Goal: Task Accomplishment & Management: Use online tool/utility

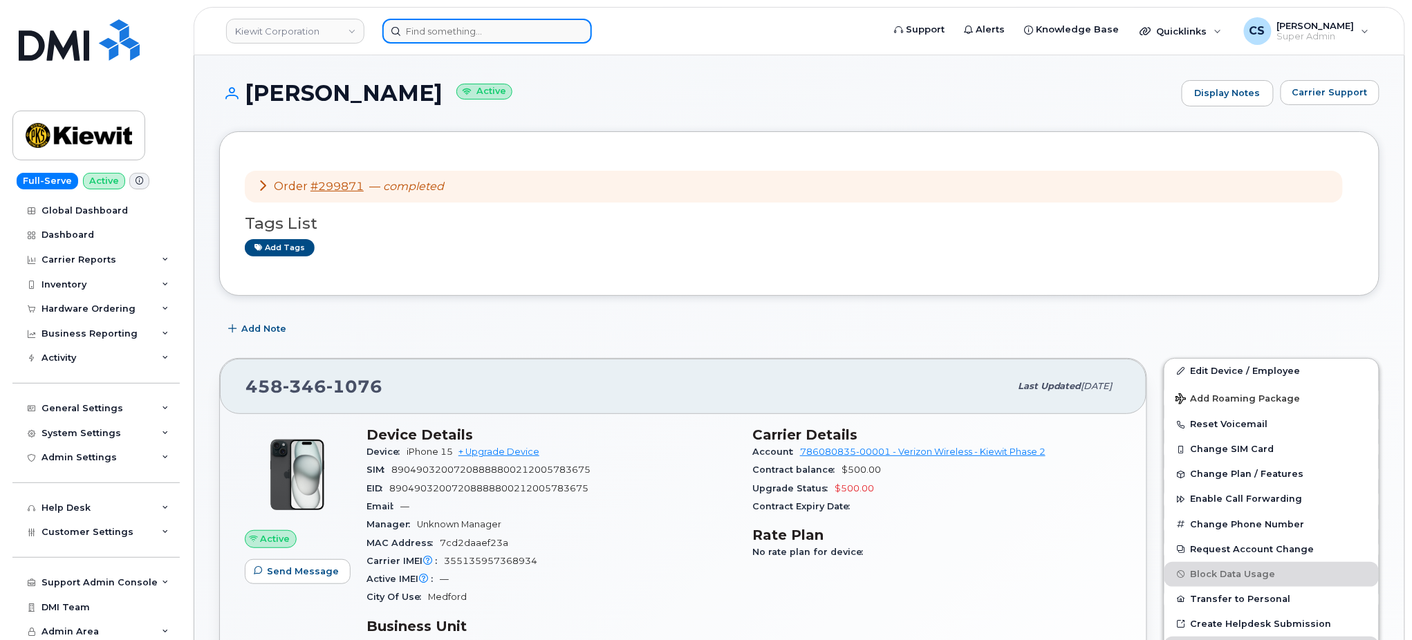
click at [459, 27] on input at bounding box center [487, 31] width 210 height 25
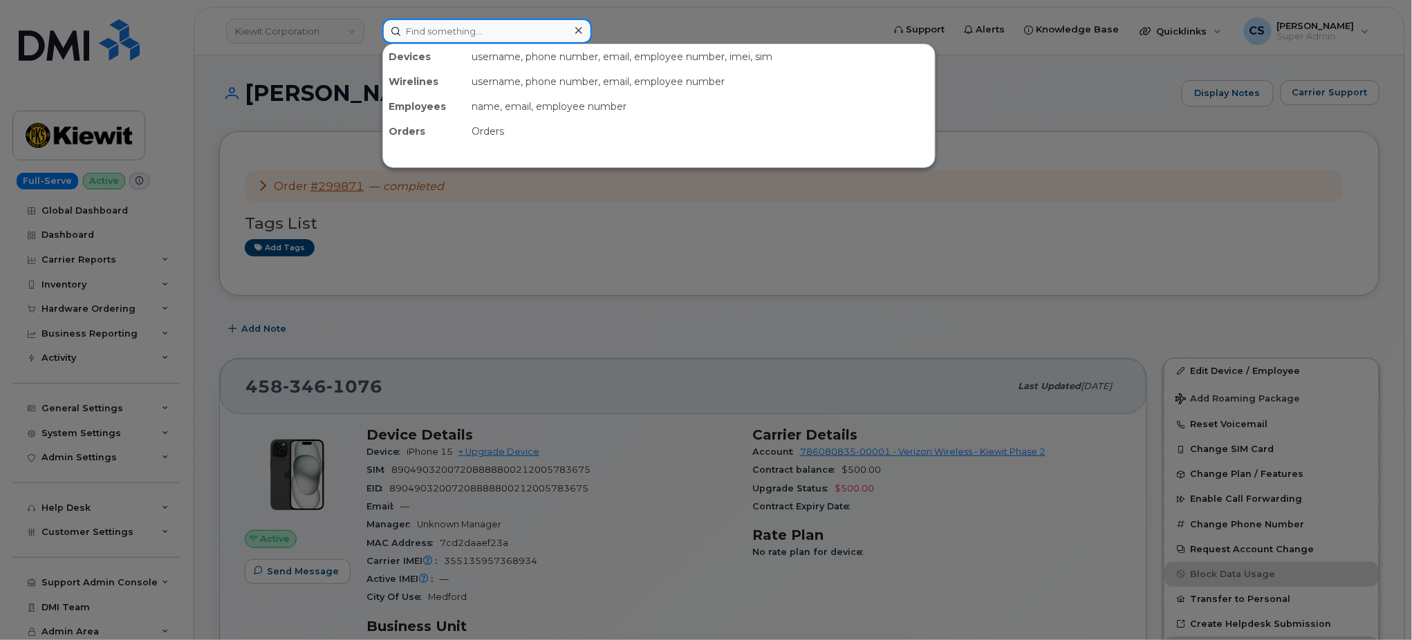
paste input "402-630-6183"
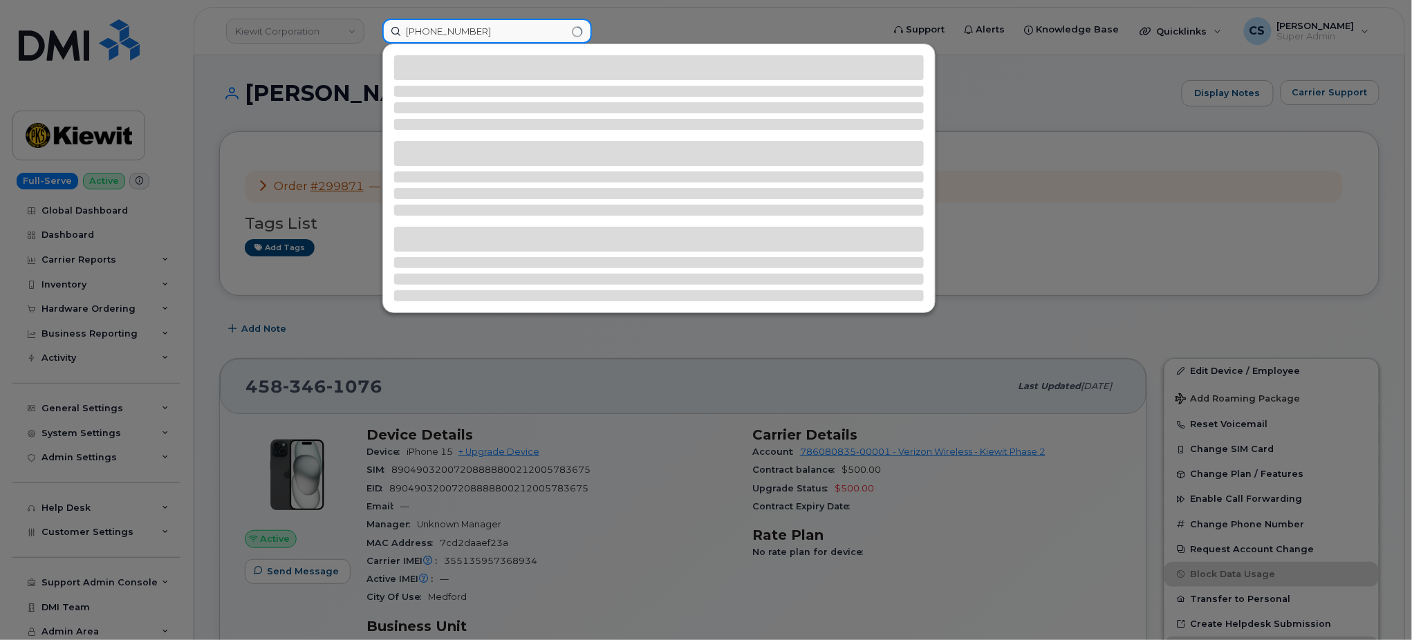
type input "402-630-6183"
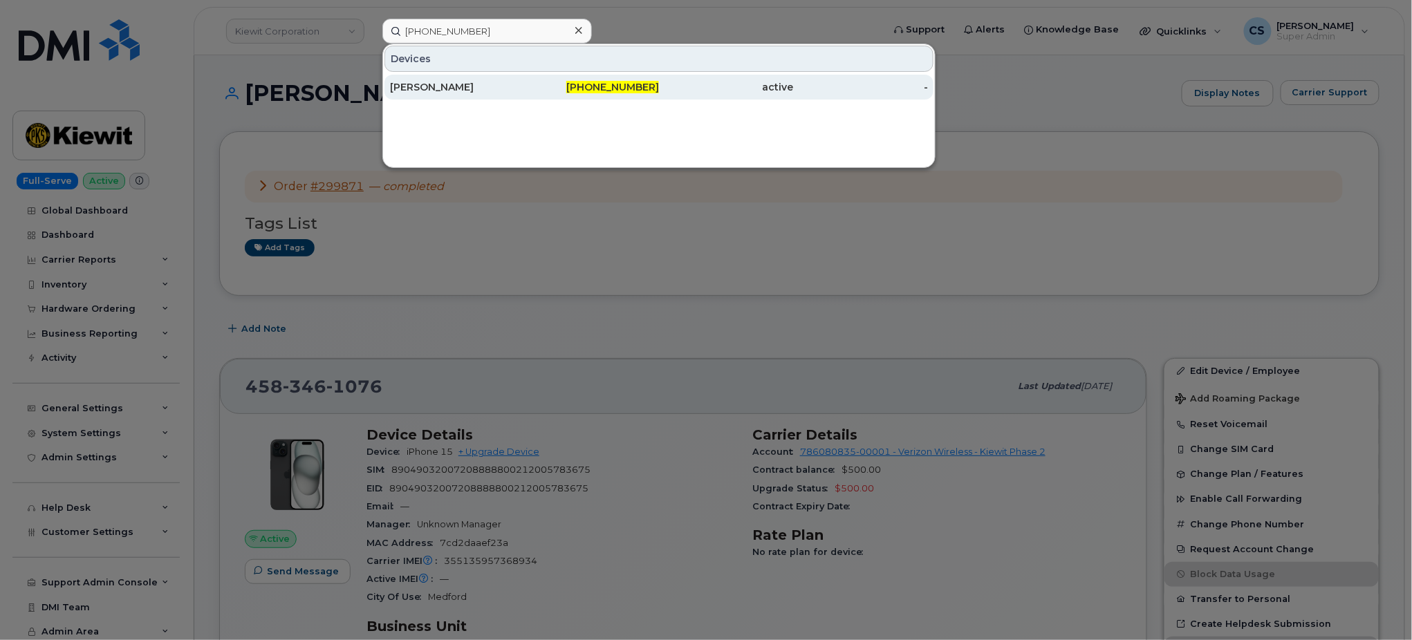
click at [616, 89] on span "402-630-6183" at bounding box center [612, 87] width 93 height 12
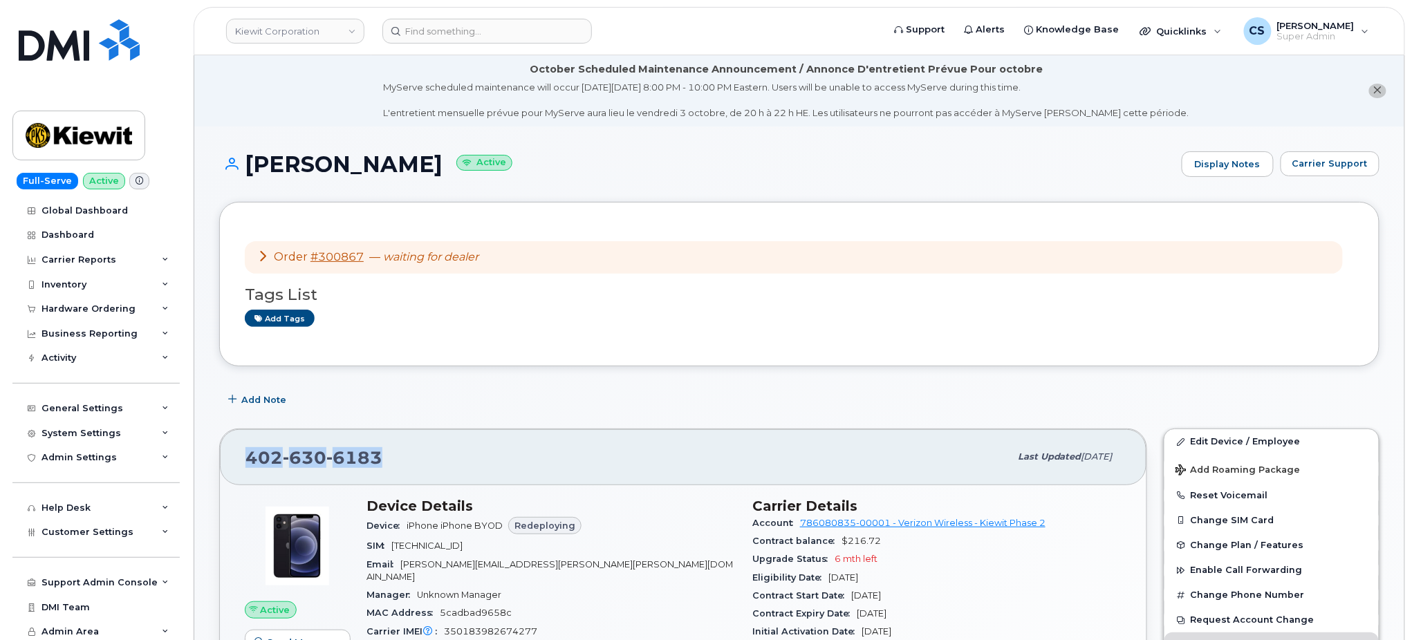
drag, startPoint x: 394, startPoint y: 464, endPoint x: 240, endPoint y: 443, distance: 155.0
click at [244, 443] on div "[PHONE_NUMBER] Last updated [DATE]" at bounding box center [683, 457] width 927 height 55
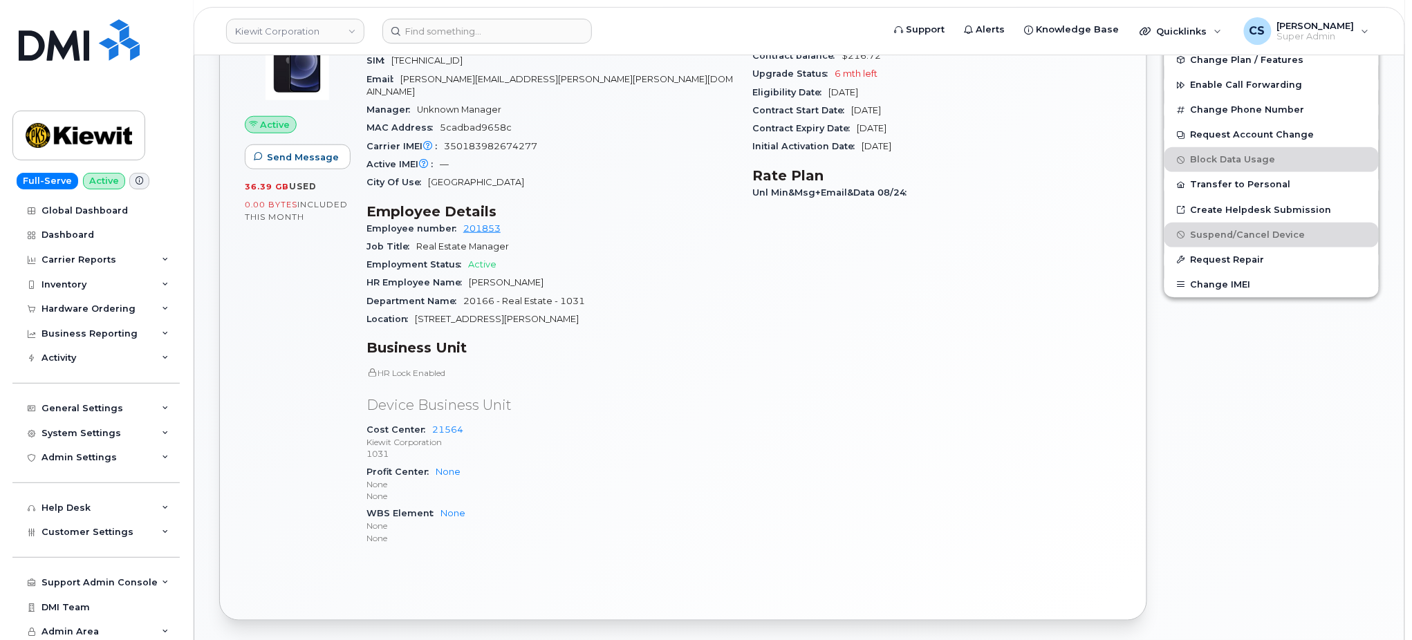
scroll to position [282, 0]
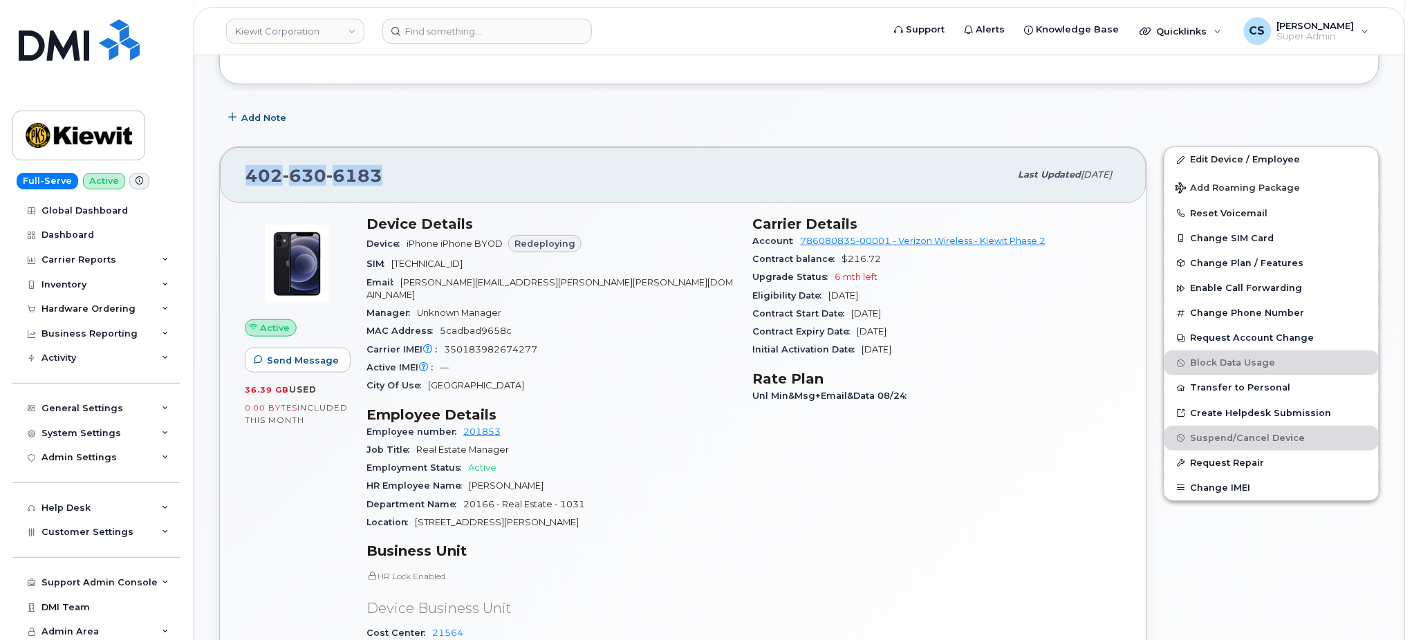
copy span "[PHONE_NUMBER]"
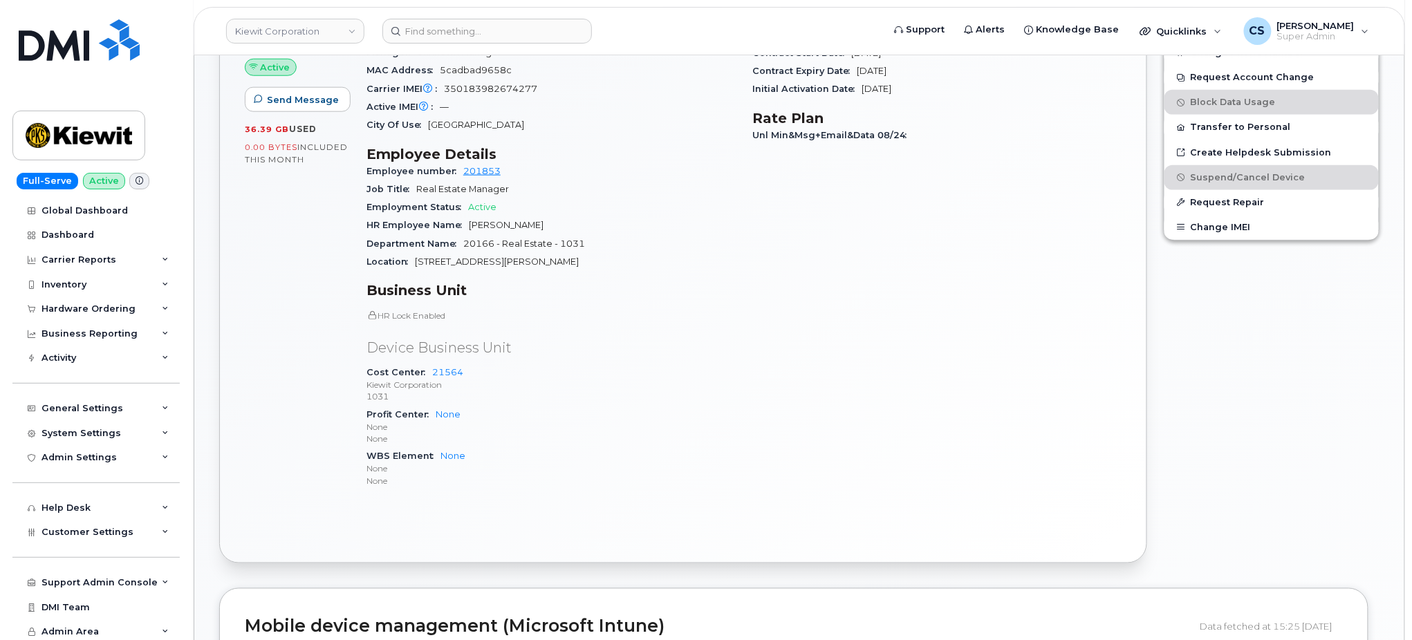
scroll to position [559, 0]
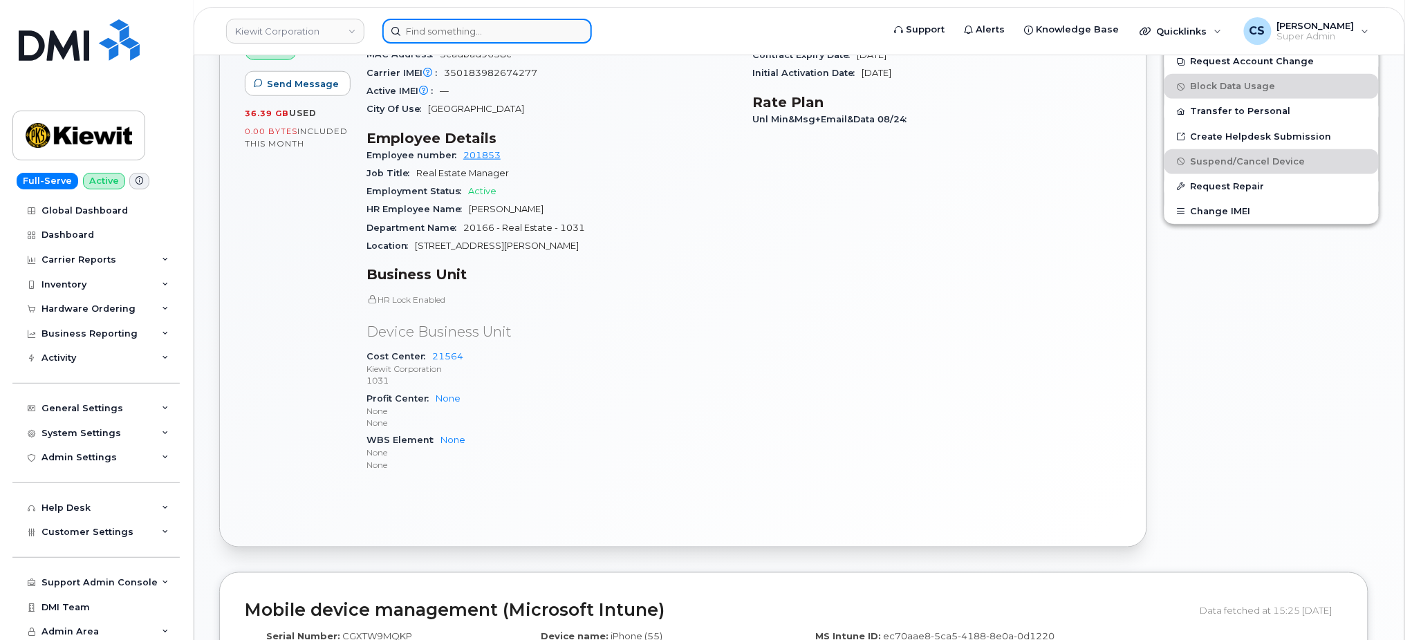
click at [490, 33] on input at bounding box center [487, 31] width 210 height 25
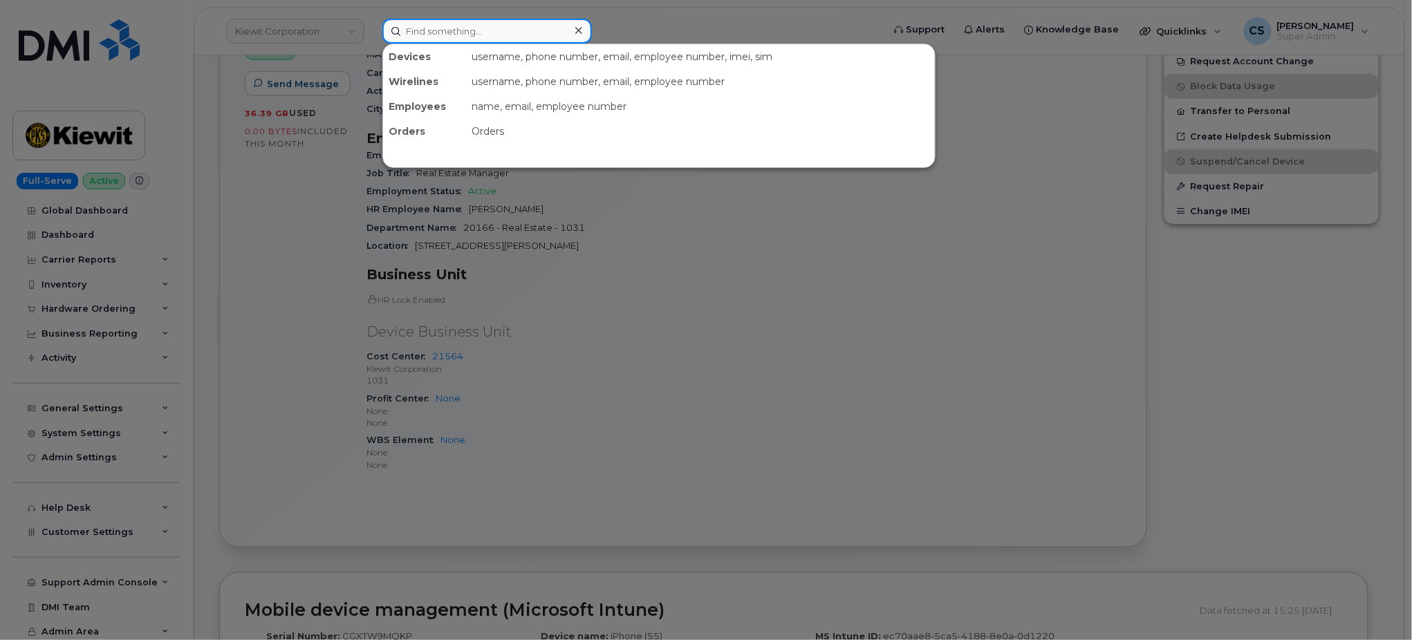
click at [490, 32] on input at bounding box center [487, 31] width 210 height 25
paste input "3126179888"
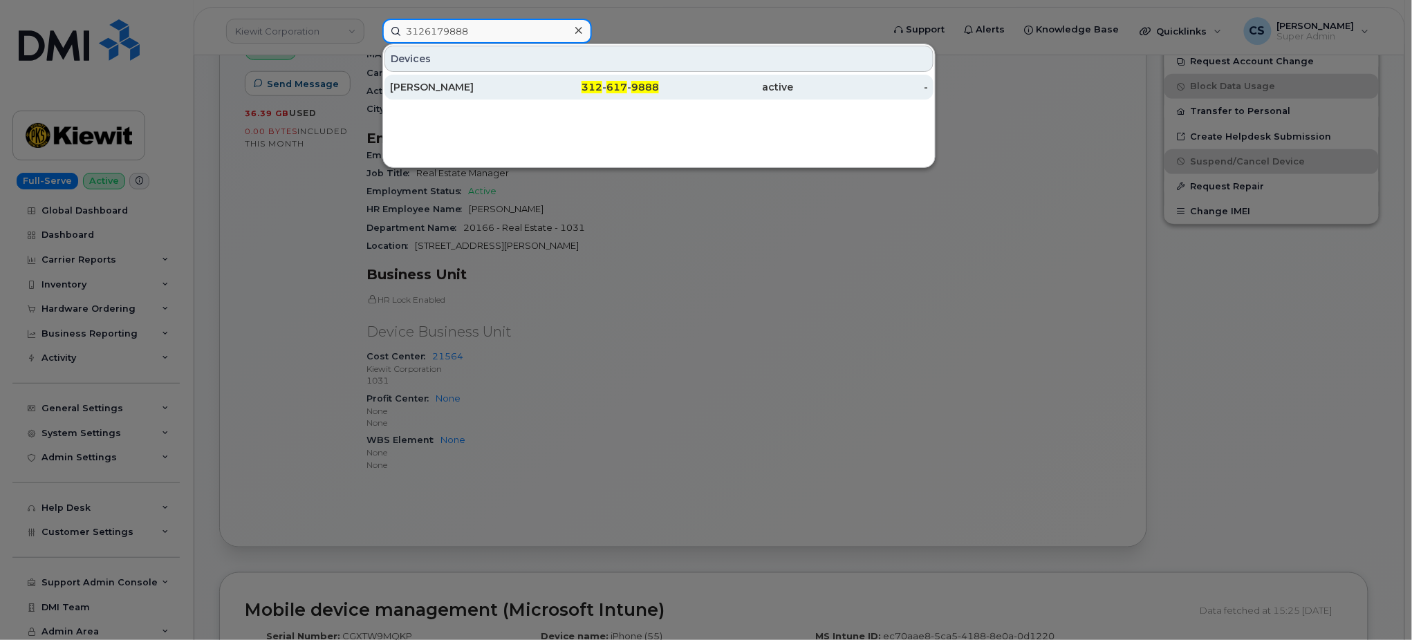
type input "3126179888"
click at [624, 89] on span "617" at bounding box center [617, 87] width 21 height 12
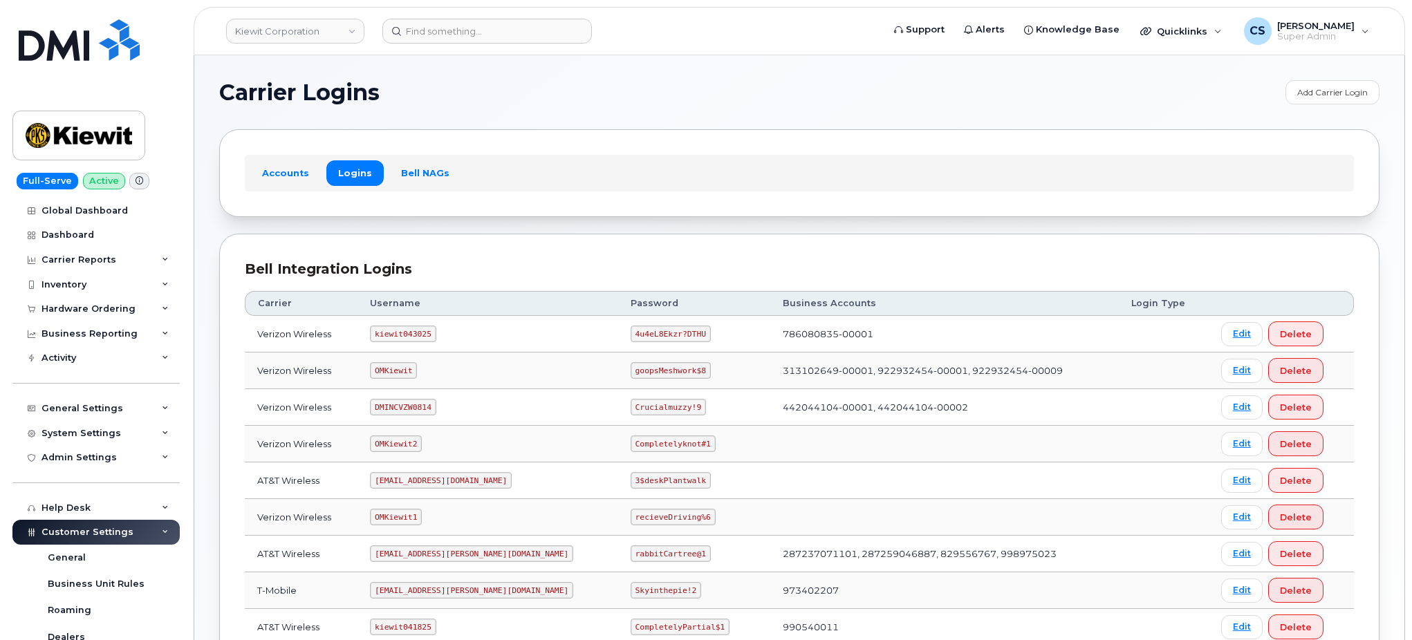
scroll to position [184, 0]
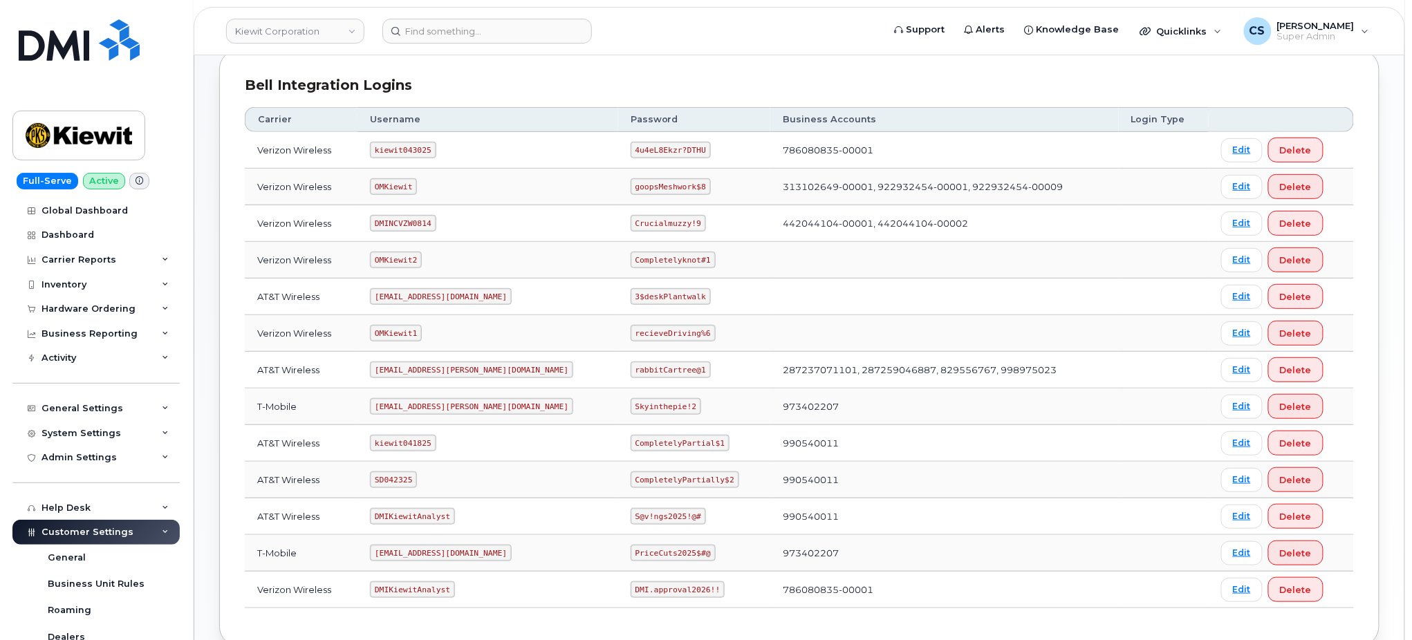
click at [416, 148] on code "kiewit043025" at bounding box center [403, 150] width 66 height 17
copy code "kiewit043025"
drag, startPoint x: 650, startPoint y: 149, endPoint x: 588, endPoint y: 151, distance: 62.3
click at [631, 151] on code "4u4eL8Ekzr?DTHU" at bounding box center [671, 150] width 80 height 17
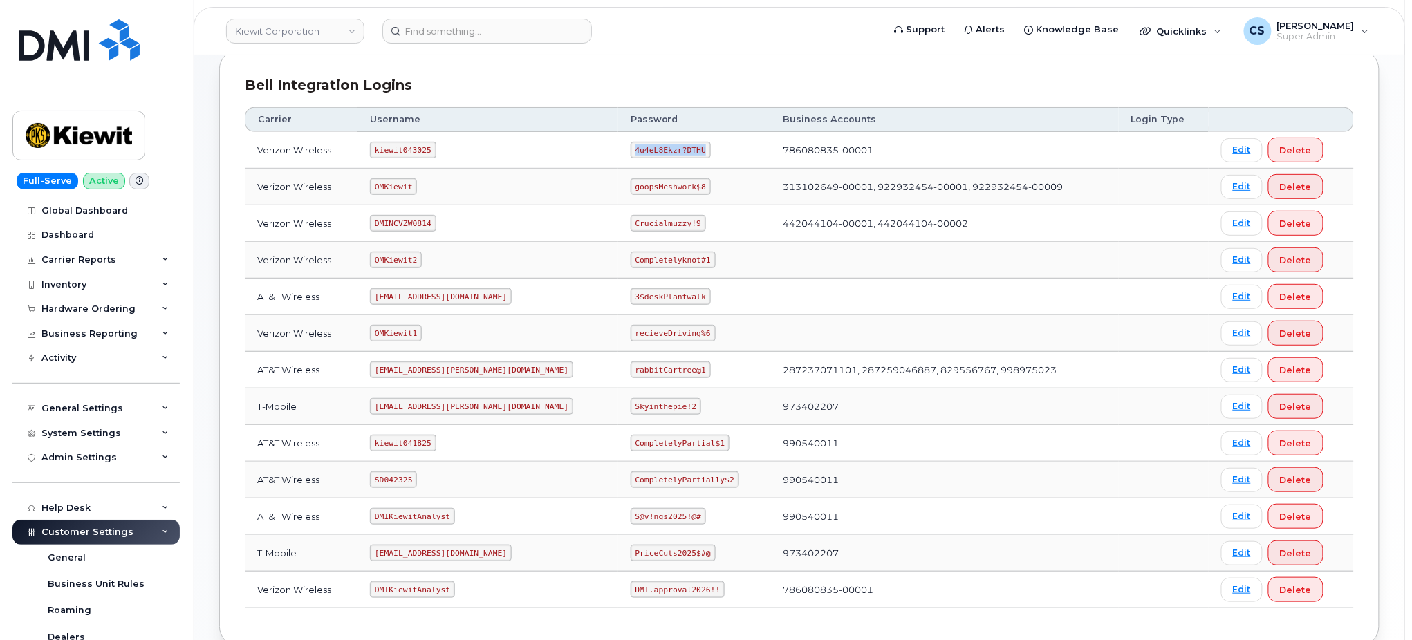
copy code "4u4eL8Ekzr?DTHU"
click at [401, 445] on code "kiewit041825" at bounding box center [403, 443] width 66 height 17
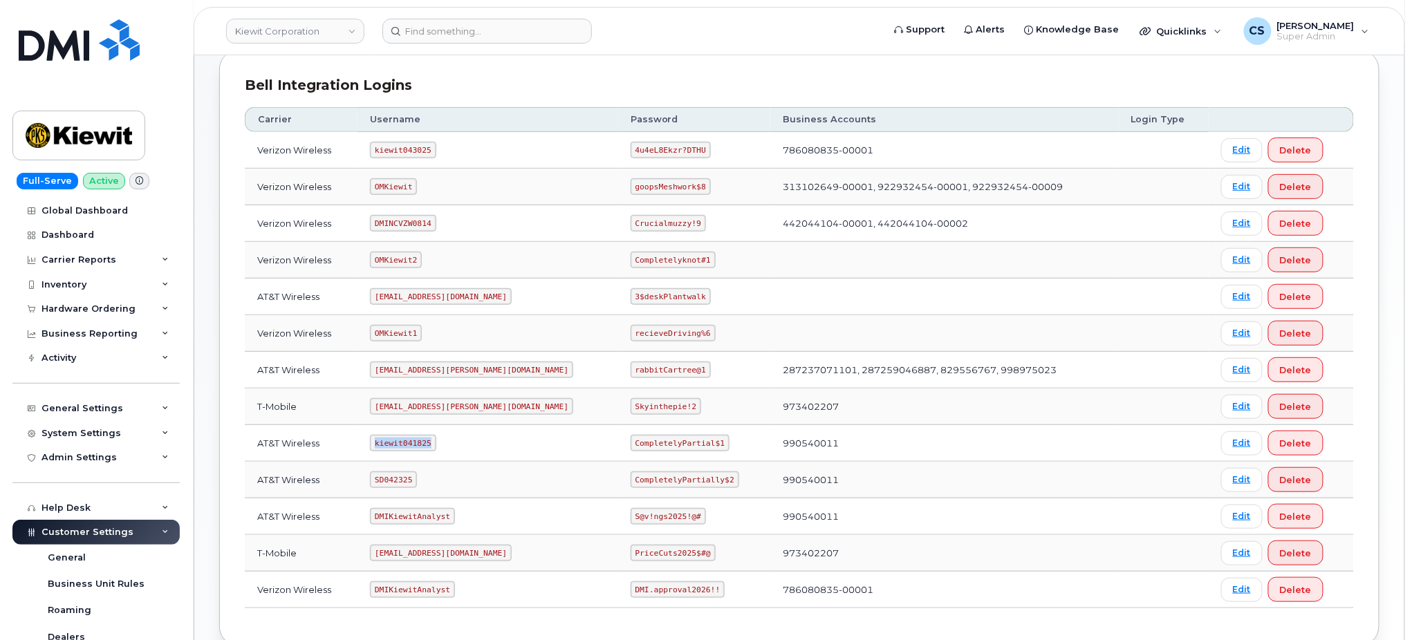
copy code "kiewit041825"
drag, startPoint x: 669, startPoint y: 442, endPoint x: 531, endPoint y: 433, distance: 137.9
click at [531, 433] on tr "AT&T Wireless kiewit041825 CompletelyPartial$1 990540011 Edit Delete" at bounding box center [799, 443] width 1109 height 37
copy tr "CompletelyPartial$1"
click at [412, 443] on code "kiewit041825" at bounding box center [403, 443] width 66 height 17
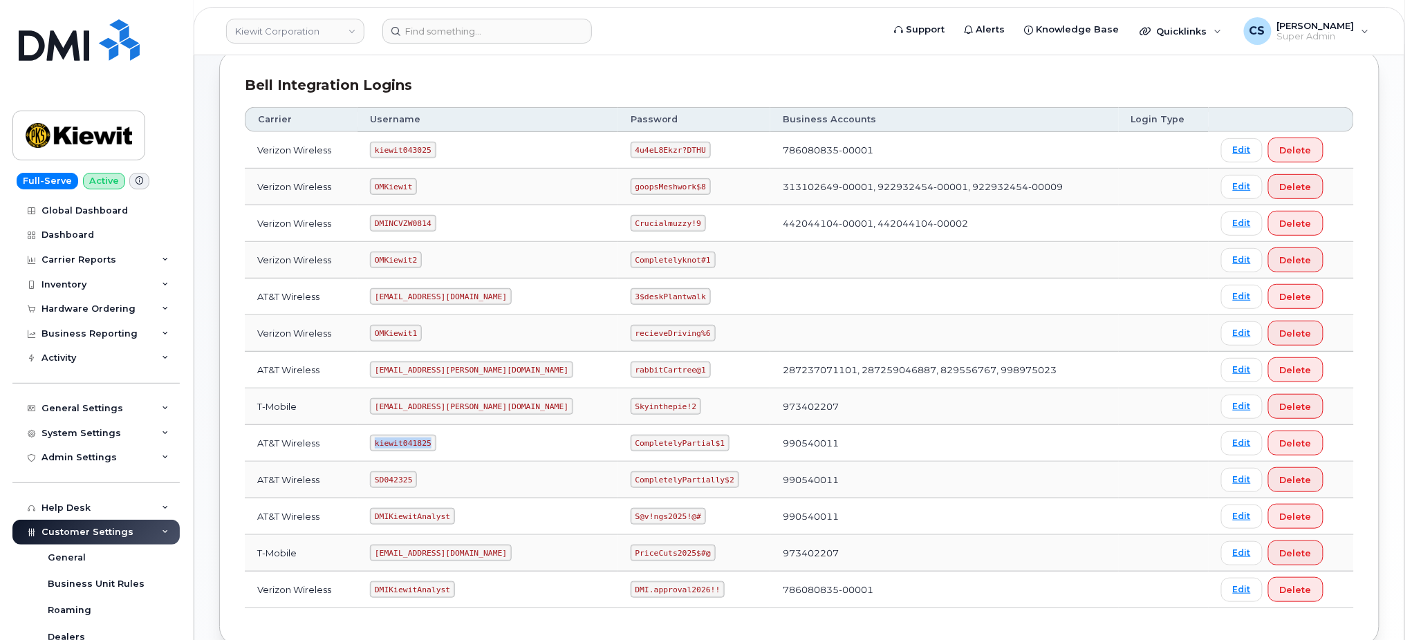
click at [412, 443] on code "kiewit041825" at bounding box center [403, 443] width 66 height 17
copy code "kiewit041825"
drag, startPoint x: 668, startPoint y: 441, endPoint x: 569, endPoint y: 432, distance: 99.3
click at [618, 432] on td "CompletelyPartial$1" at bounding box center [694, 443] width 152 height 37
copy code "CompletelyPartial$1"
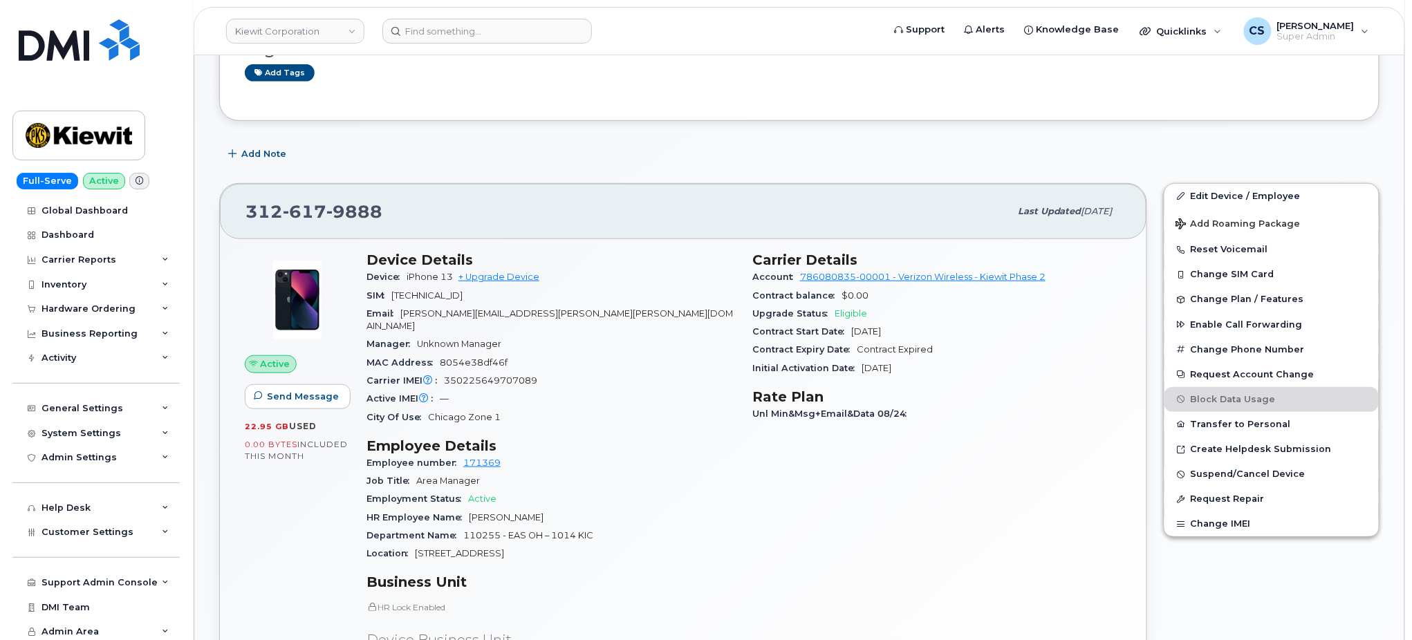
scroll to position [369, 0]
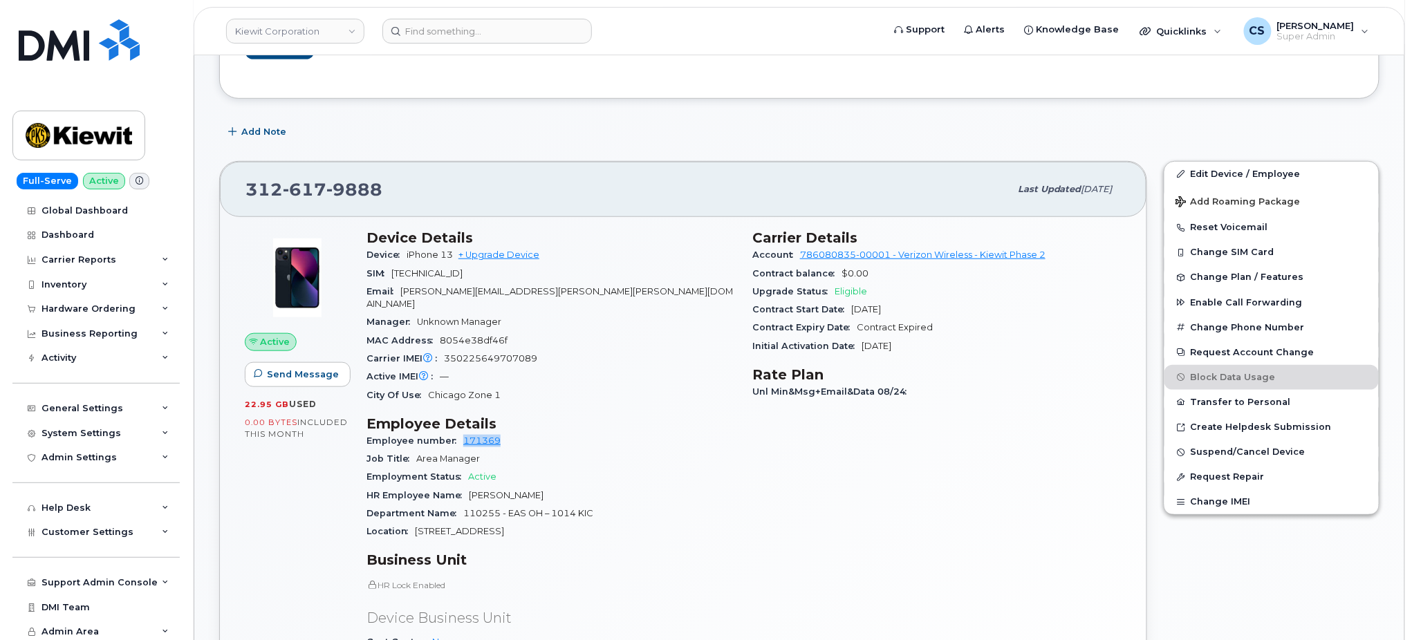
drag, startPoint x: 501, startPoint y: 432, endPoint x: 458, endPoint y: 429, distance: 43.7
click at [458, 432] on div "Employee number 171369" at bounding box center [551, 441] width 369 height 18
copy link "171369"
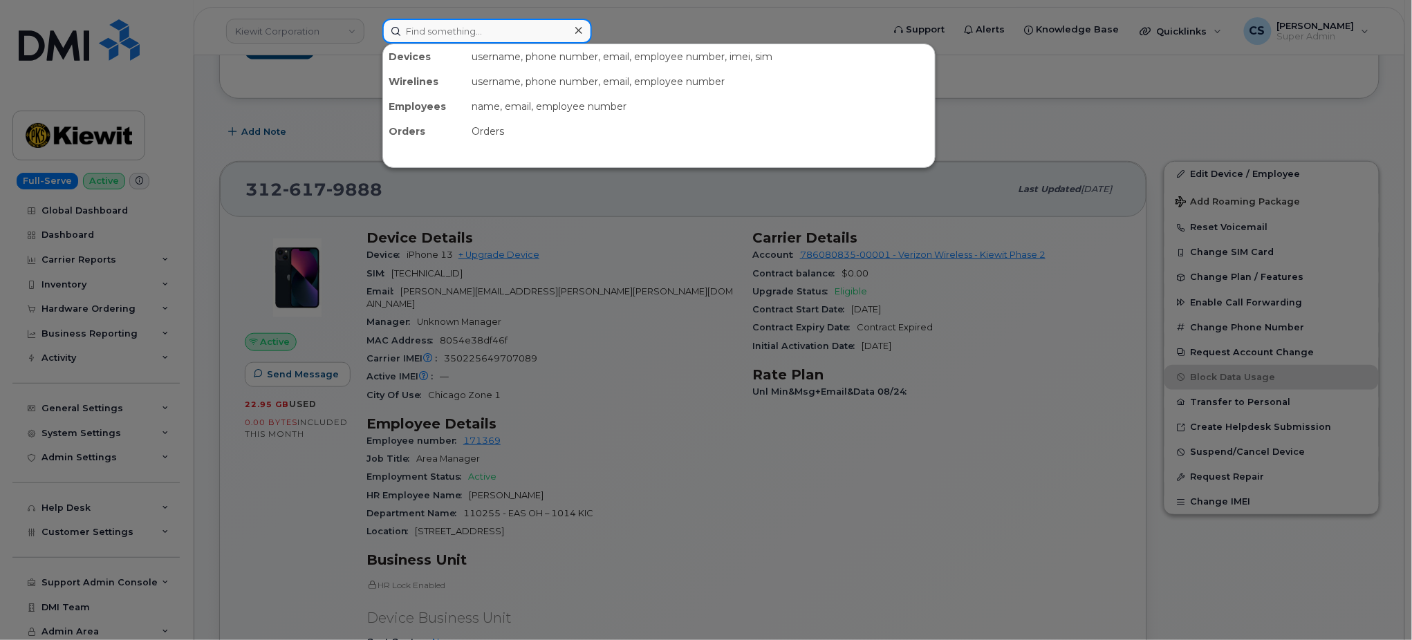
click at [539, 30] on input at bounding box center [487, 31] width 210 height 25
paste input "301441"
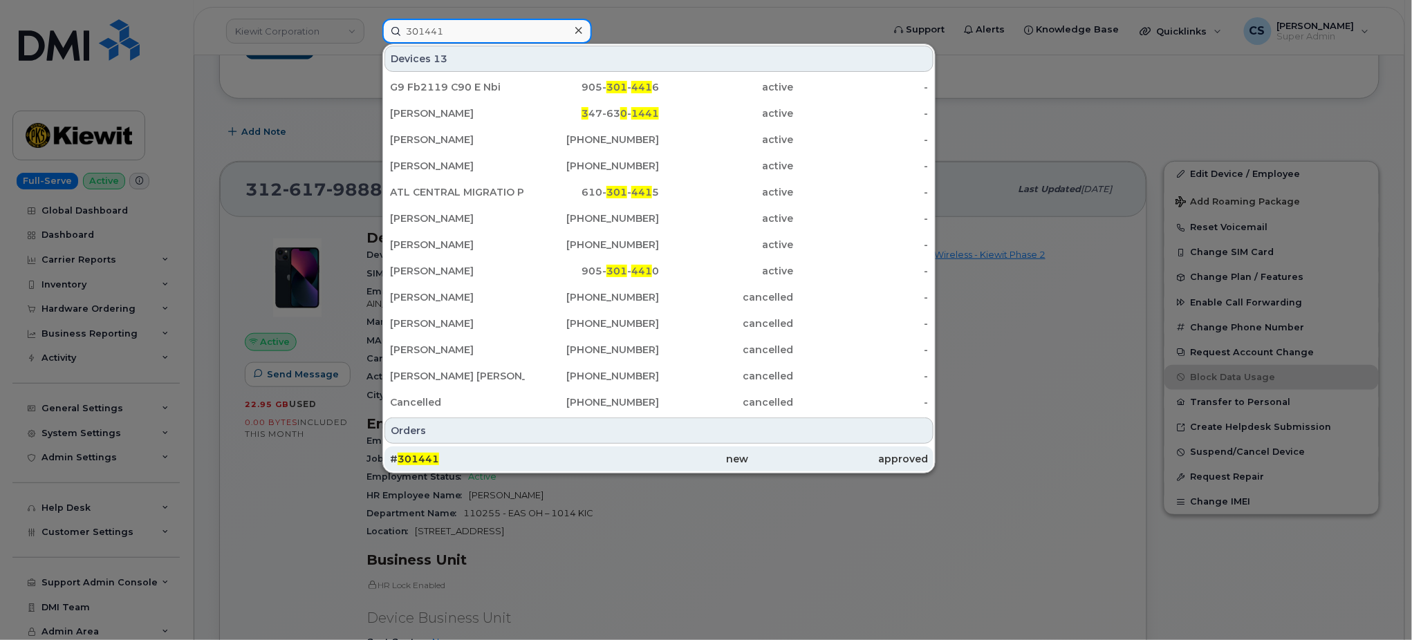
type input "301441"
click at [425, 457] on span "301441" at bounding box center [418, 459] width 41 height 12
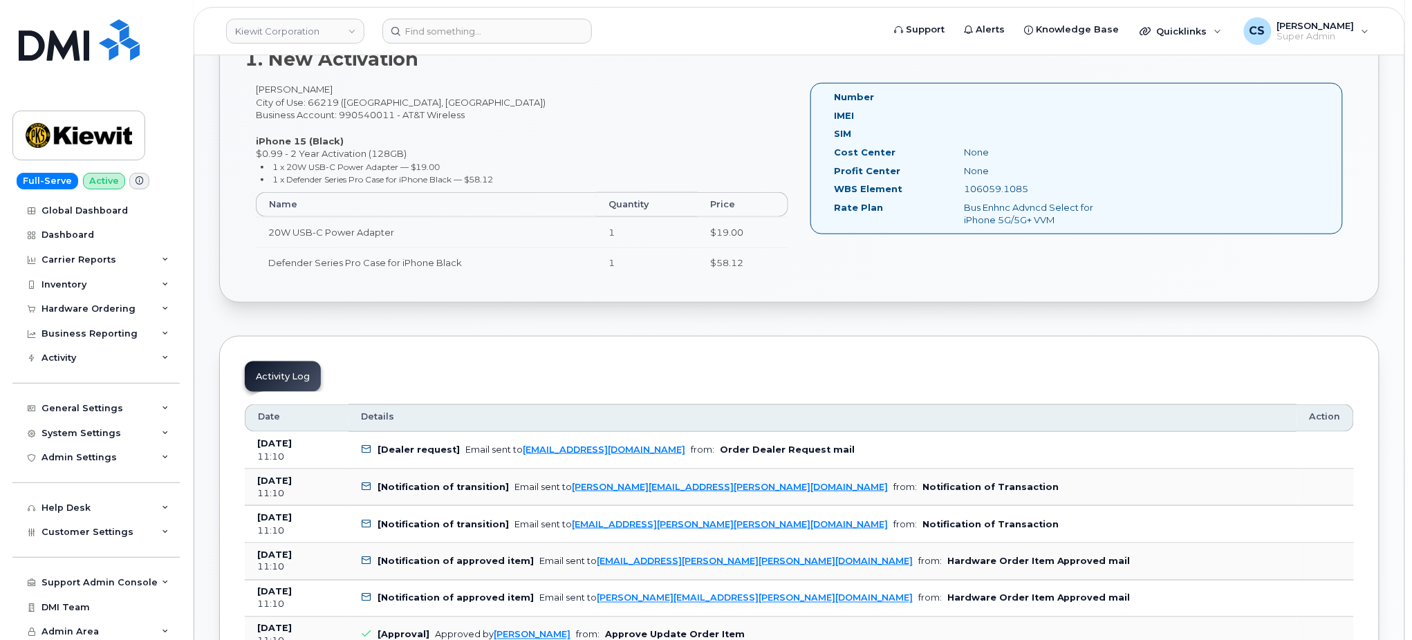
scroll to position [461, 0]
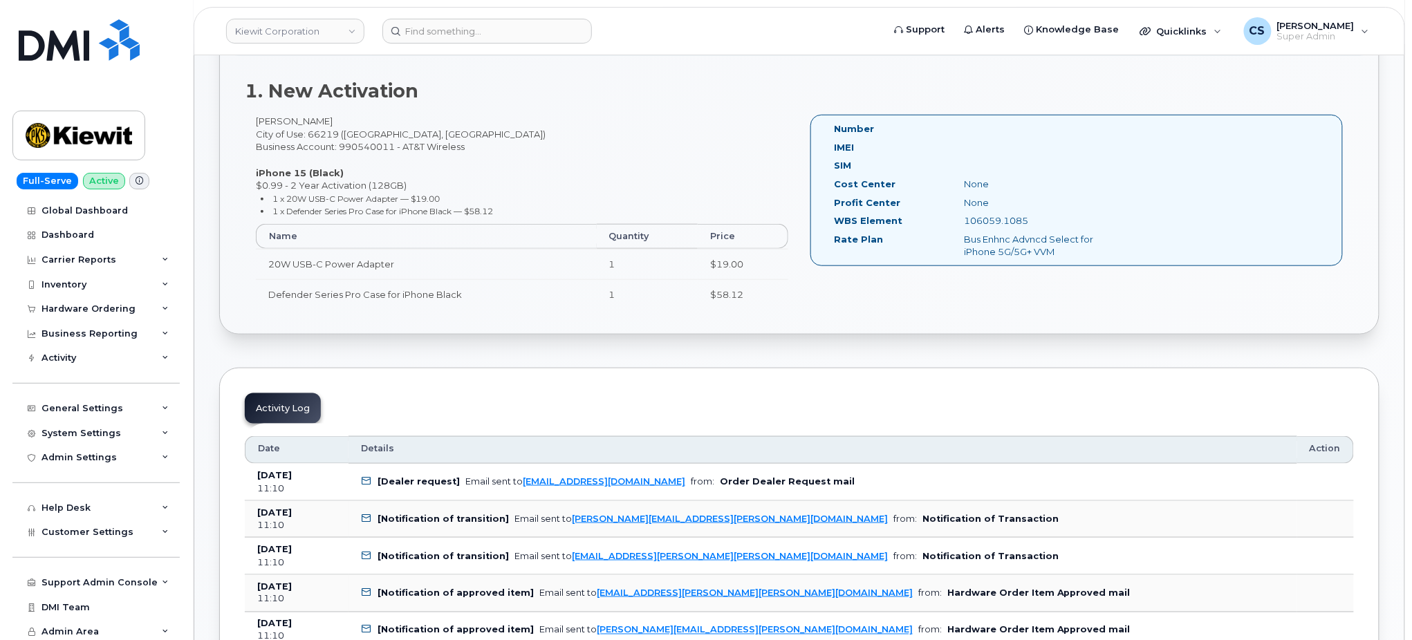
drag, startPoint x: 1034, startPoint y: 220, endPoint x: 958, endPoint y: 221, distance: 76.1
click at [958, 221] on div "106059.1085" at bounding box center [1045, 220] width 183 height 13
copy div "106059.1085"
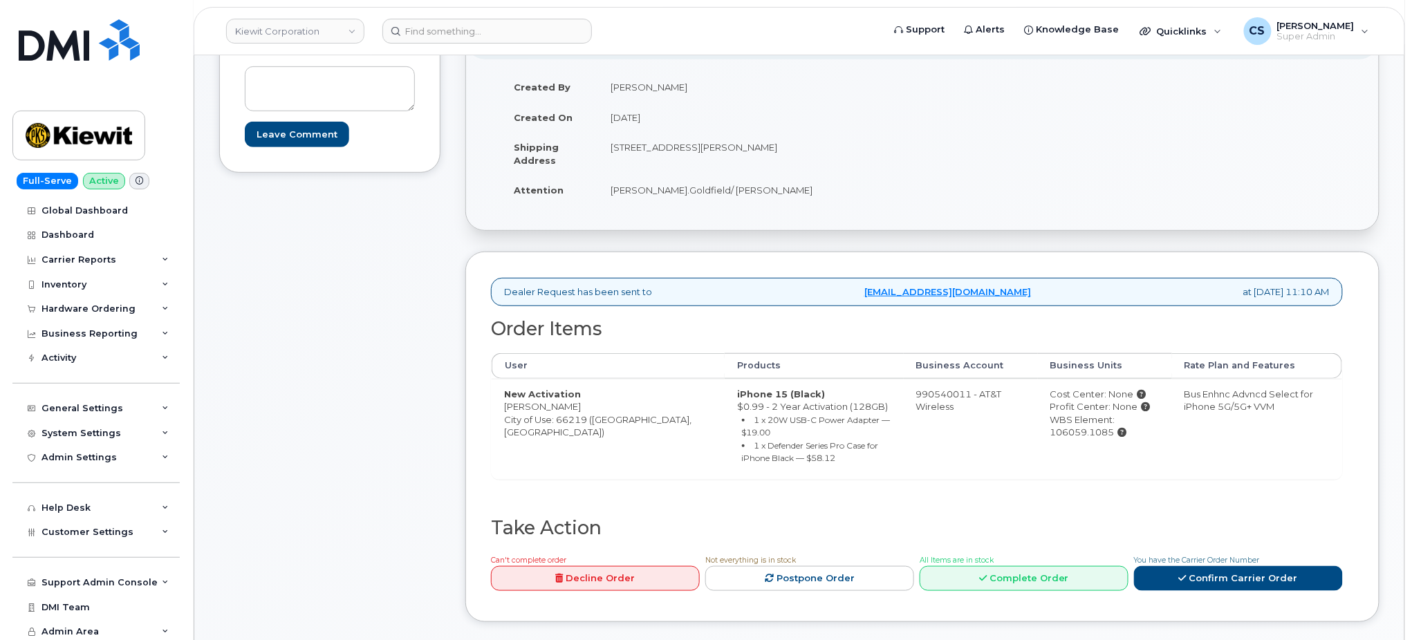
scroll to position [277, 0]
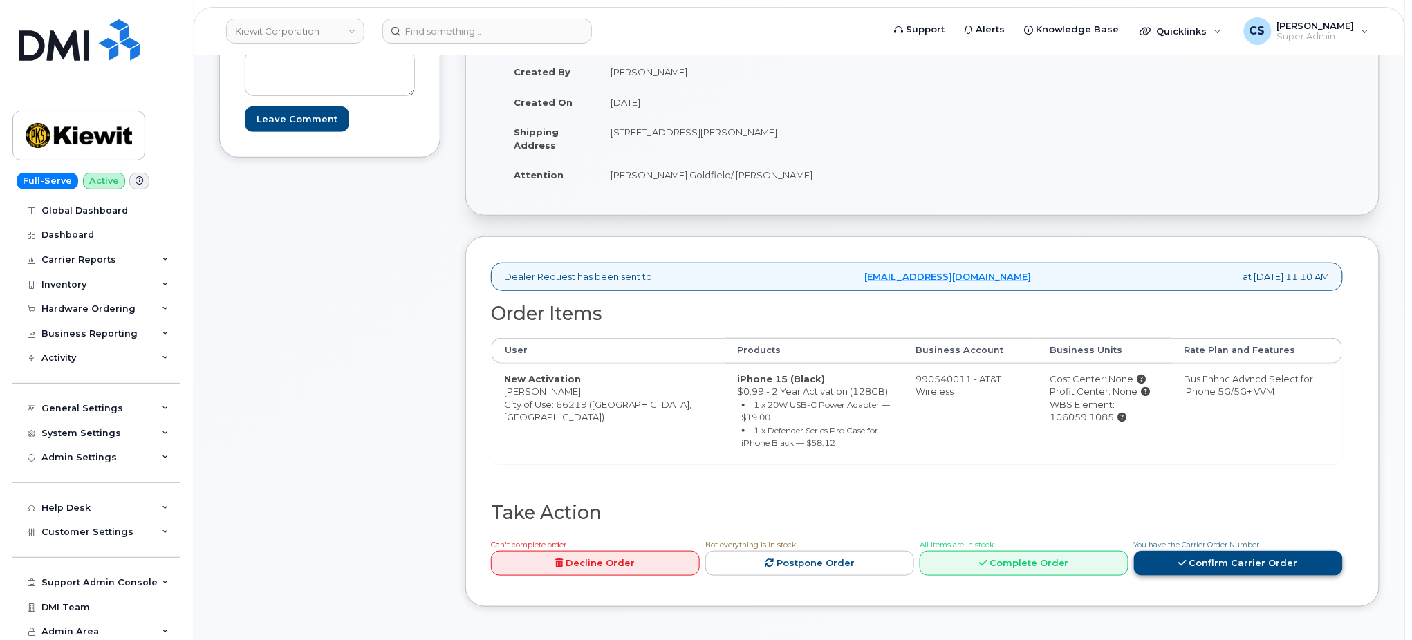
click at [1221, 556] on link "Confirm Carrier Order" at bounding box center [1238, 564] width 209 height 26
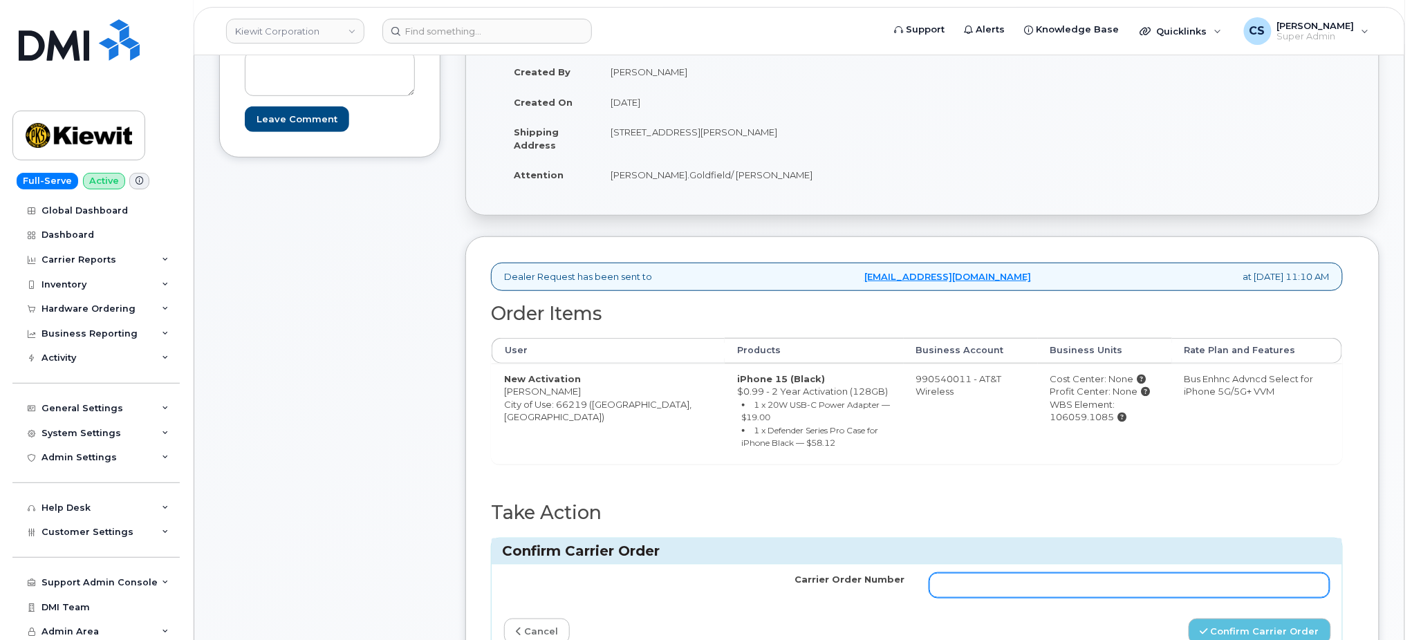
click at [1120, 573] on input "Carrier Order Number" at bounding box center [1130, 585] width 400 height 25
paste input "10-154224501853848"
type input "10-154224501853848"
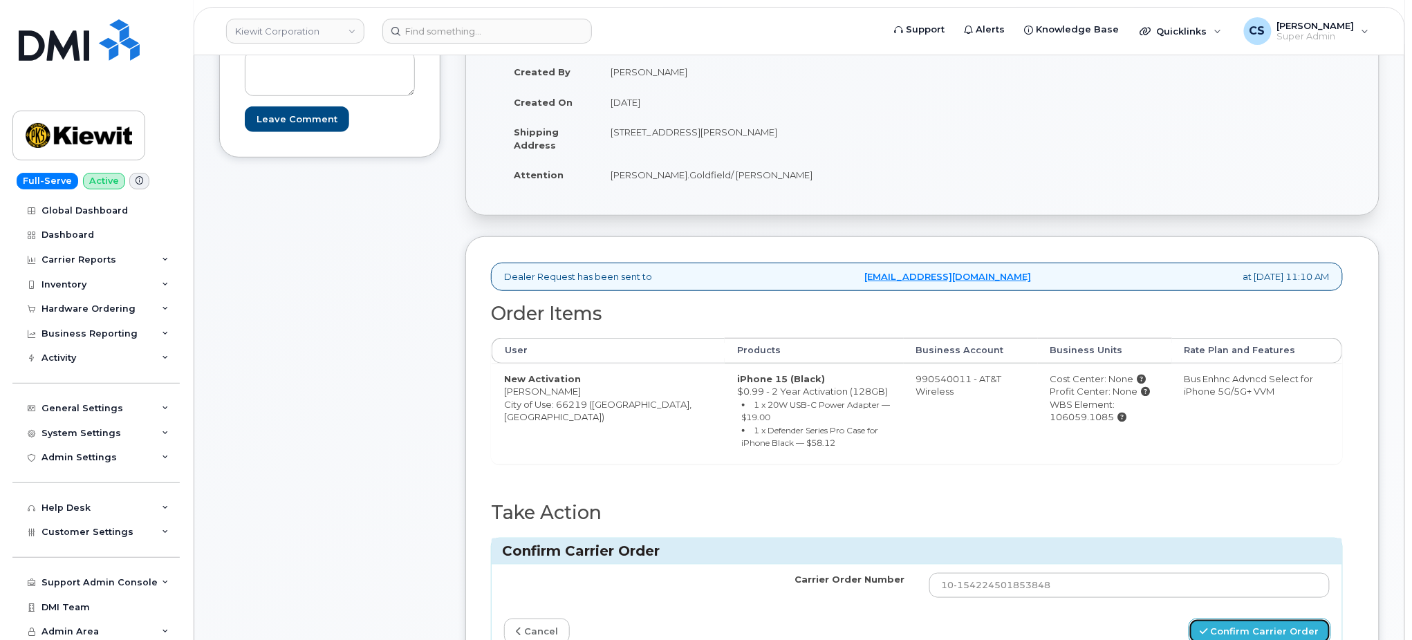
click at [1235, 619] on button "Confirm Carrier Order" at bounding box center [1260, 632] width 142 height 26
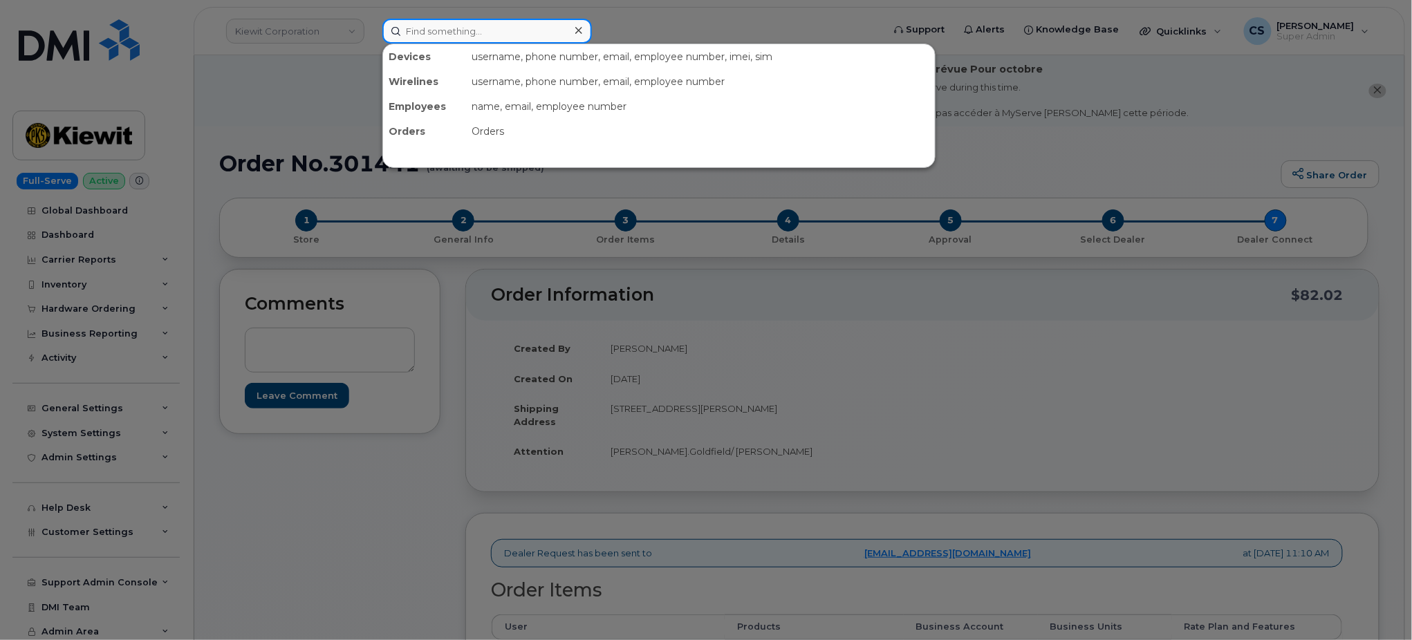
click at [456, 23] on input at bounding box center [487, 31] width 210 height 25
paste input "300849"
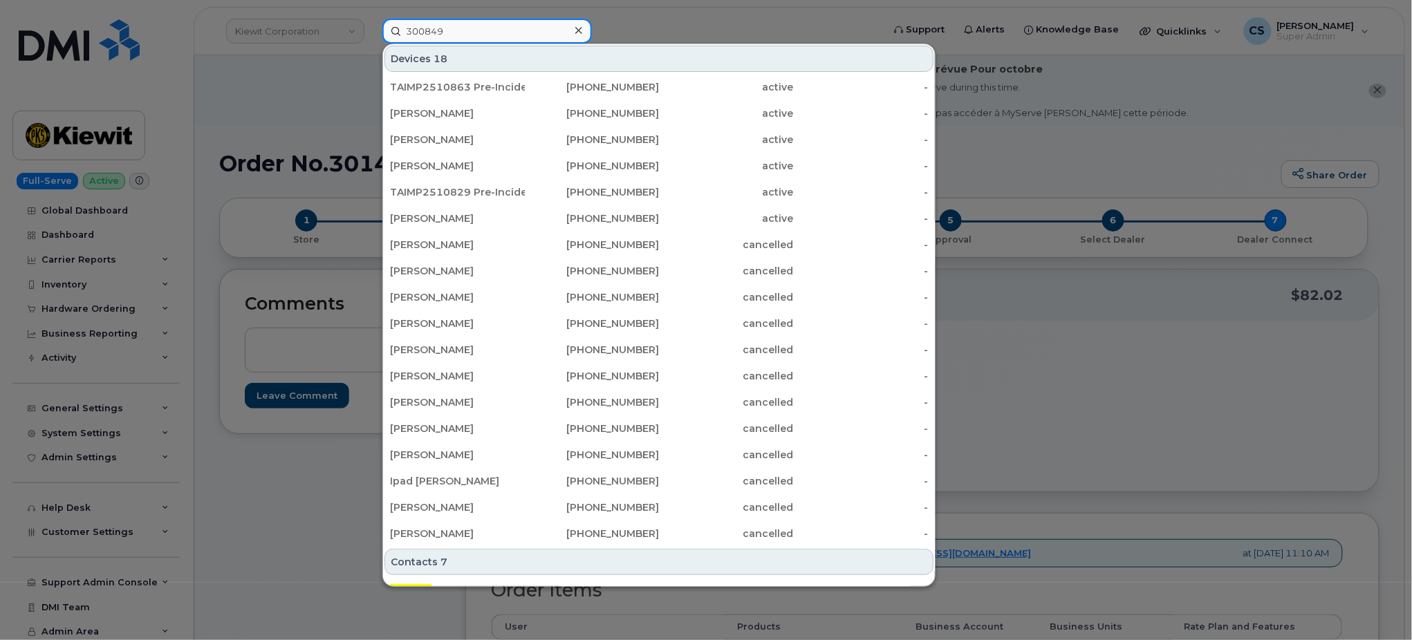
type input "300849"
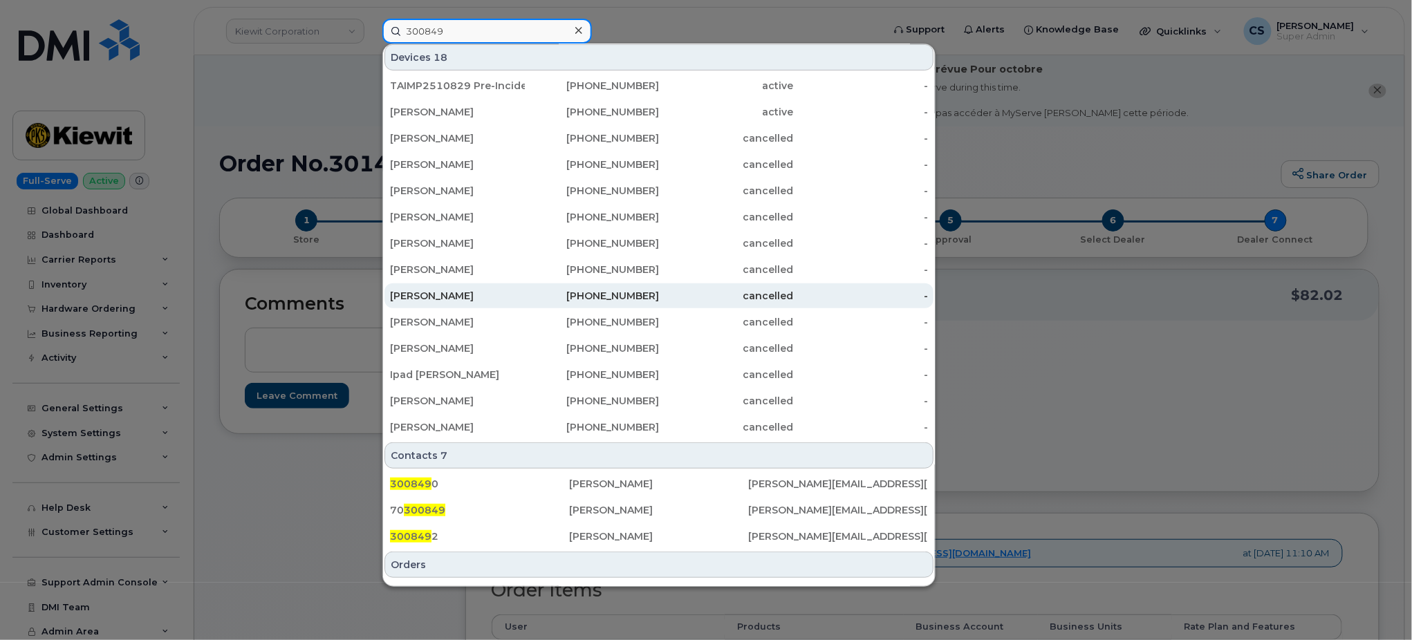
scroll to position [293, 0]
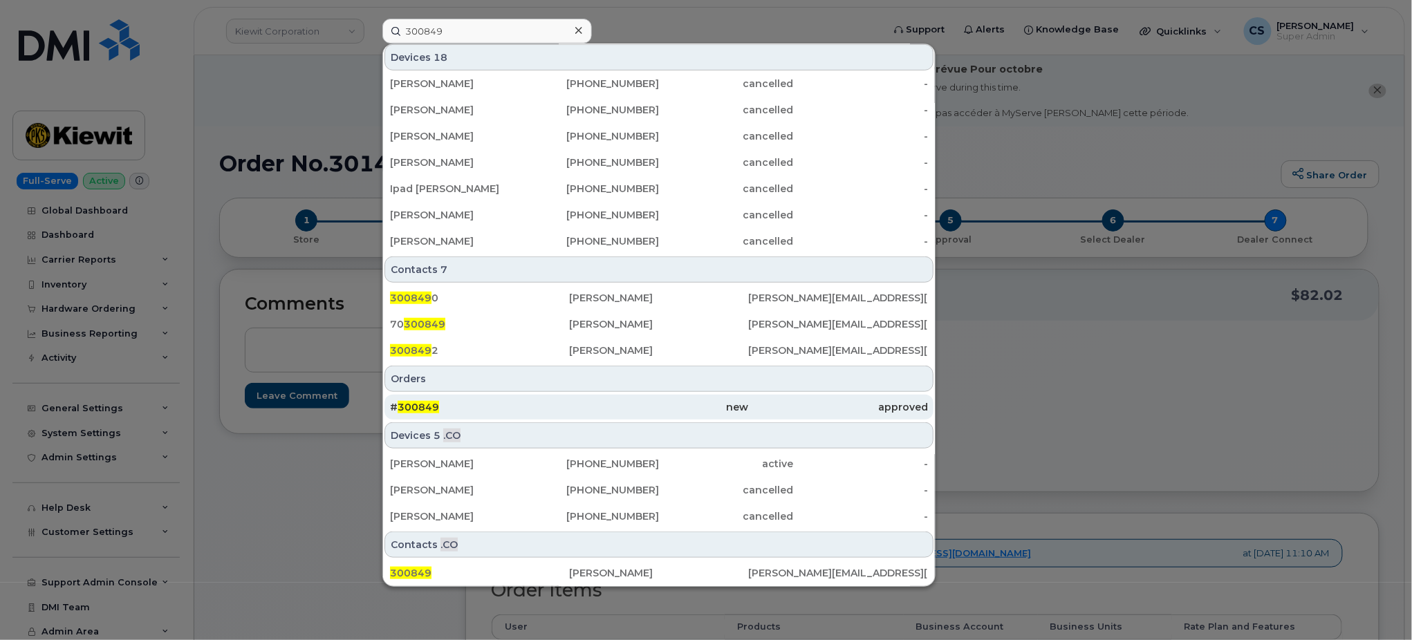
click at [399, 408] on span "300849" at bounding box center [418, 407] width 41 height 12
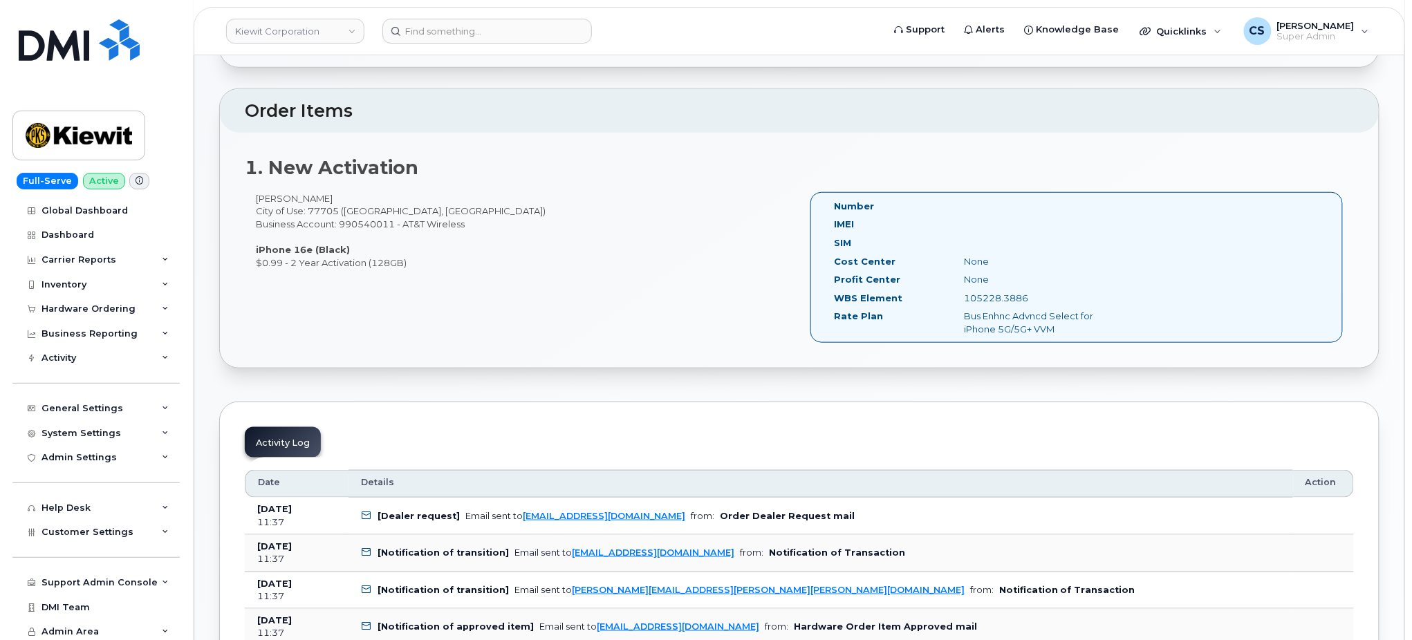
scroll to position [461, 0]
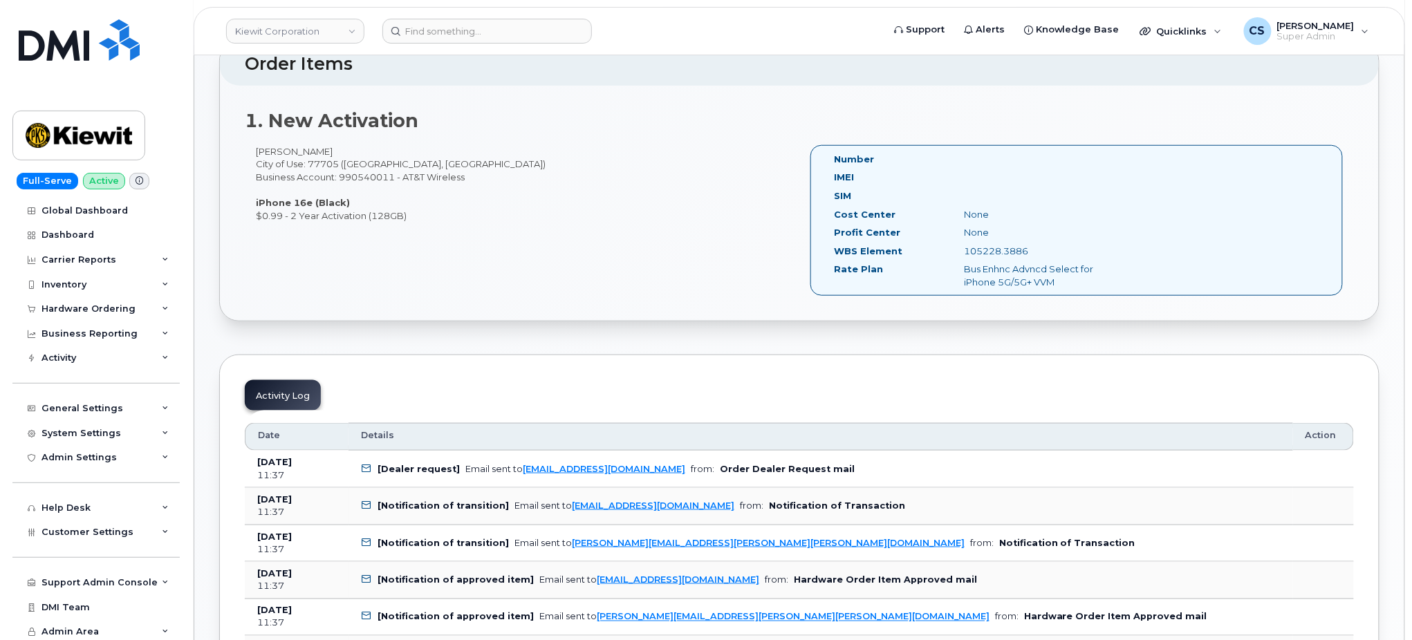
drag, startPoint x: 1034, startPoint y: 254, endPoint x: 920, endPoint y: 249, distance: 114.2
click at [920, 249] on div "WBS Element 105228.3886" at bounding box center [980, 254] width 313 height 19
copy div "105228.3886"
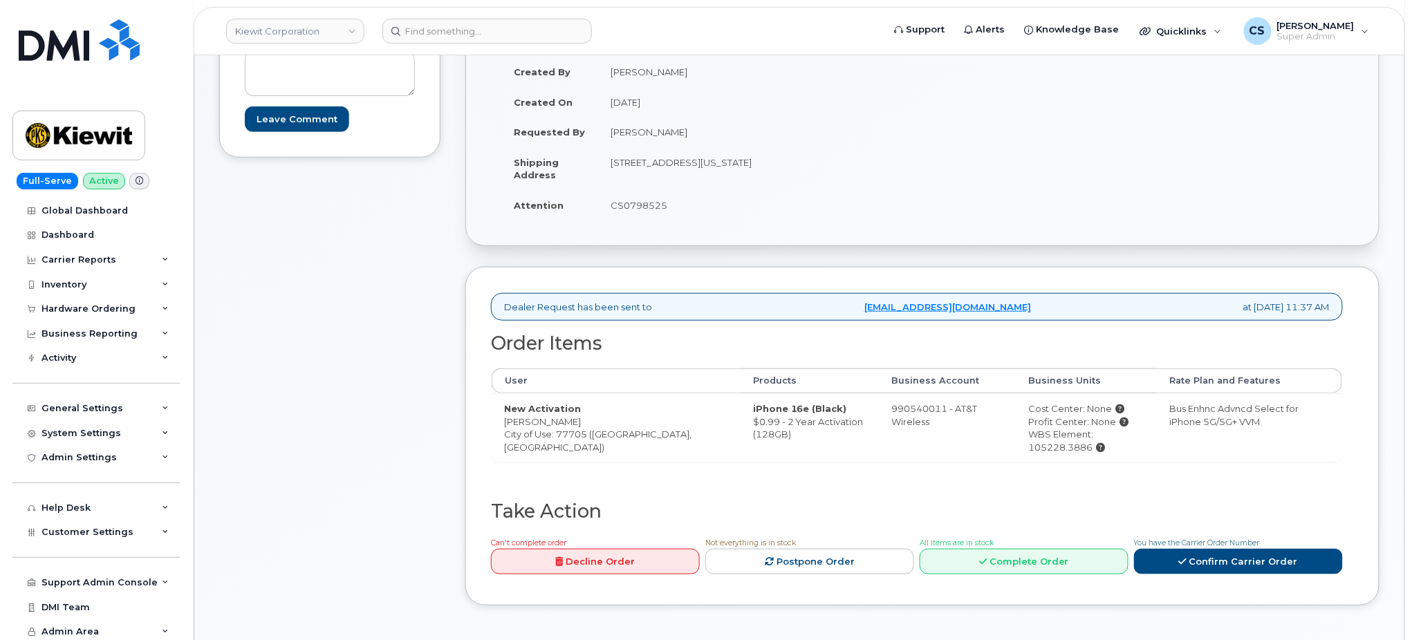
scroll to position [737, 0]
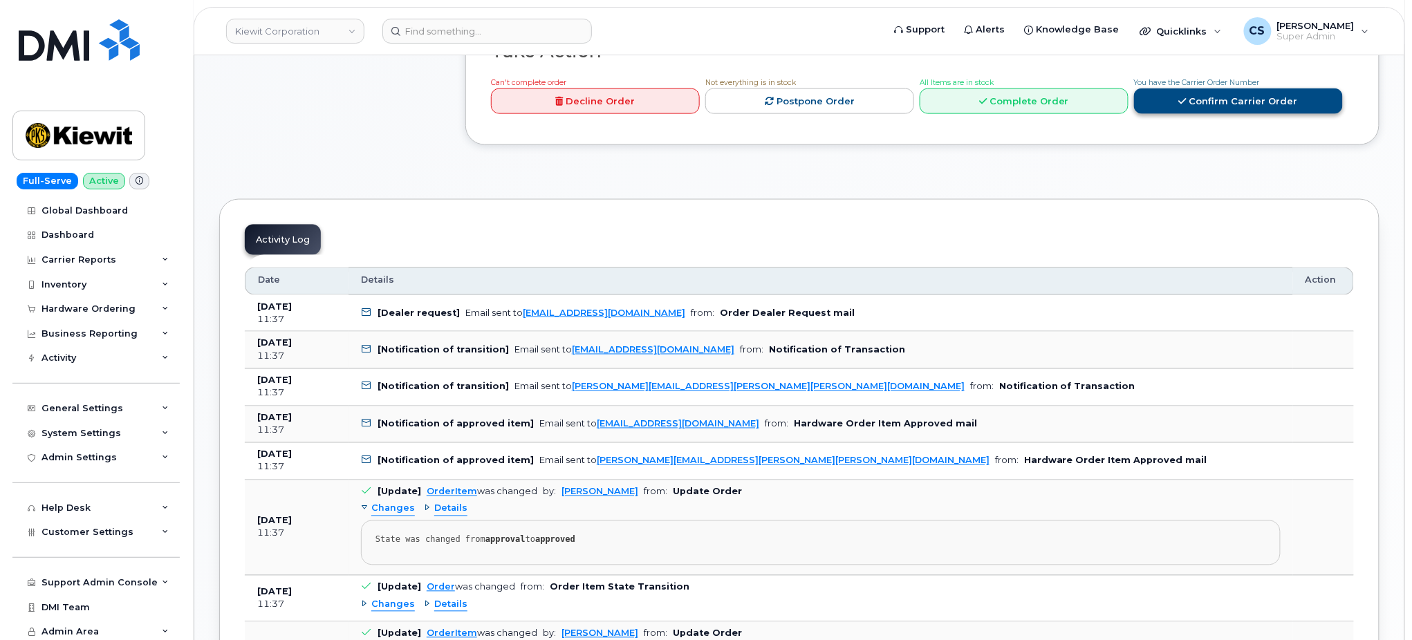
click at [1203, 92] on link "Confirm Carrier Order" at bounding box center [1238, 102] width 209 height 26
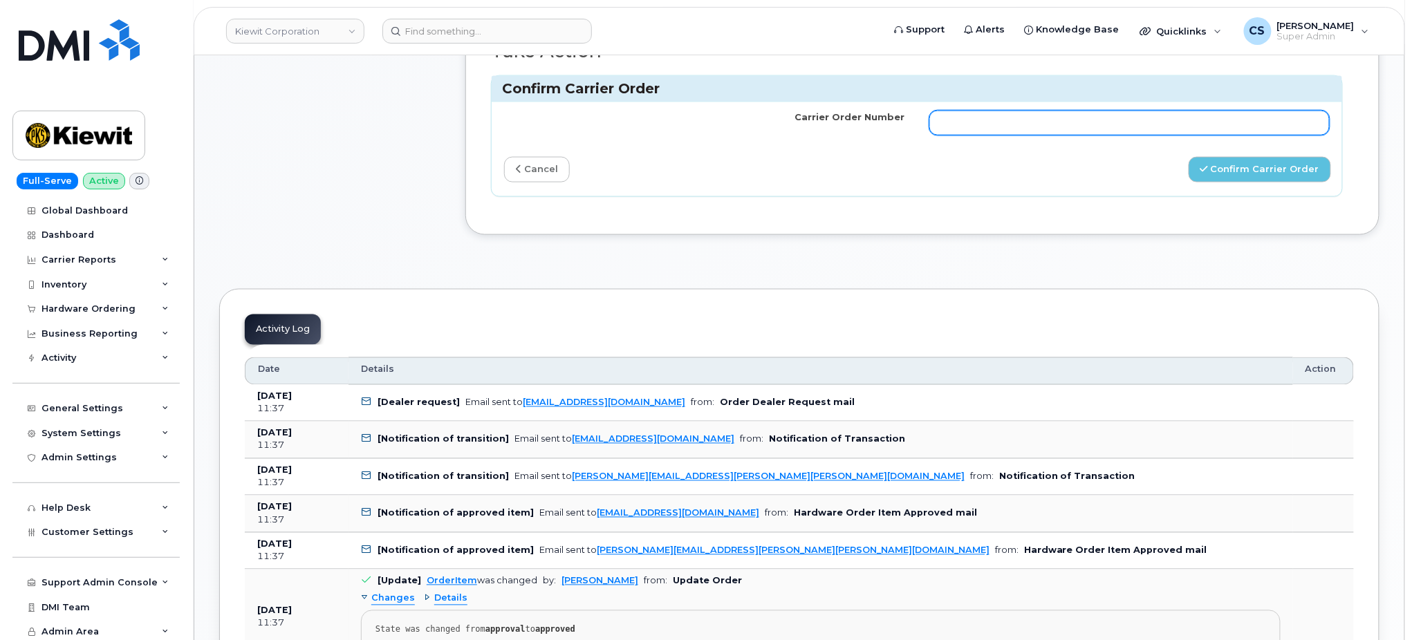
click at [999, 123] on input "Carrier Order Number" at bounding box center [1130, 123] width 400 height 25
paste input "10-154224501744879"
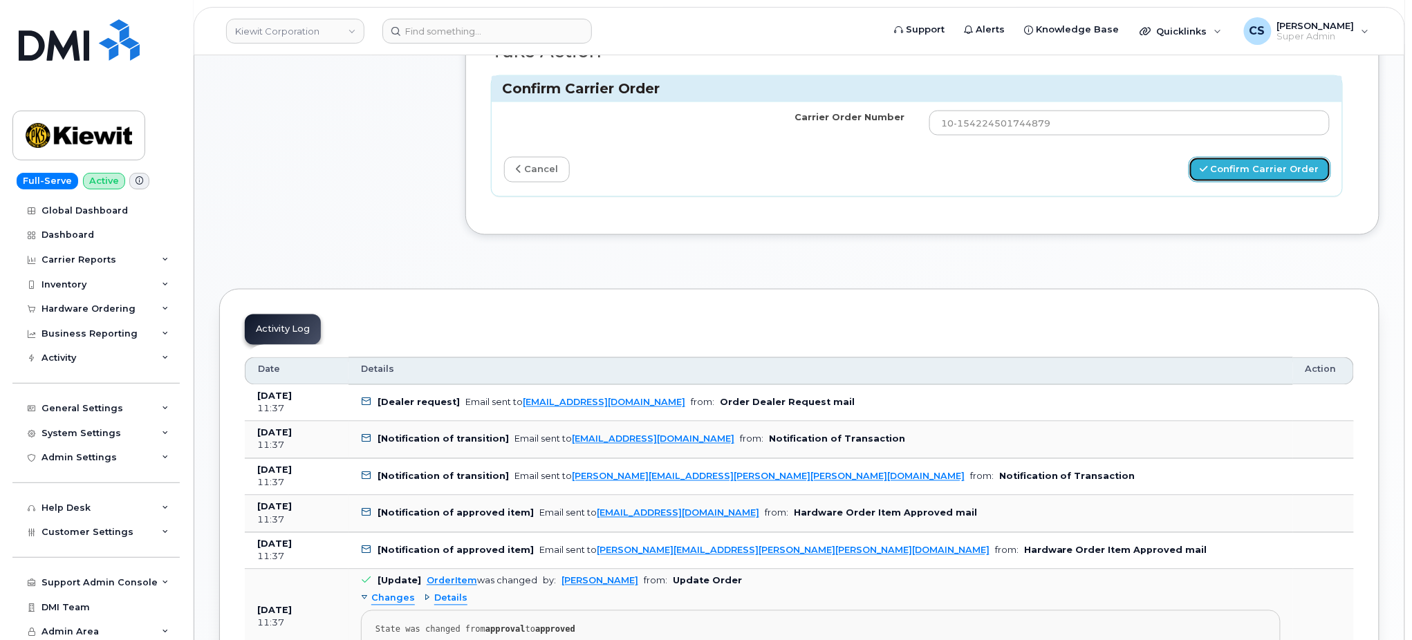
click at [1237, 167] on button "Confirm Carrier Order" at bounding box center [1260, 170] width 142 height 26
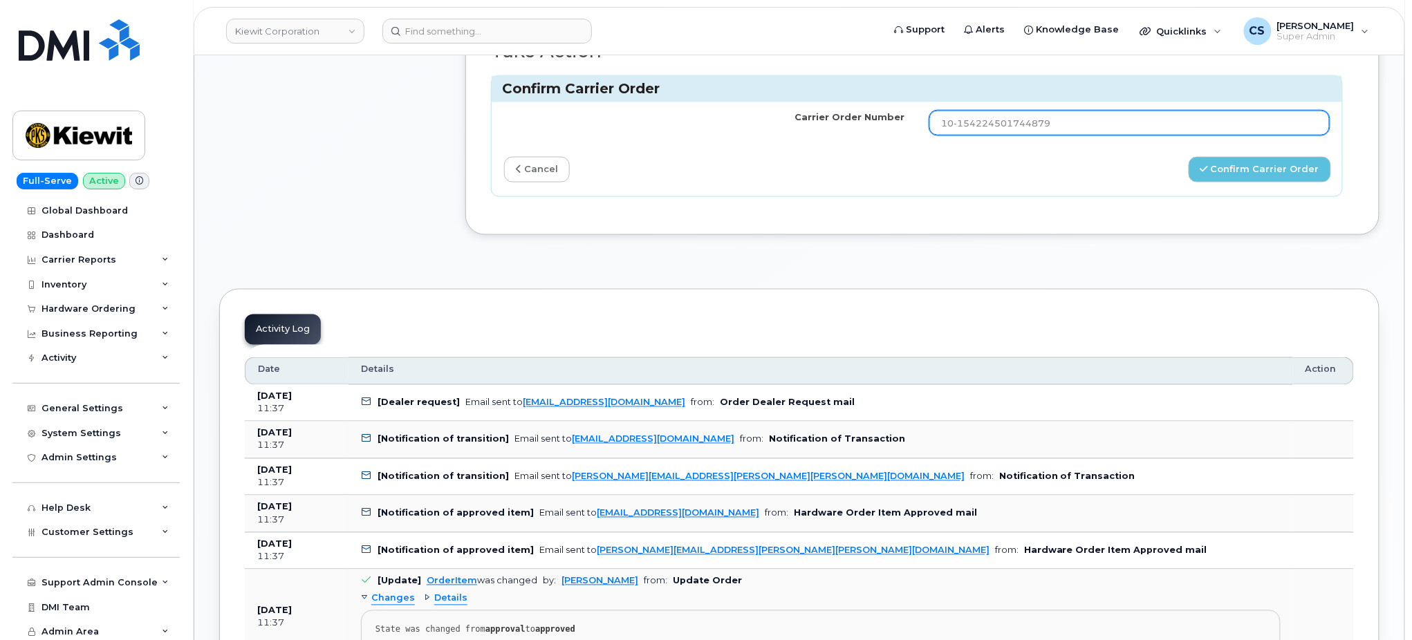
click at [1120, 122] on input "10-154224501744879" at bounding box center [1130, 123] width 400 height 25
click at [934, 127] on input "10-154224501744879" at bounding box center [1130, 123] width 400 height 25
type input "10-154224501744879"
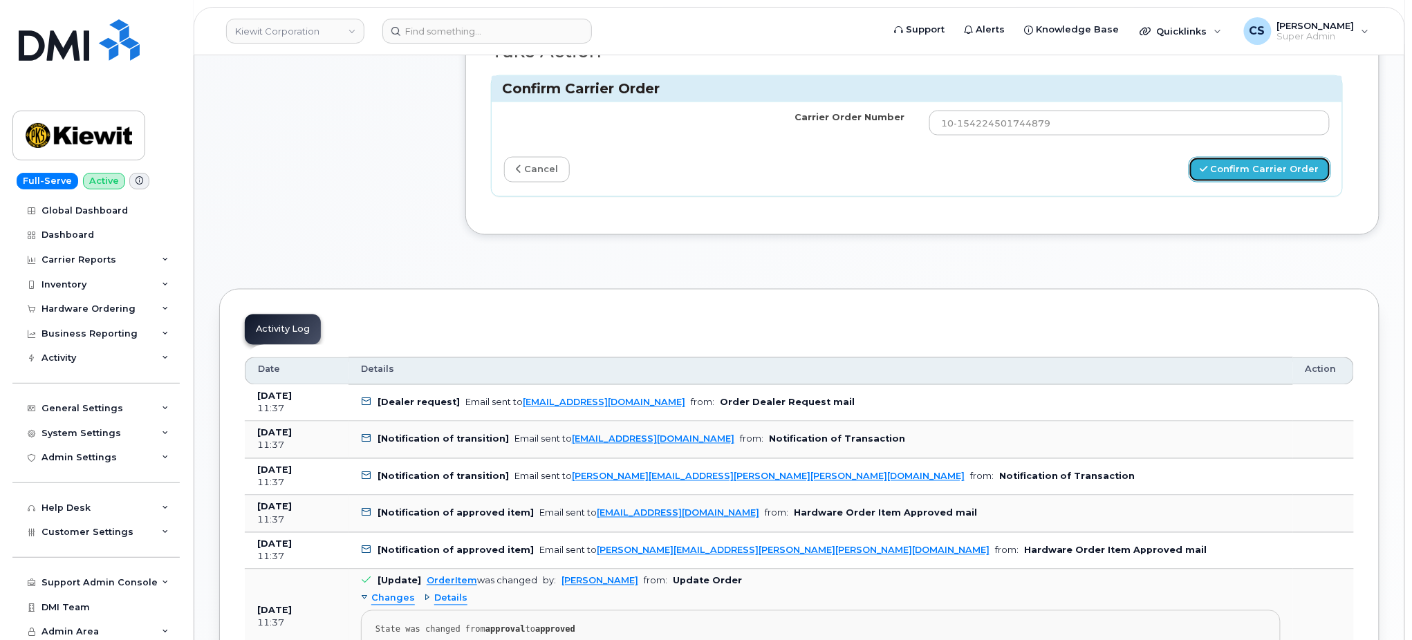
click at [1247, 169] on button "Confirm Carrier Order" at bounding box center [1260, 170] width 142 height 26
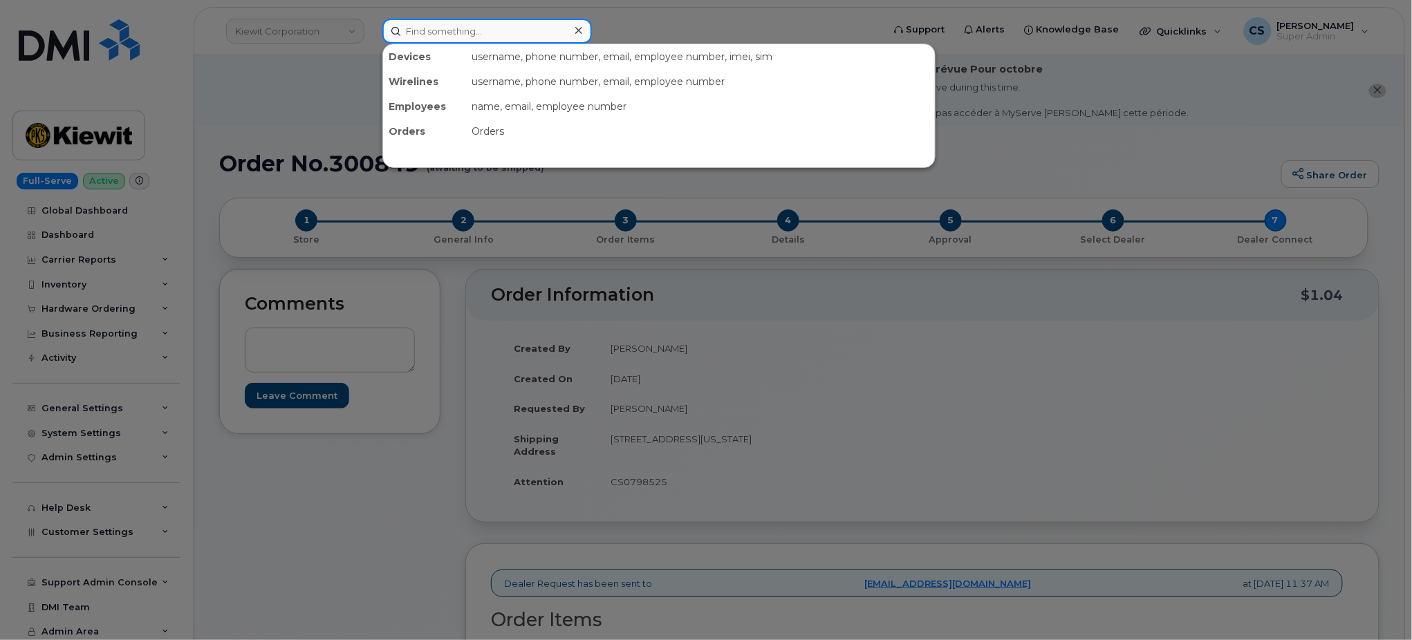
click at [518, 36] on input at bounding box center [487, 31] width 210 height 25
paste input "301429"
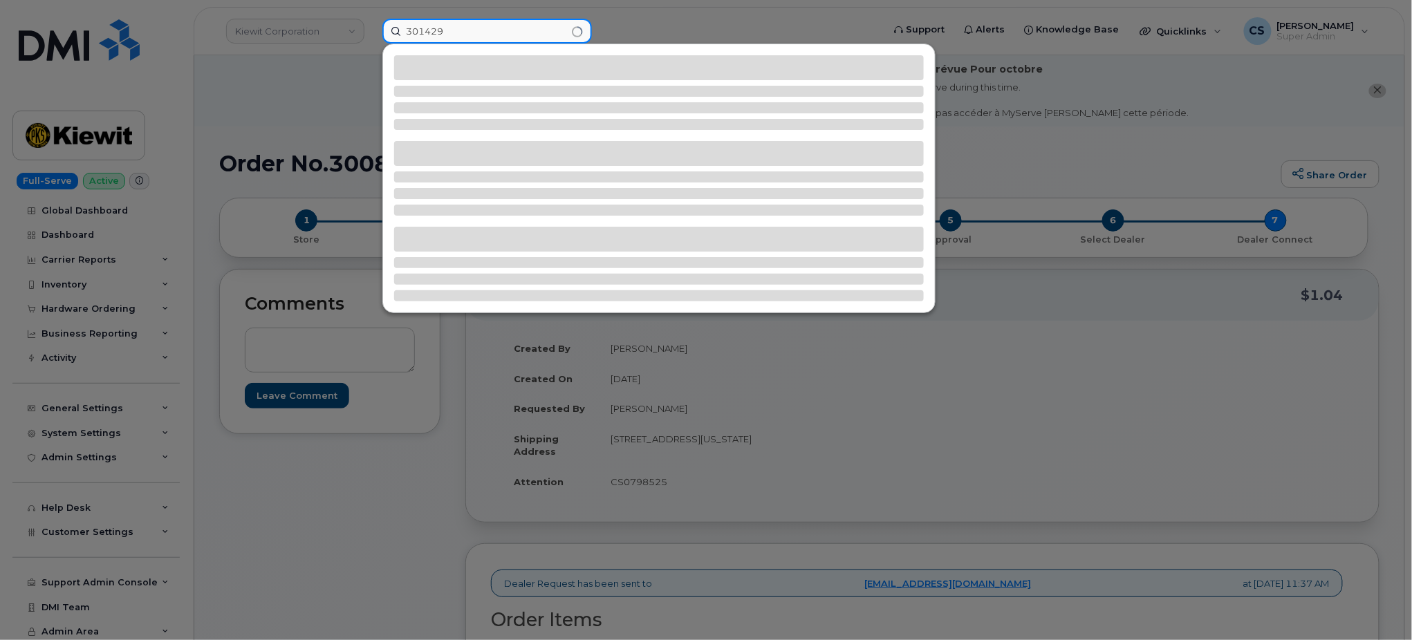
type input "301429"
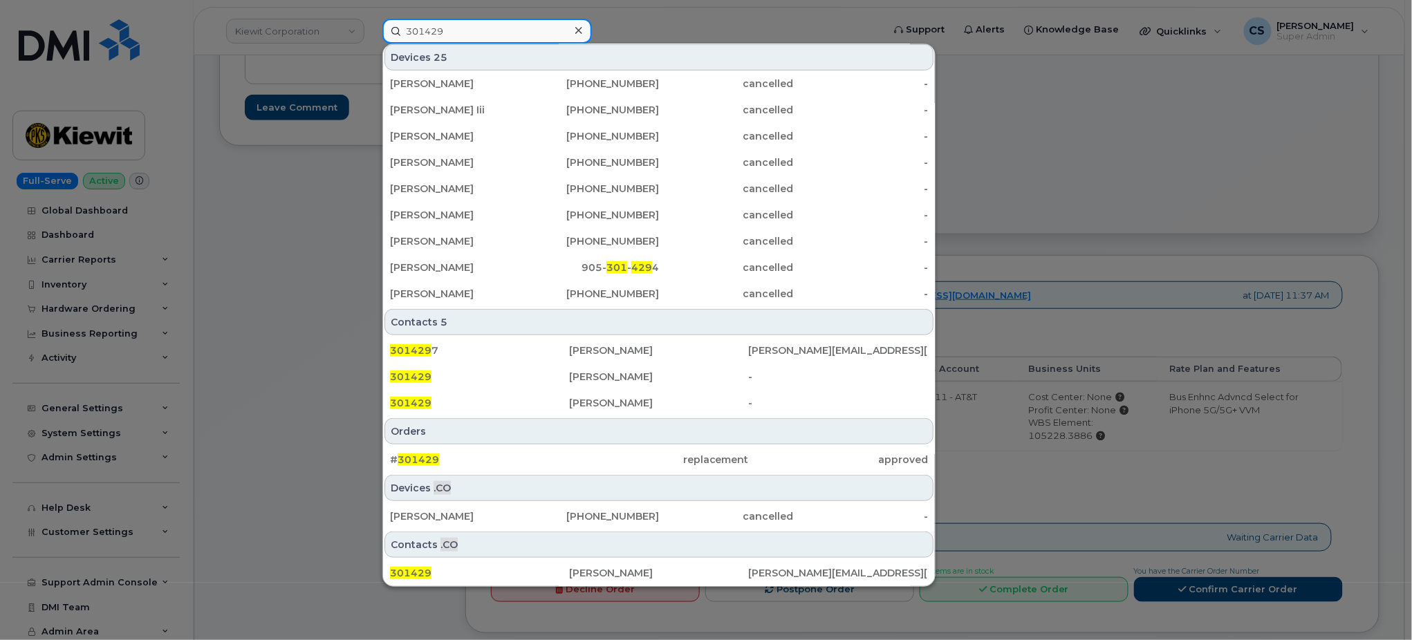
scroll to position [369, 0]
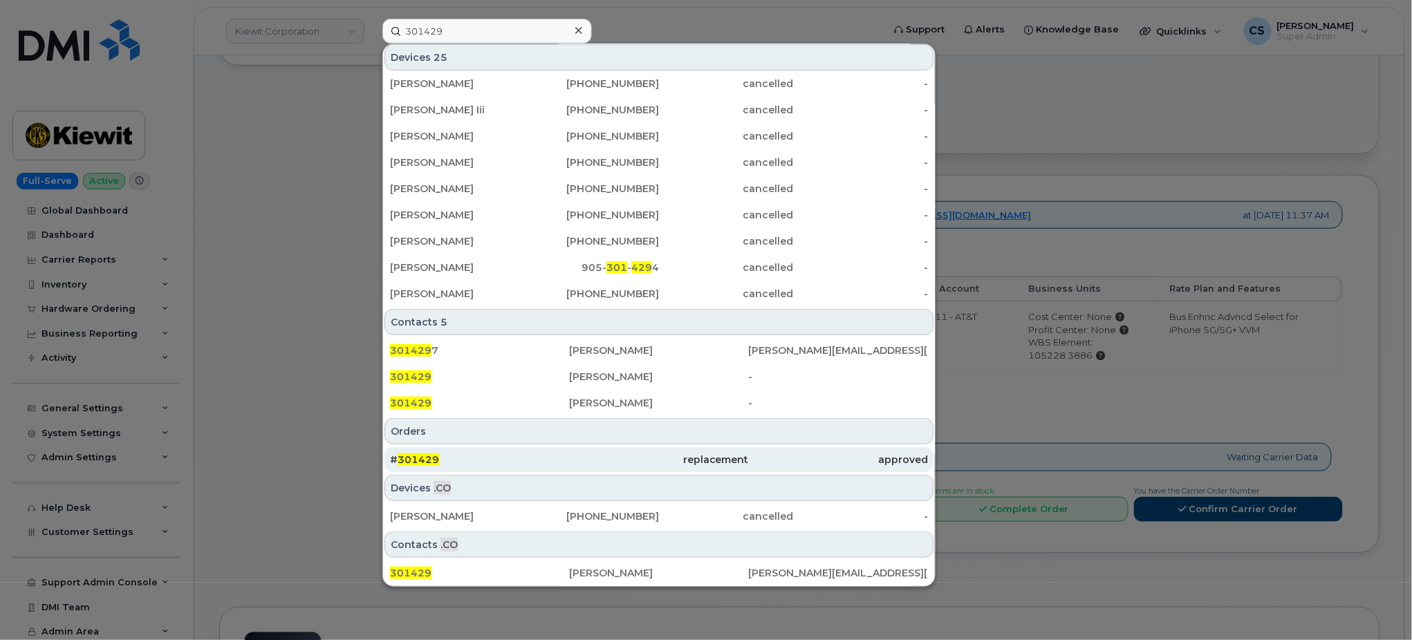
click at [418, 455] on span "301429" at bounding box center [418, 460] width 41 height 12
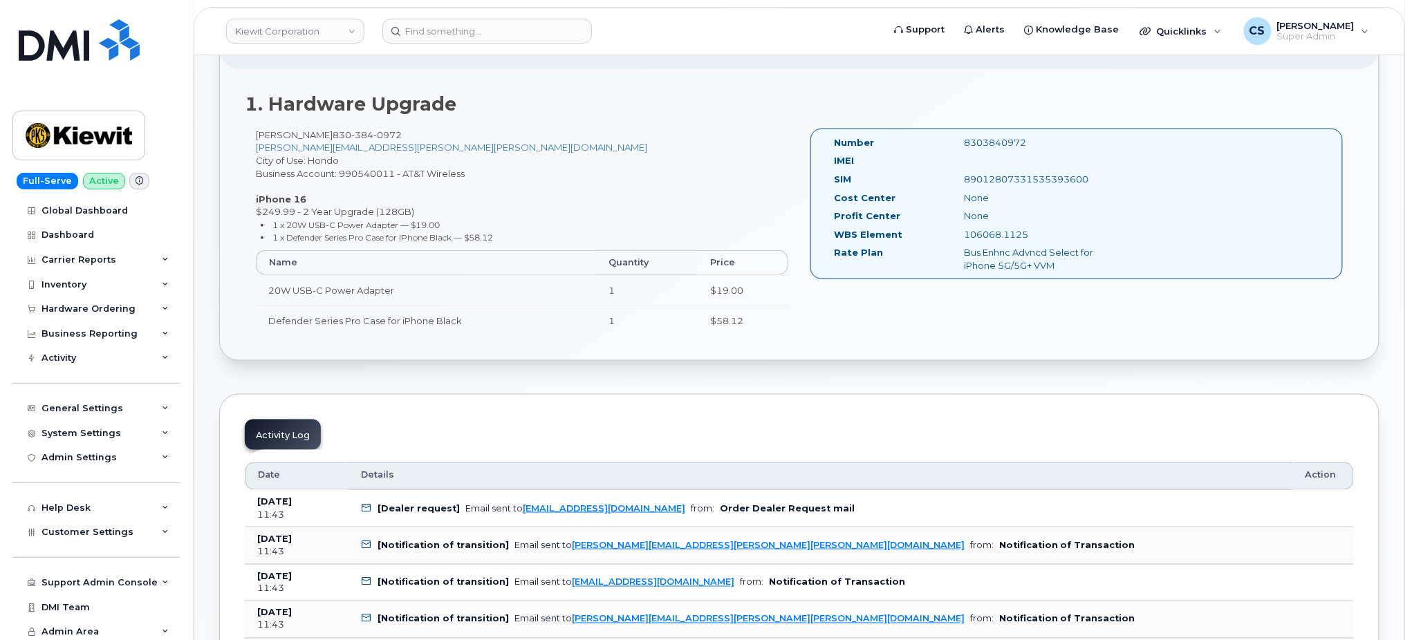
scroll to position [369, 0]
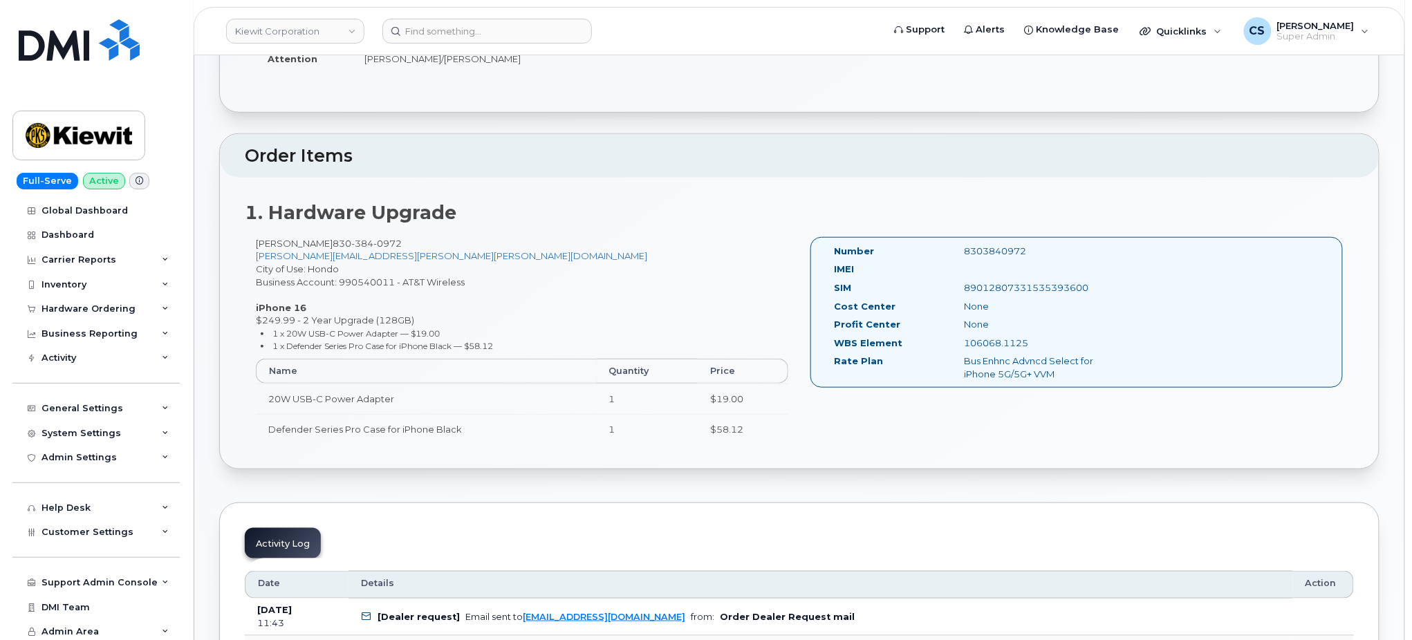
click at [997, 248] on div "8303840972" at bounding box center [1045, 251] width 183 height 13
copy div "8303840972"
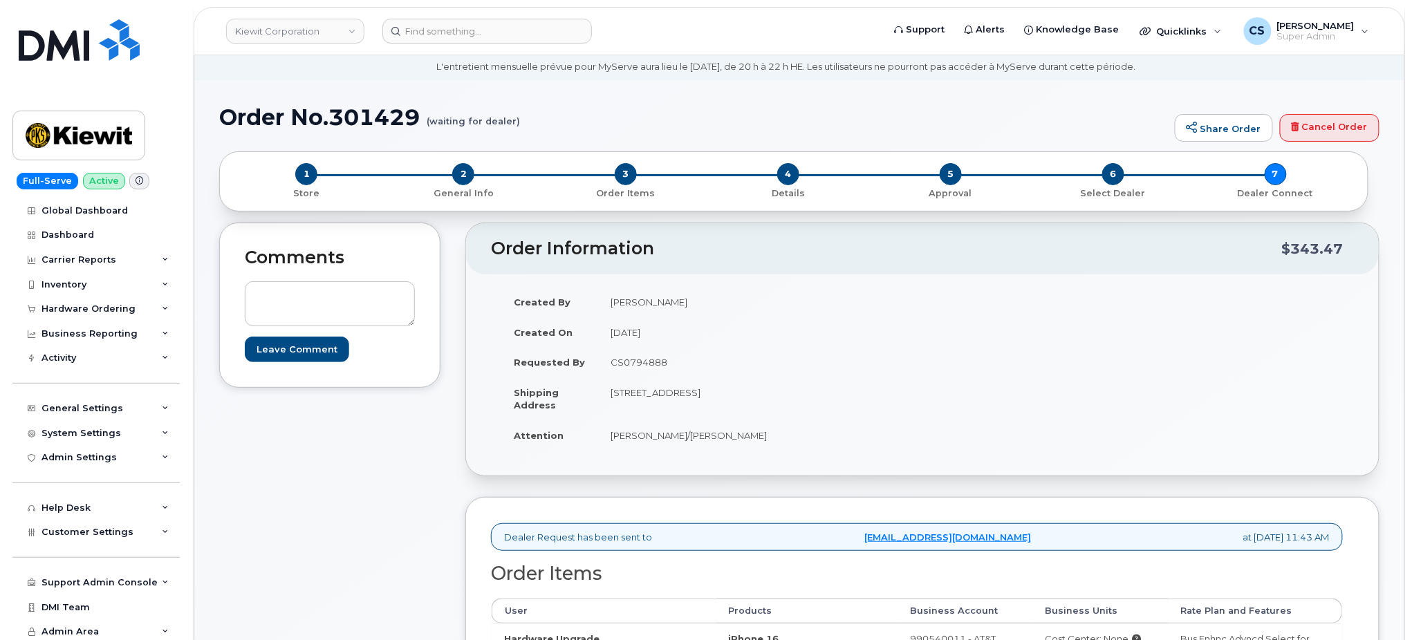
scroll to position [369, 0]
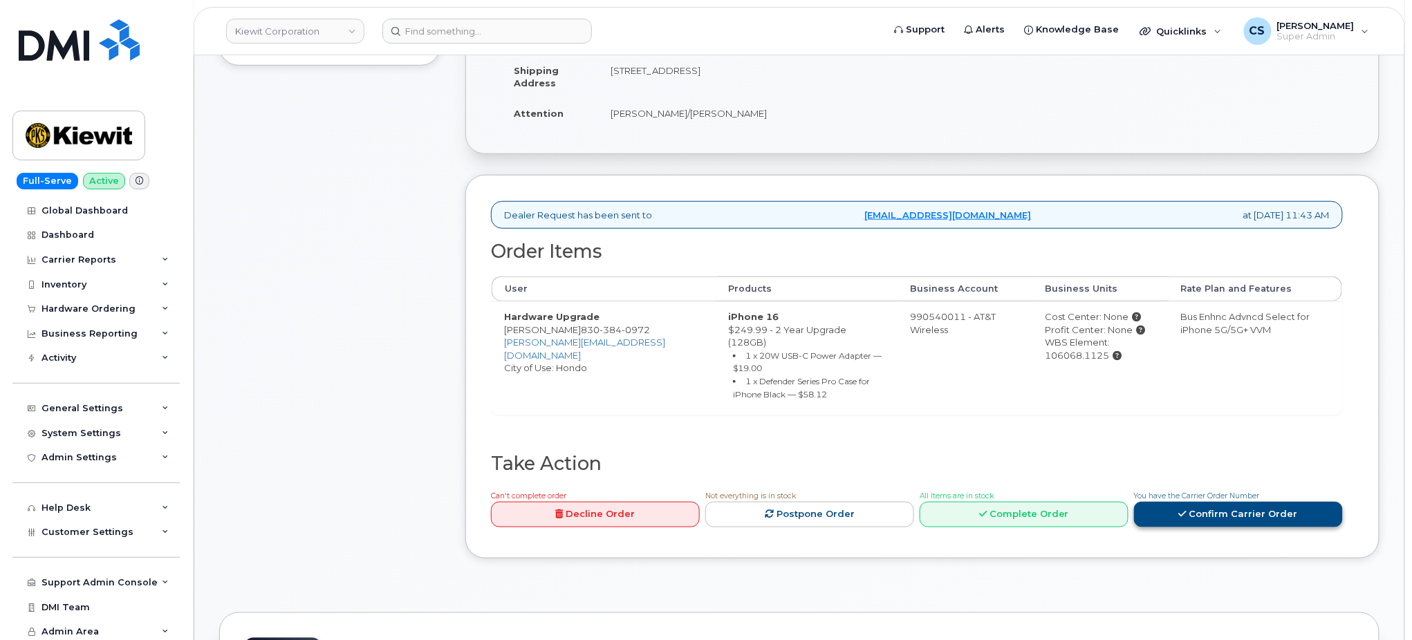
click at [1255, 506] on link "Confirm Carrier Order" at bounding box center [1238, 515] width 209 height 26
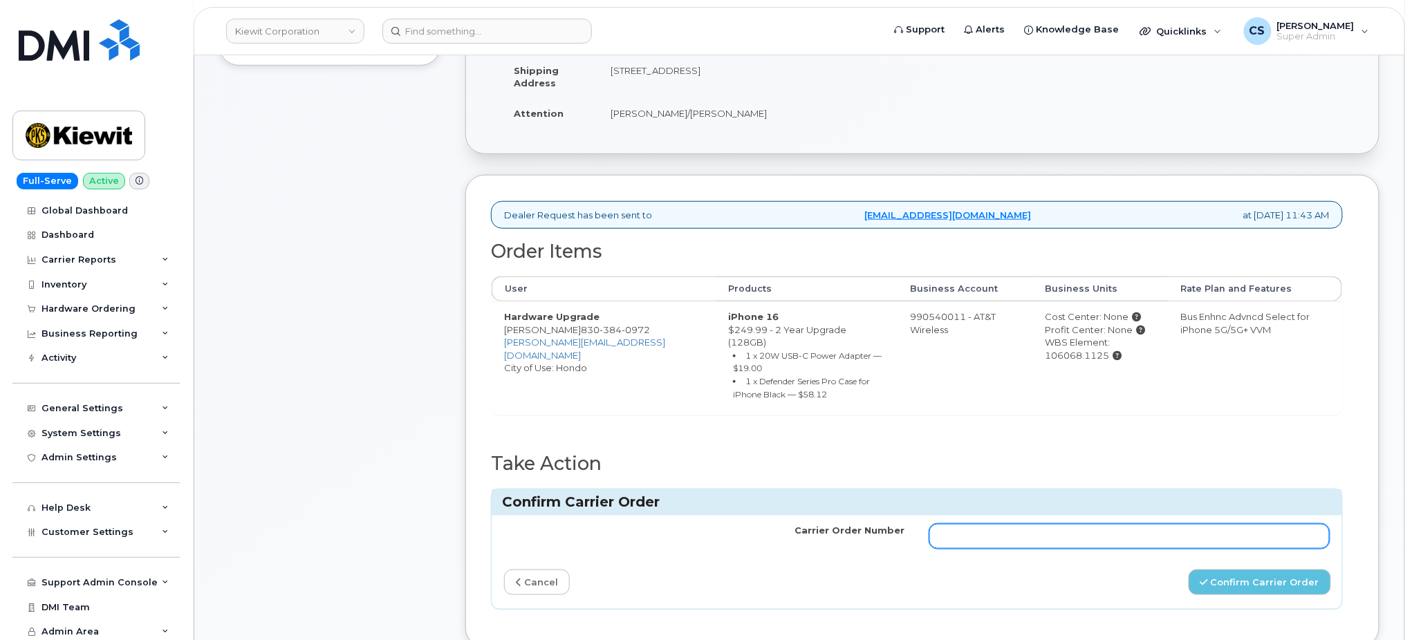
click at [1164, 530] on input "Carrier Order Number" at bounding box center [1130, 536] width 400 height 25
paste input "10-154224610992461"
type input "10-154224610992461"
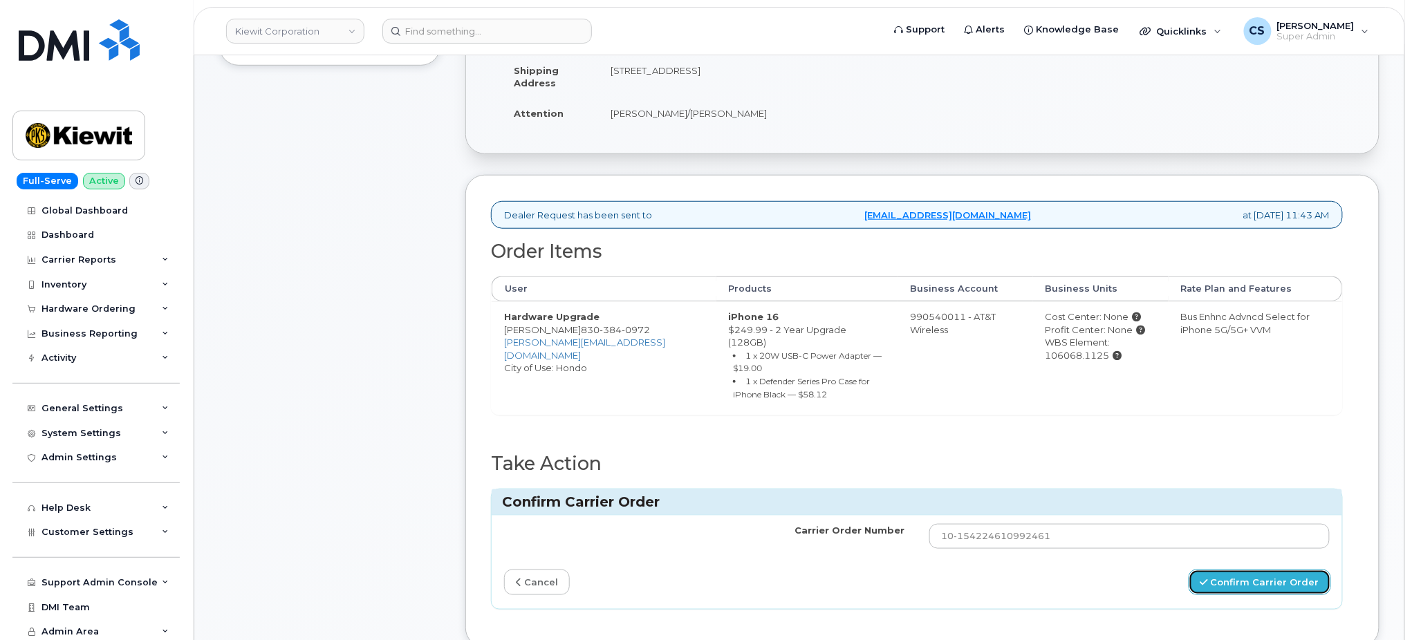
click at [1253, 570] on button "Confirm Carrier Order" at bounding box center [1260, 583] width 142 height 26
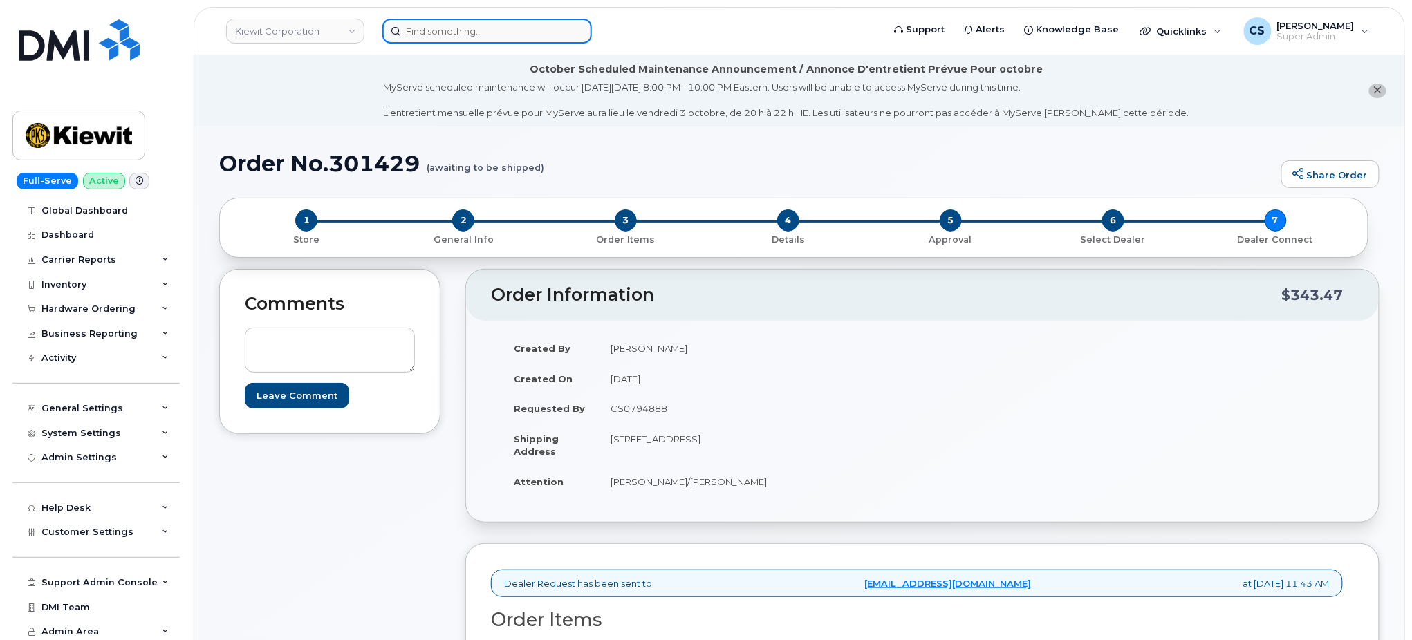
click at [463, 29] on input at bounding box center [487, 31] width 210 height 25
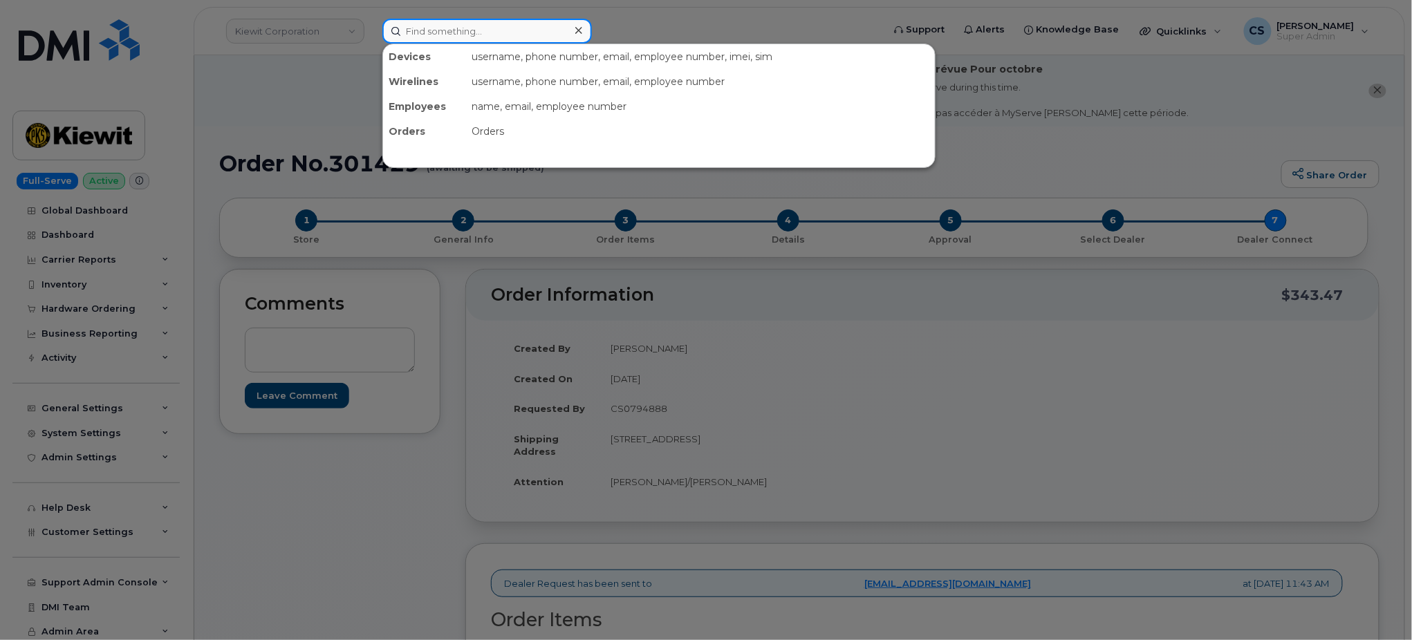
paste input "301489"
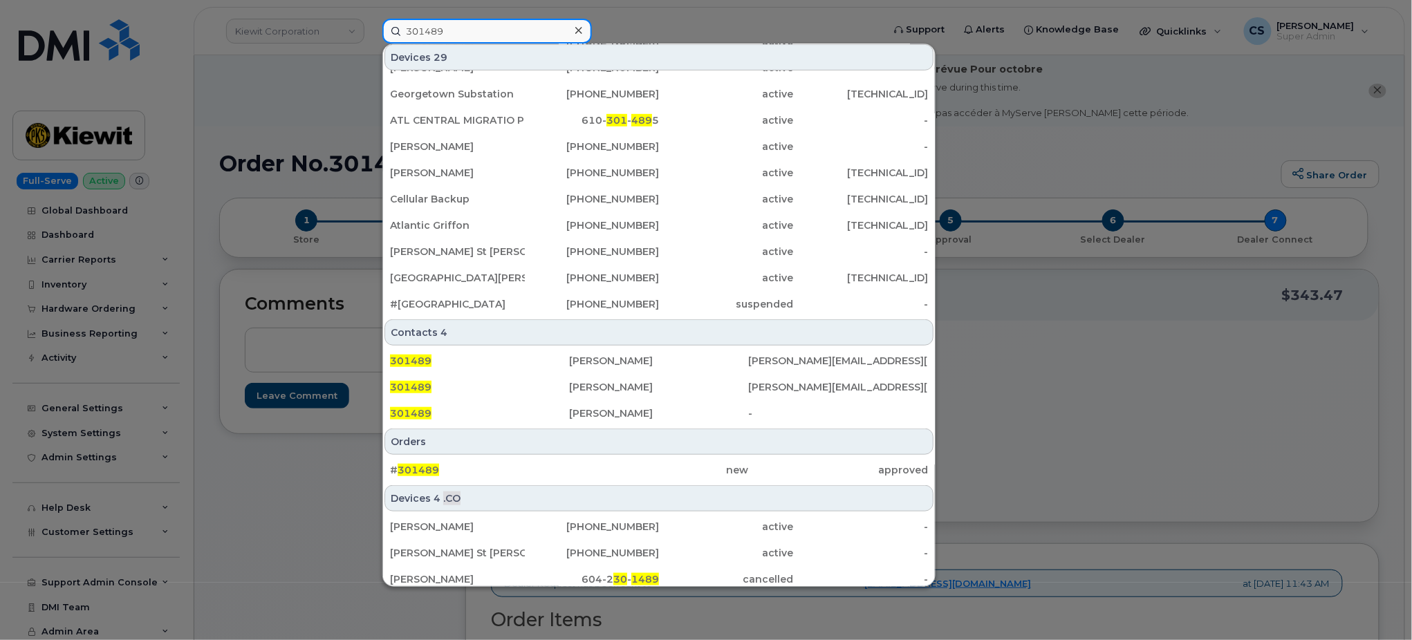
scroll to position [345, 0]
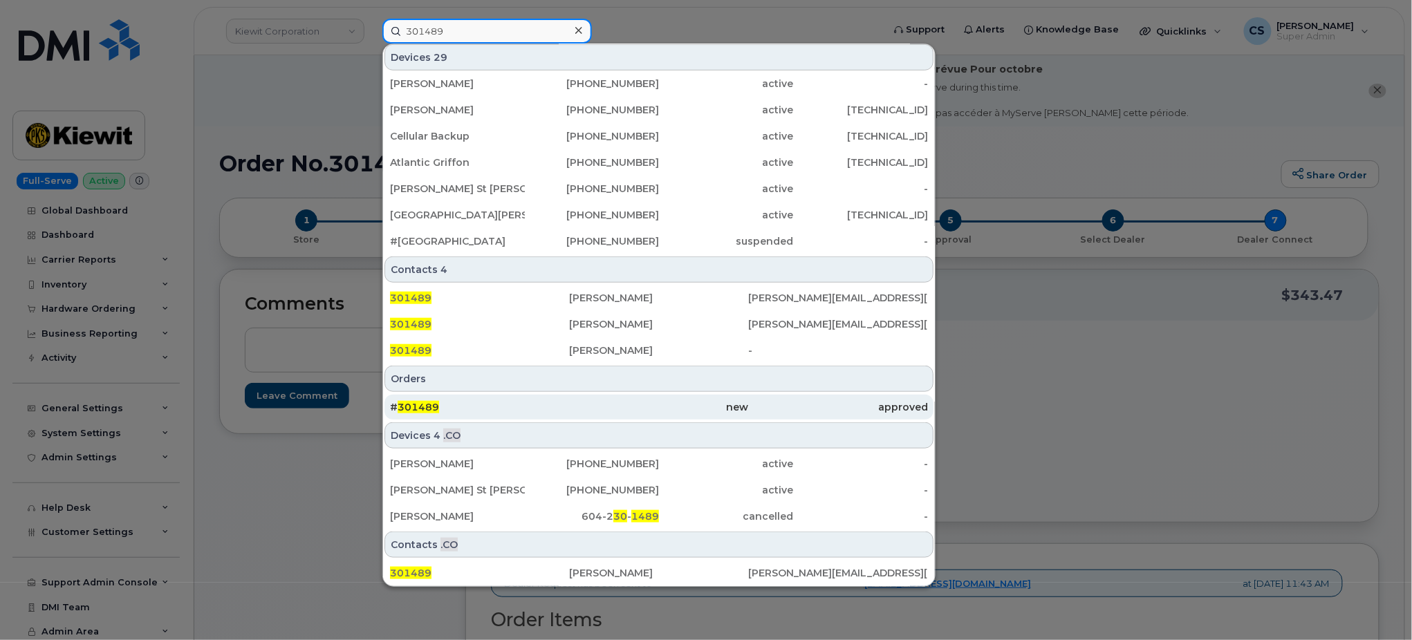
type input "301489"
click at [429, 409] on span "301489" at bounding box center [418, 407] width 41 height 12
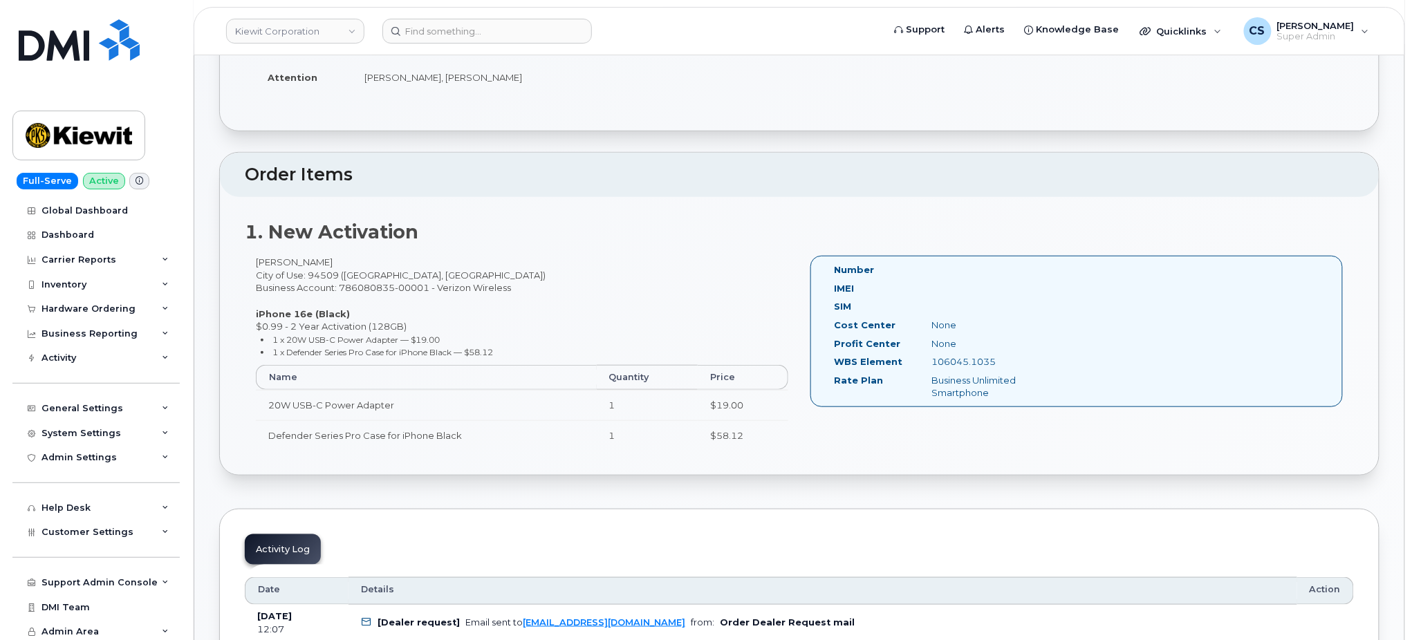
scroll to position [277, 0]
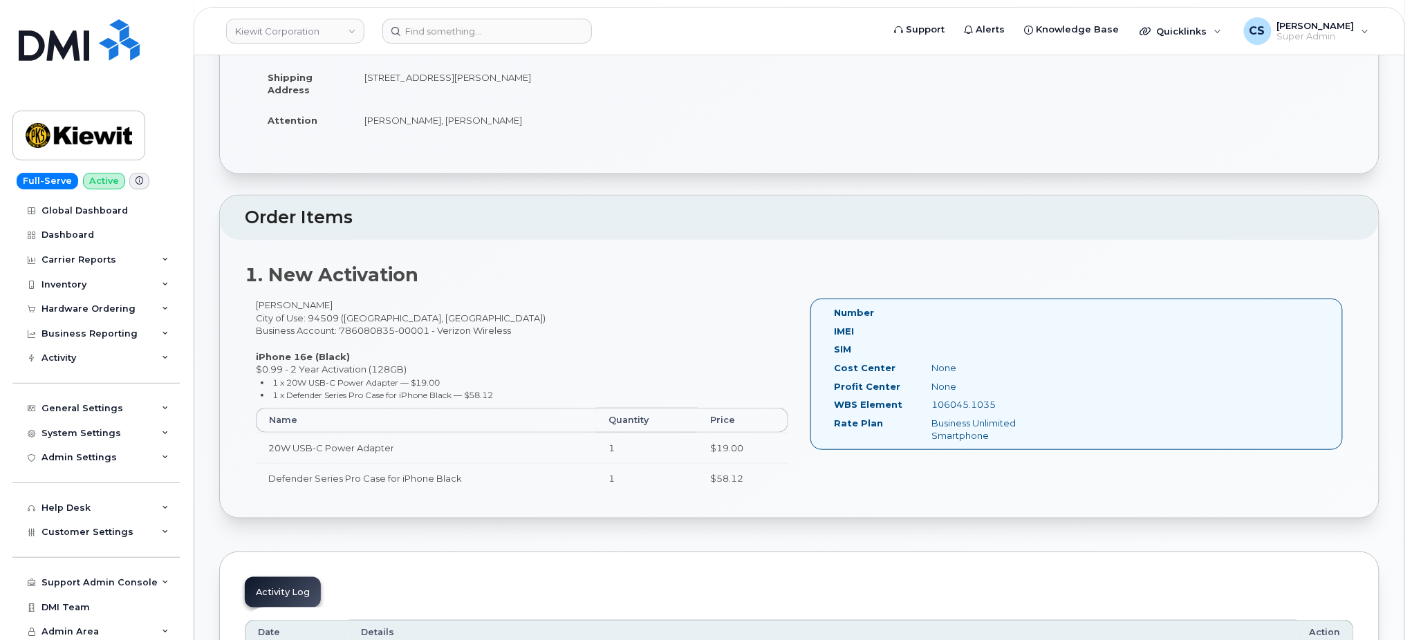
drag, startPoint x: 1003, startPoint y: 399, endPoint x: 934, endPoint y: 403, distance: 69.3
click at [934, 403] on div "106045.1035" at bounding box center [989, 404] width 137 height 13
copy div "106045.1035"
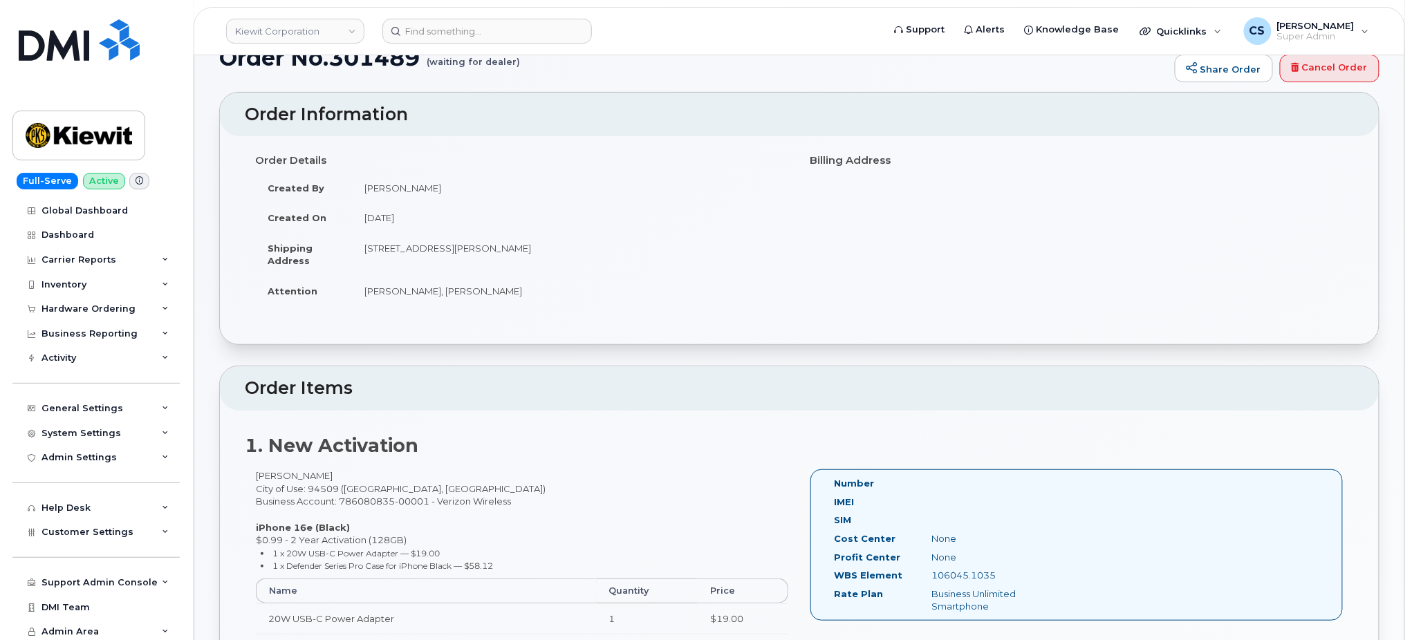
scroll to position [0, 0]
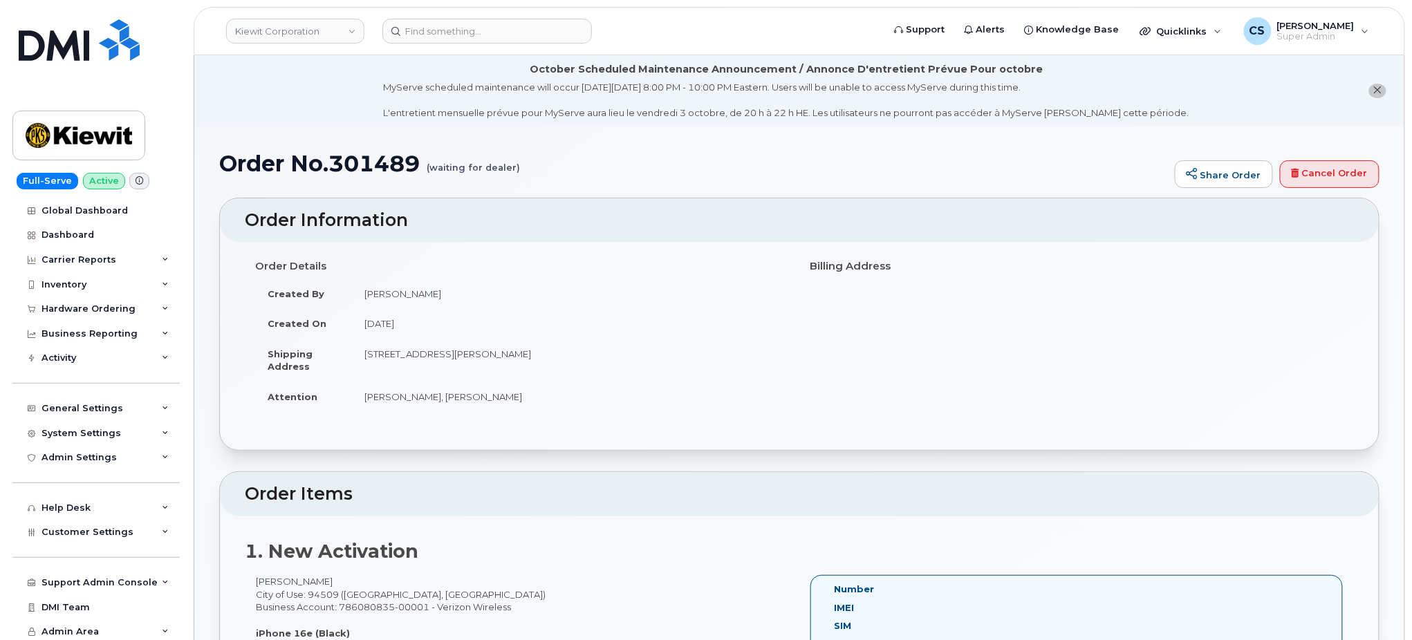
click at [380, 158] on h1 "Order No.301489 (waiting for dealer)" at bounding box center [693, 163] width 949 height 24
copy h1 "301489"
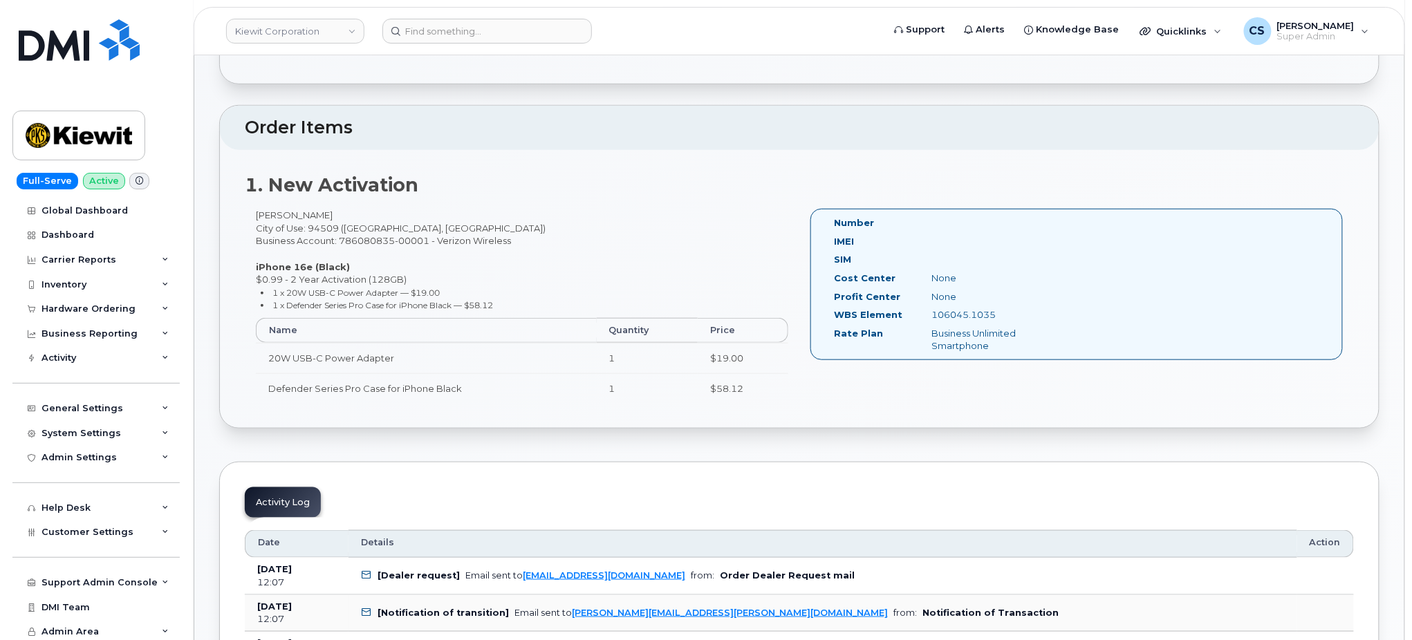
scroll to position [369, 0]
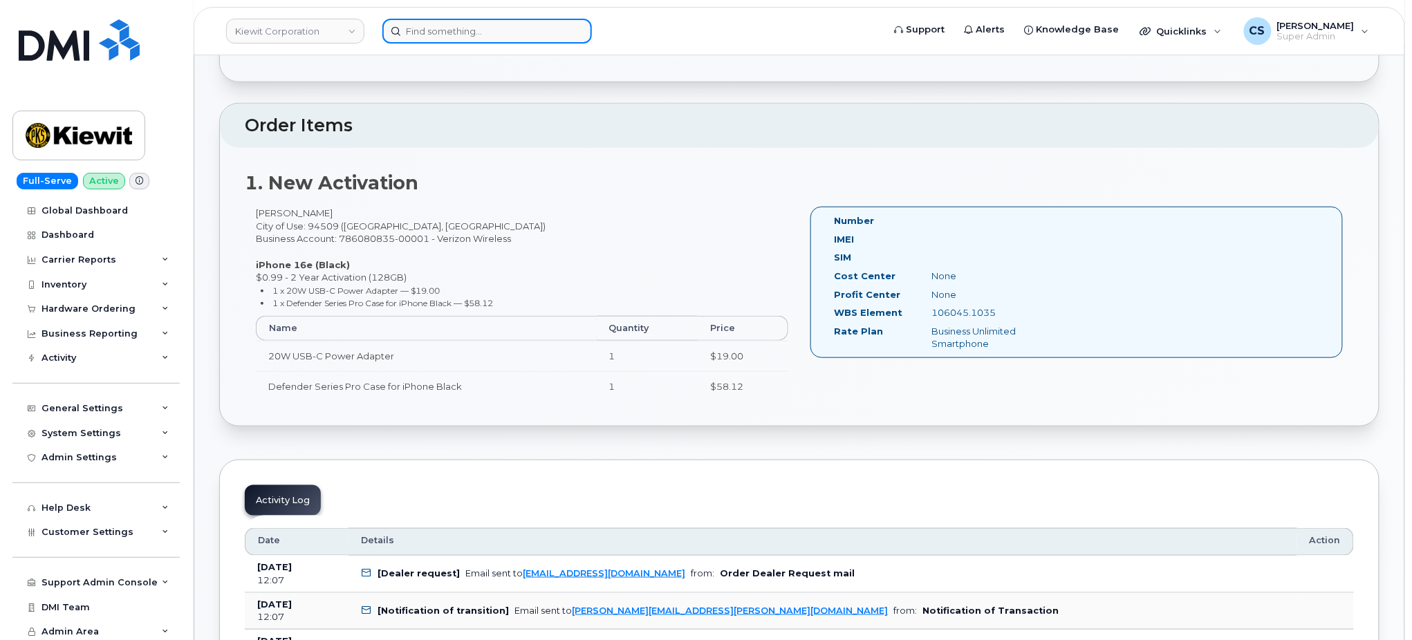
click at [450, 36] on input at bounding box center [487, 31] width 210 height 25
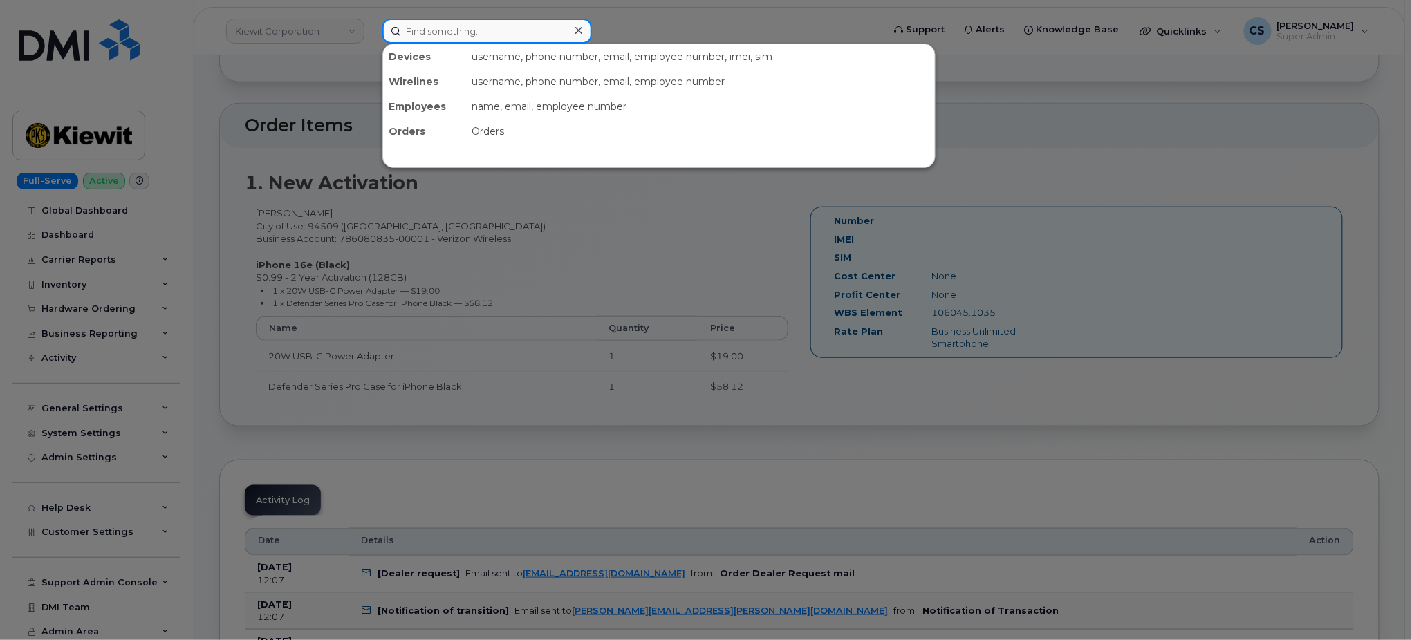
click at [450, 36] on input at bounding box center [487, 31] width 210 height 25
paste input "301458"
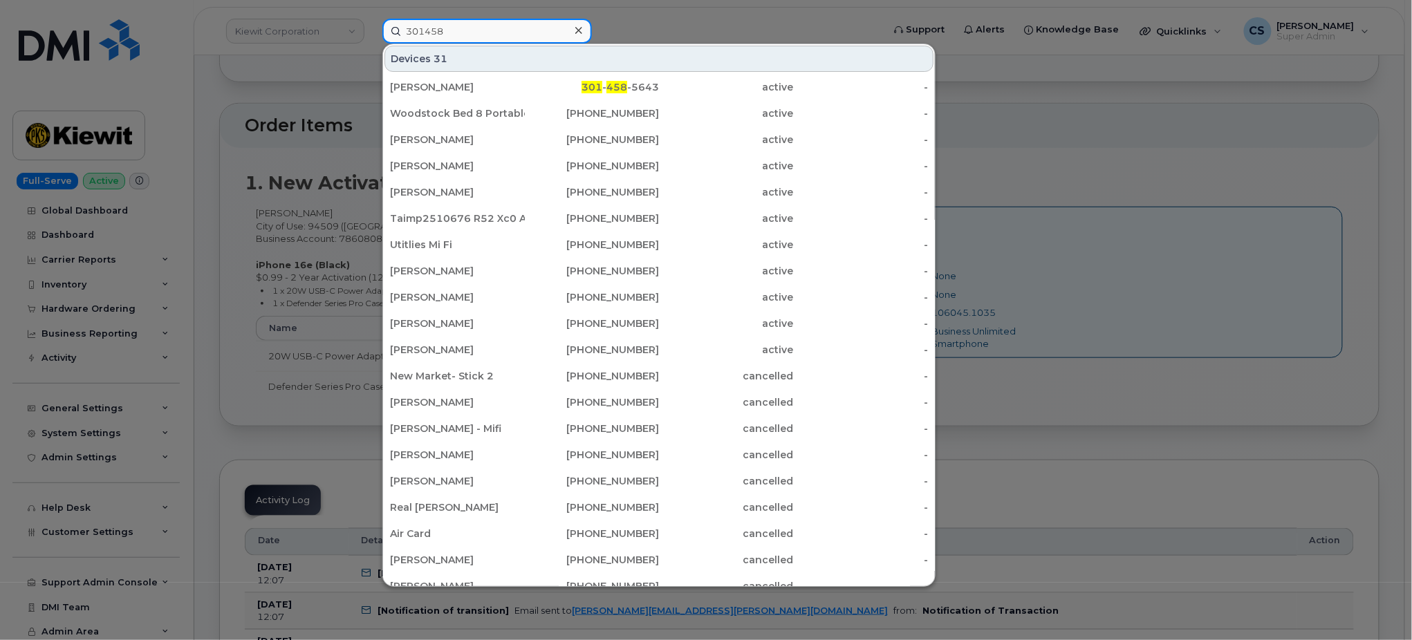
type input "301458"
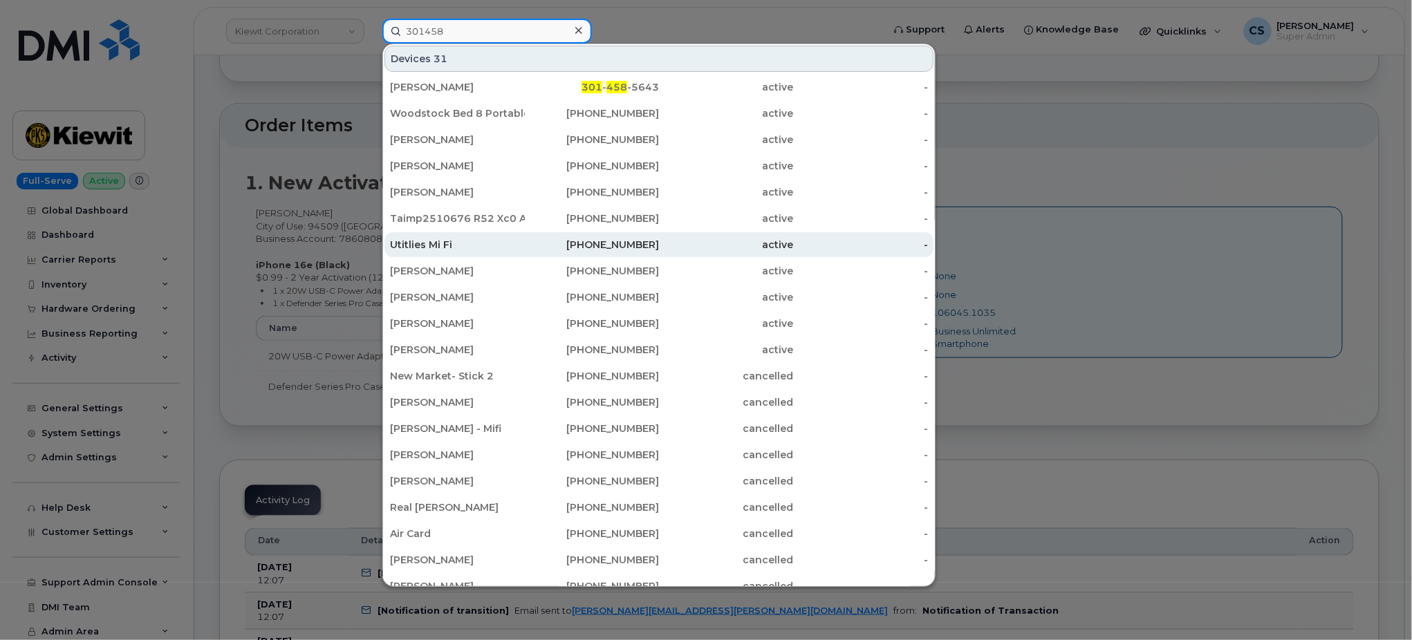
scroll to position [236, 0]
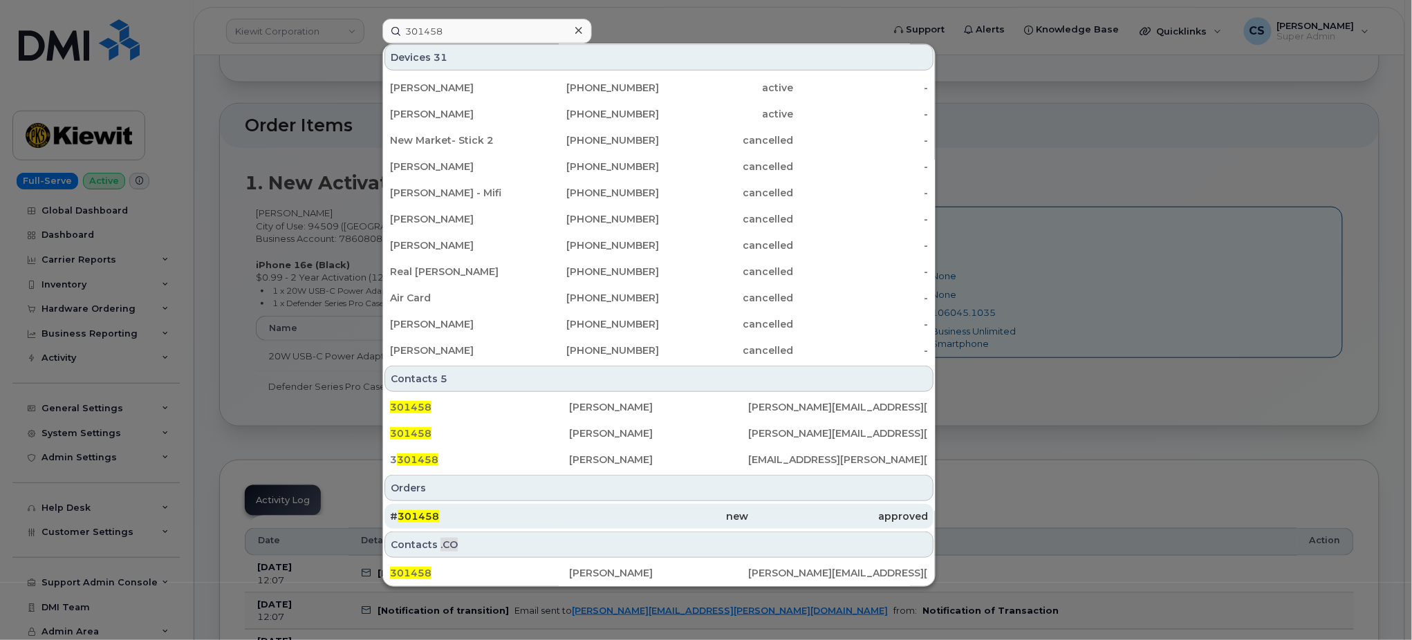
click at [423, 516] on span "301458" at bounding box center [418, 516] width 41 height 12
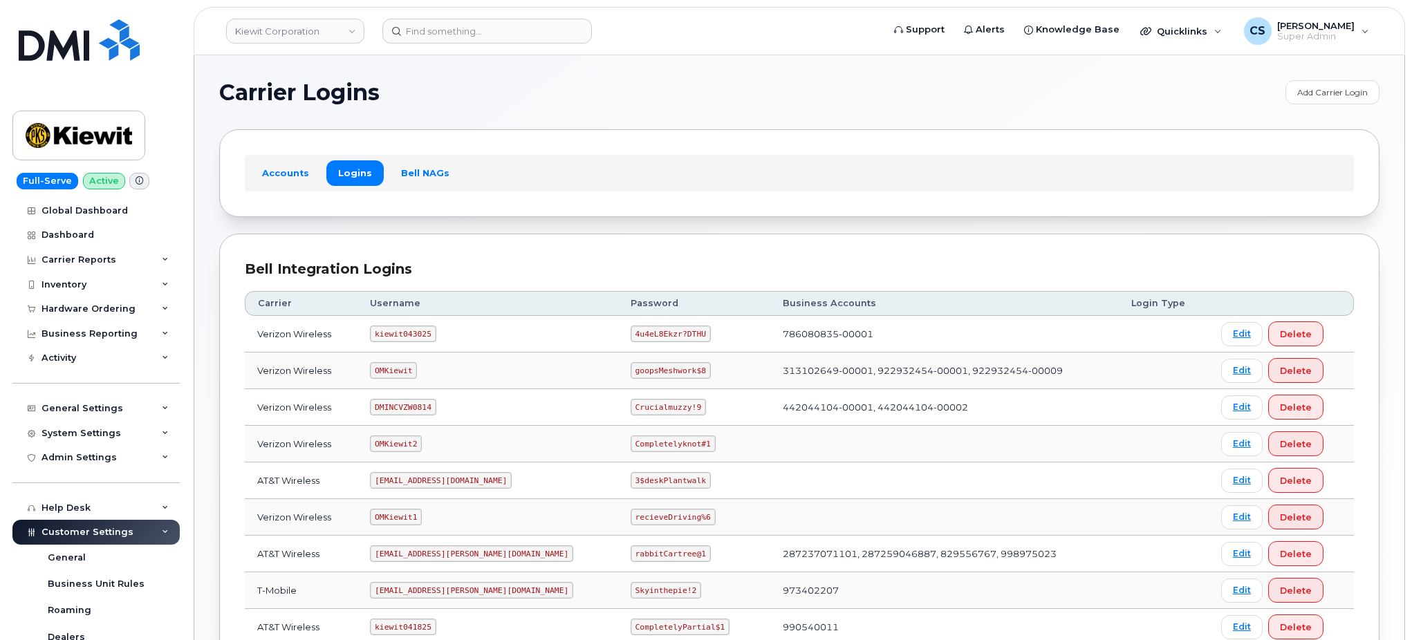
scroll to position [184, 0]
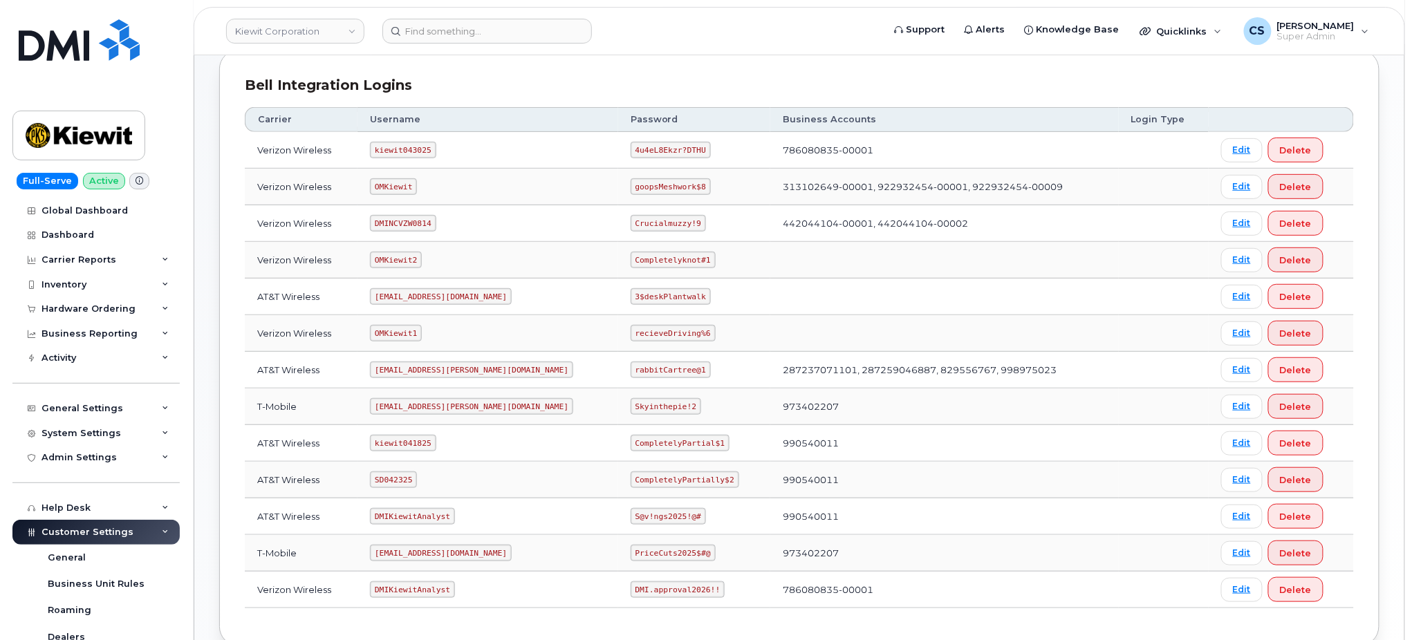
click at [427, 447] on code "kiewit041825" at bounding box center [403, 443] width 66 height 17
copy code "kiewit041825"
click at [631, 439] on code "CompletelyPartial$1" at bounding box center [680, 443] width 99 height 17
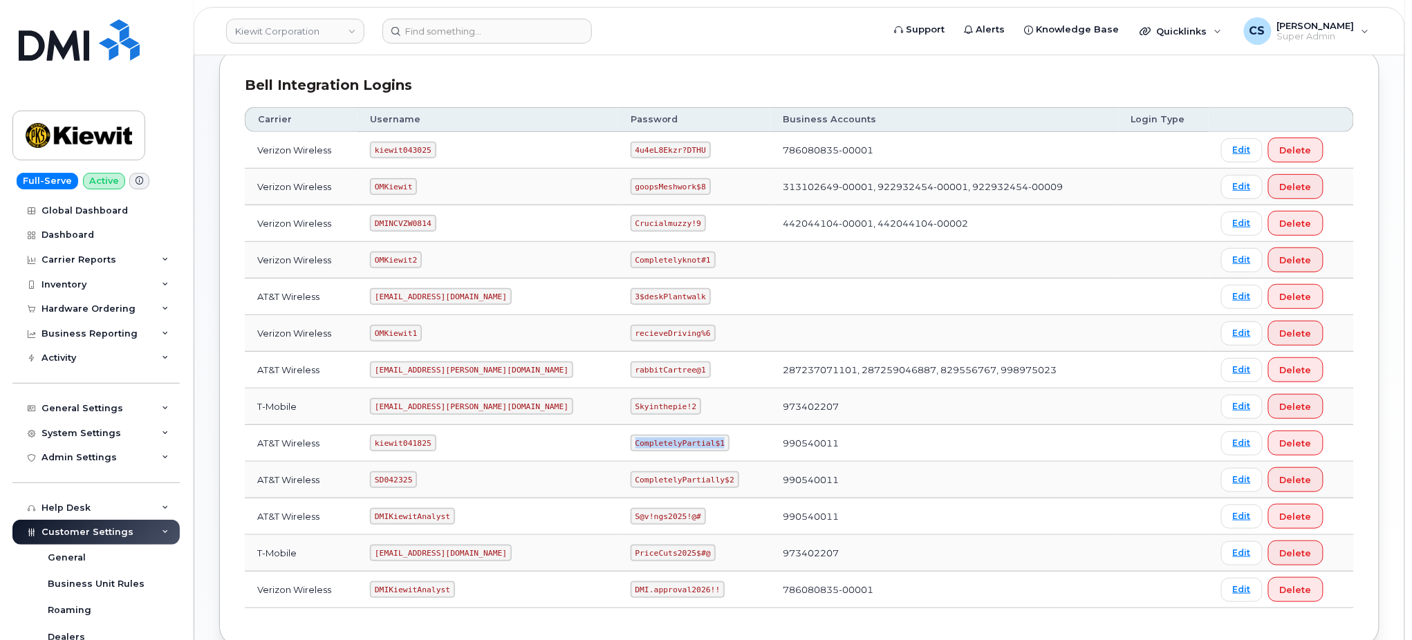
drag, startPoint x: 672, startPoint y: 448, endPoint x: 587, endPoint y: 443, distance: 85.9
click at [631, 443] on code "CompletelyPartial$1" at bounding box center [680, 443] width 99 height 17
copy code "CompletelyPartial$1"
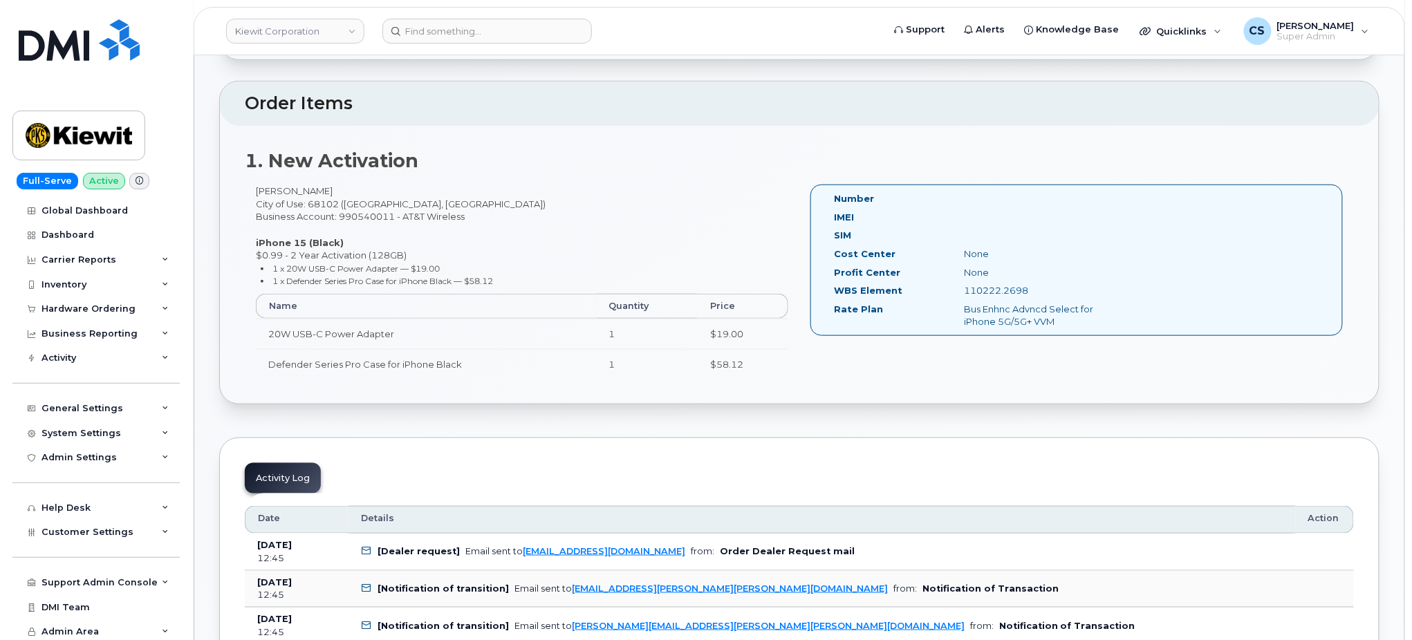
scroll to position [369, 0]
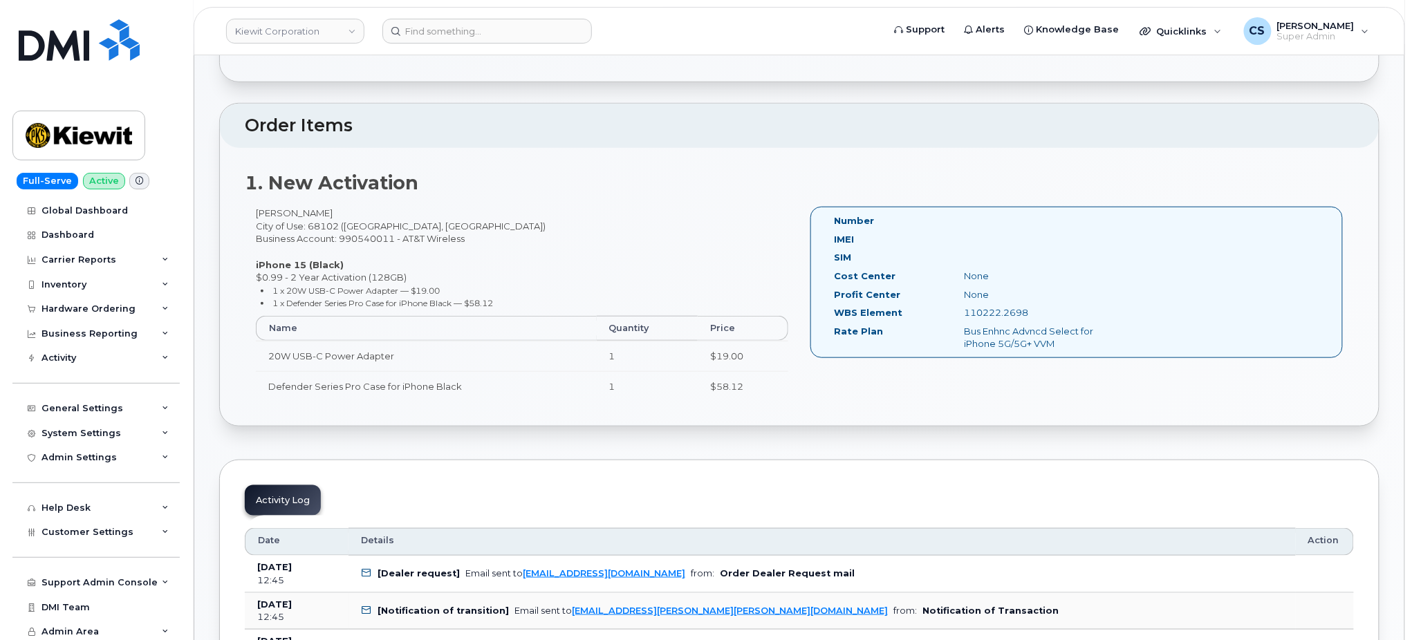
drag, startPoint x: 1042, startPoint y: 313, endPoint x: 963, endPoint y: 317, distance: 79.0
click at [963, 317] on div "110222.2698" at bounding box center [1045, 312] width 183 height 13
copy div "110222.2698"
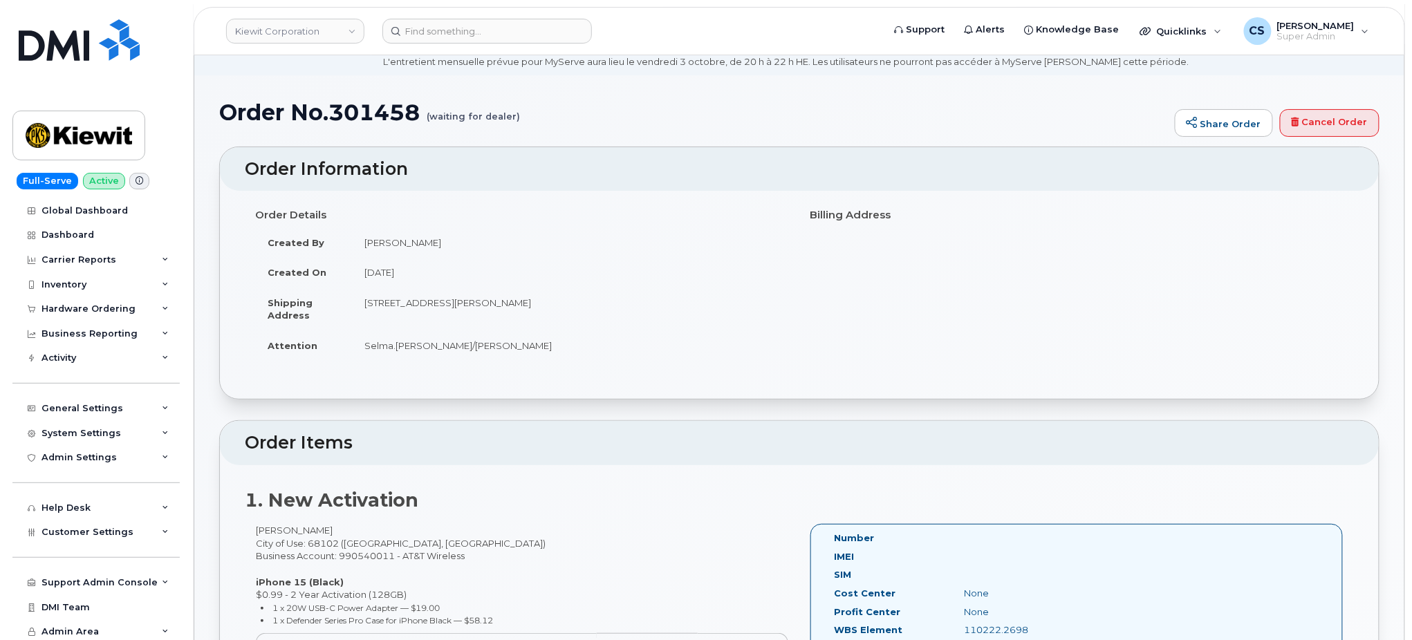
scroll to position [0, 0]
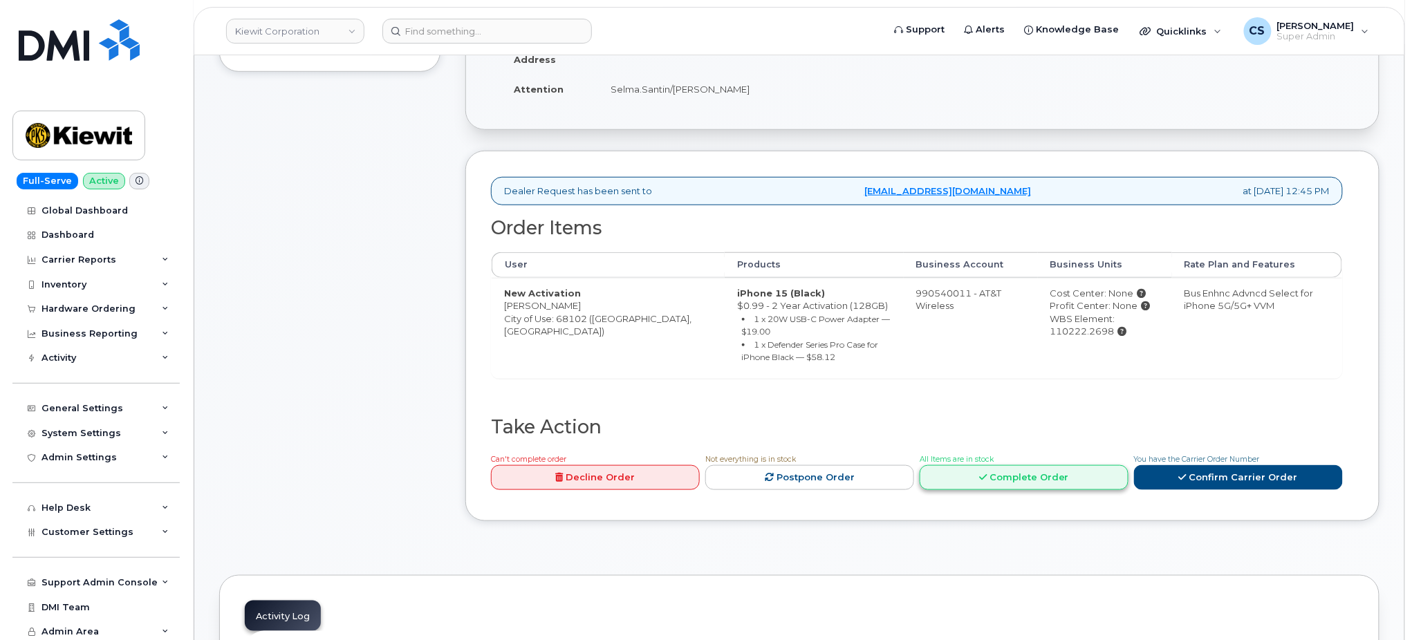
scroll to position [369, 0]
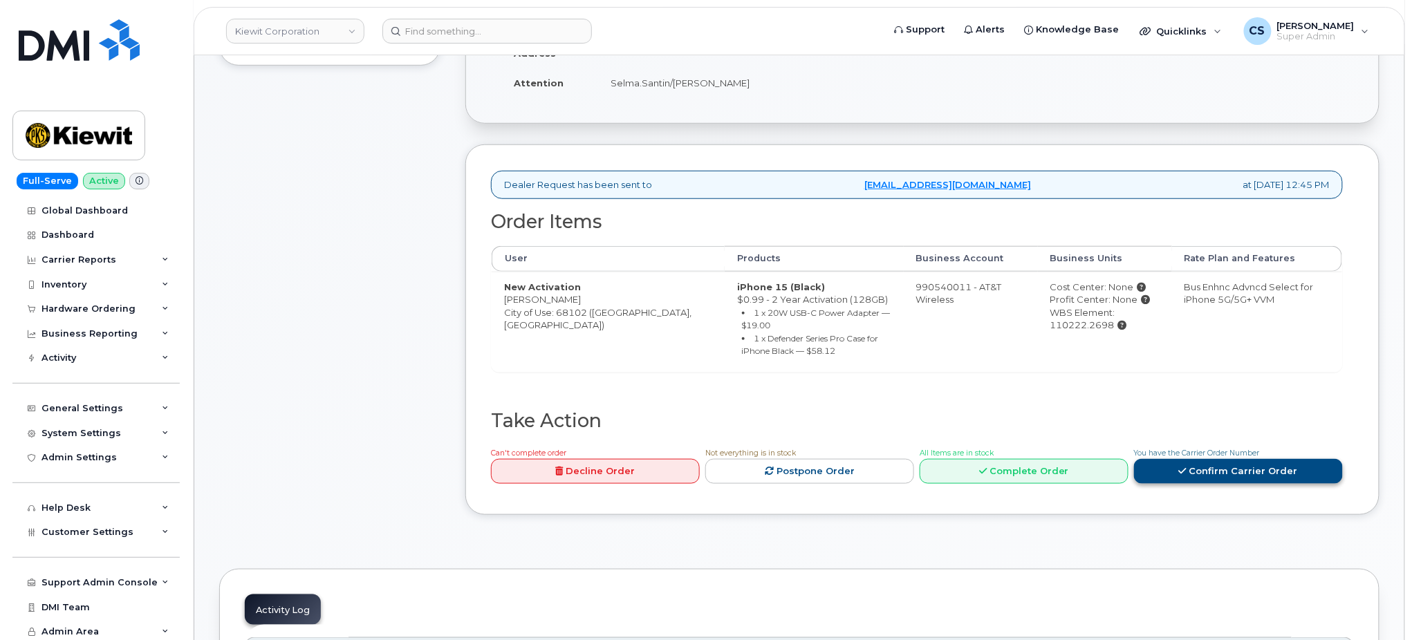
click at [1203, 459] on link "Confirm Carrier Order" at bounding box center [1238, 472] width 209 height 26
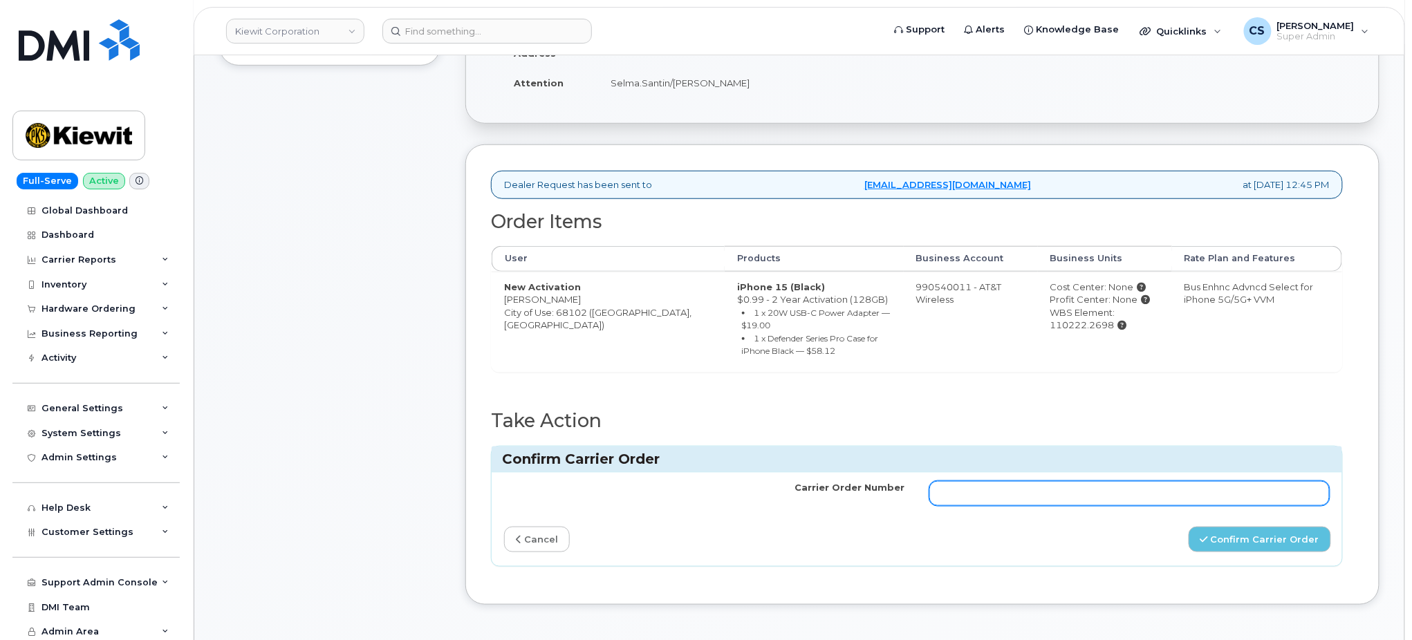
click at [987, 481] on input "Carrier Order Number" at bounding box center [1130, 493] width 400 height 25
paste input "10-154224610466650"
type input "10-154224610466650"
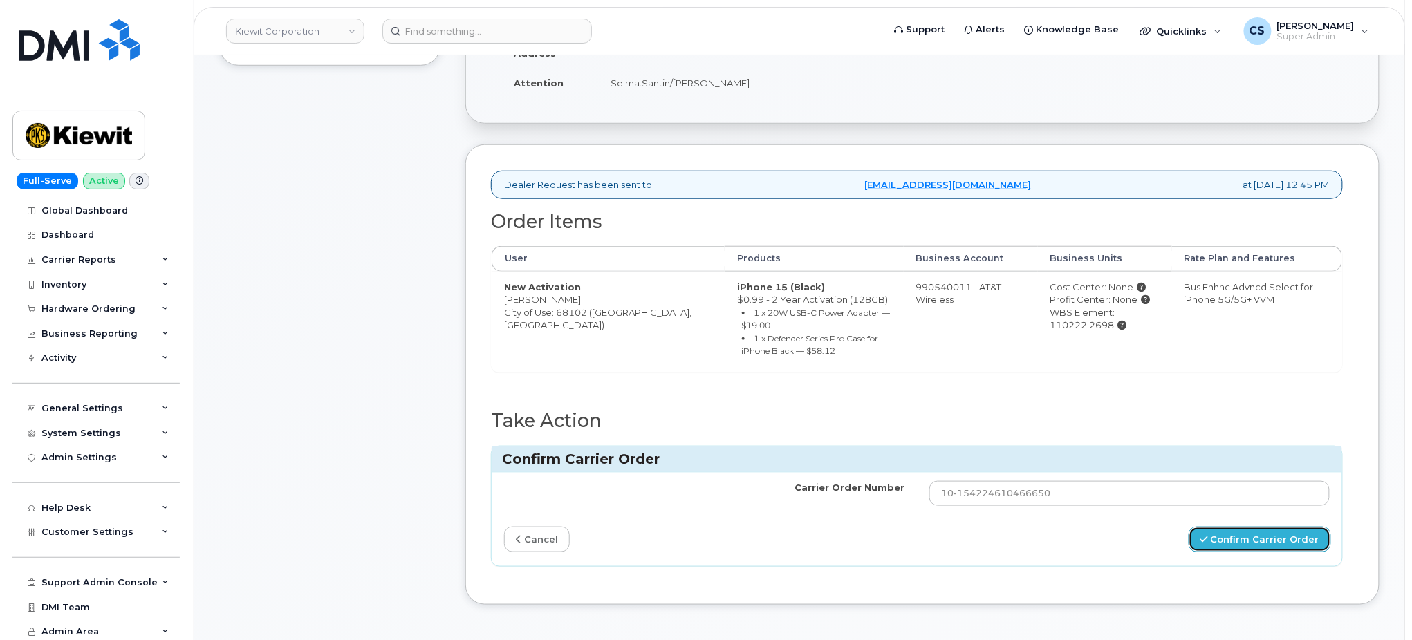
click at [1301, 527] on button "Confirm Carrier Order" at bounding box center [1260, 540] width 142 height 26
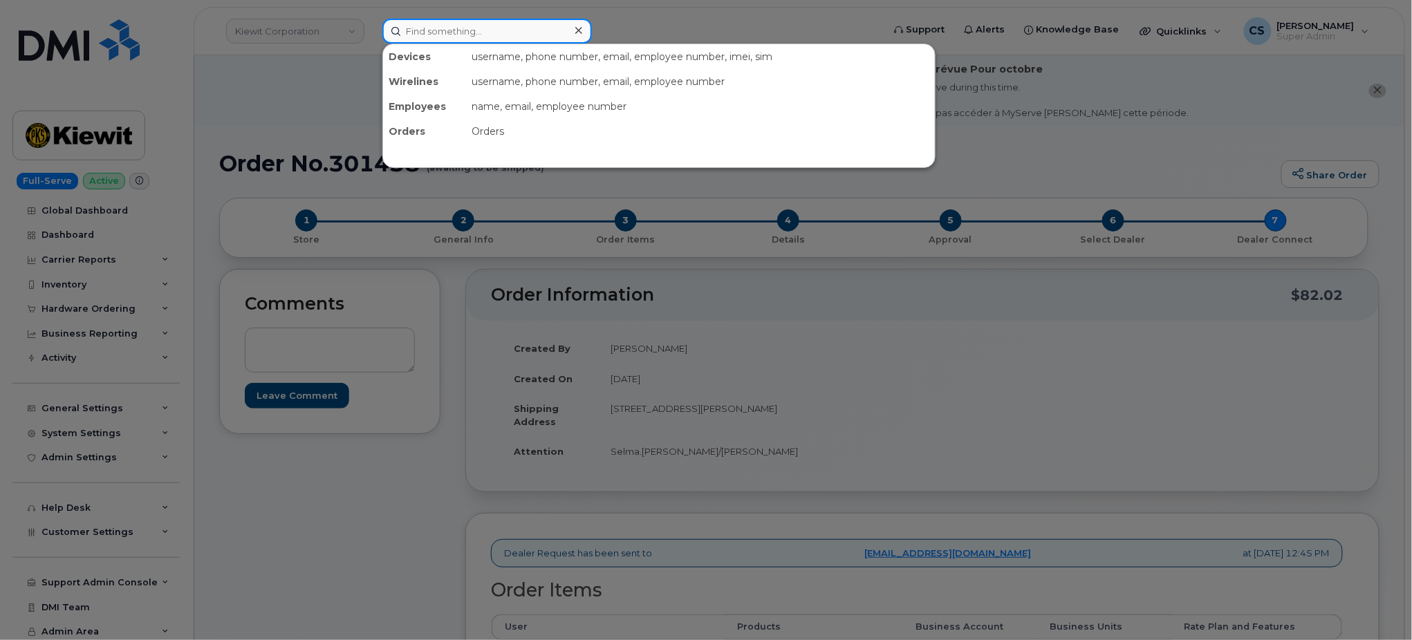
click at [495, 30] on input at bounding box center [487, 31] width 210 height 25
paste input "301498"
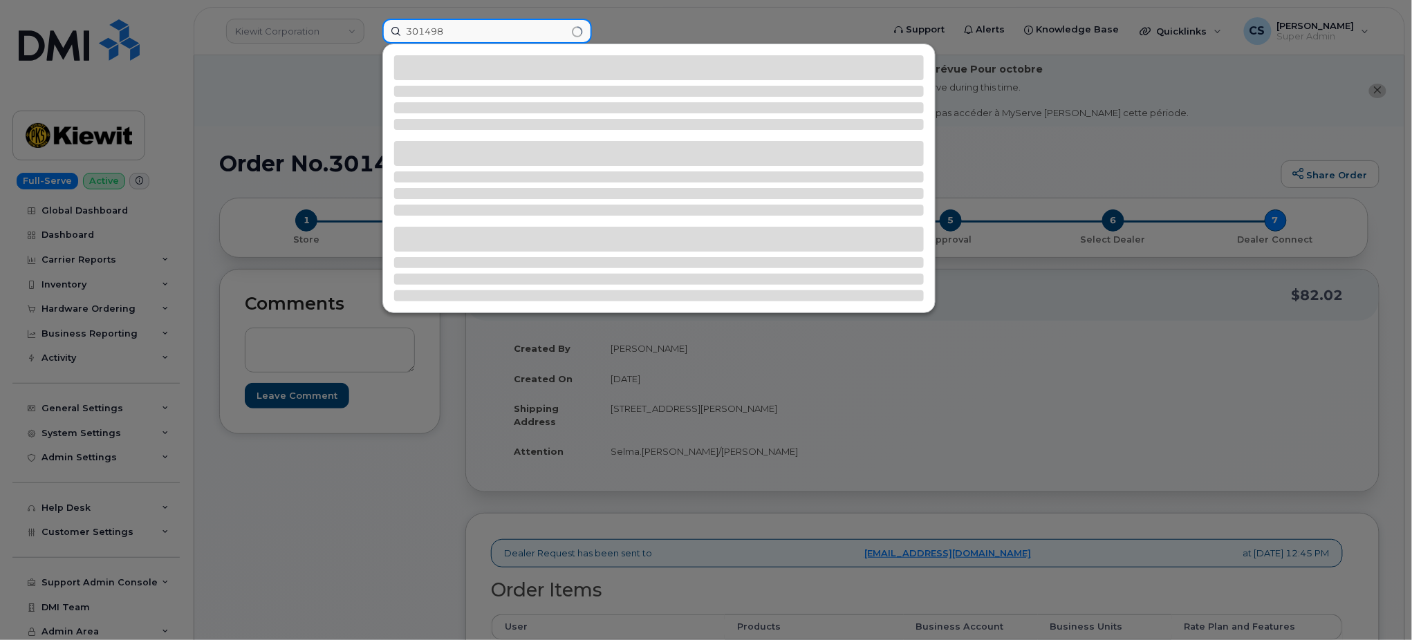
type input "301498"
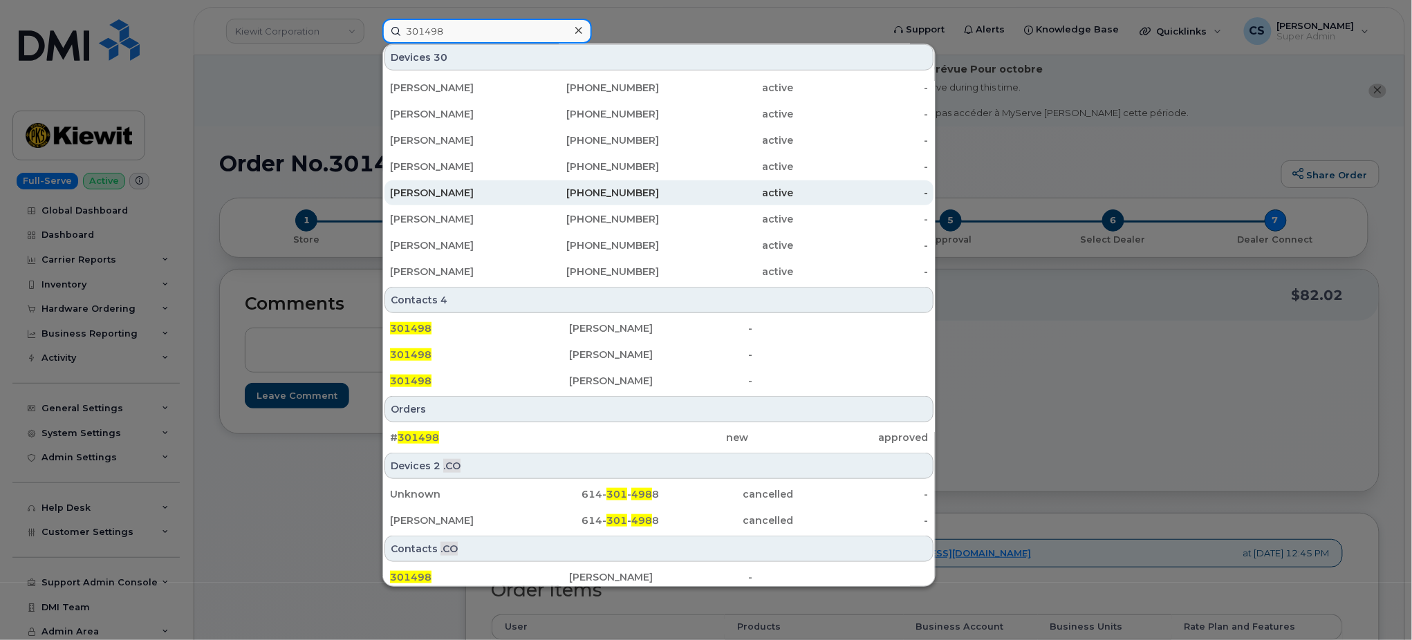
scroll to position [319, 0]
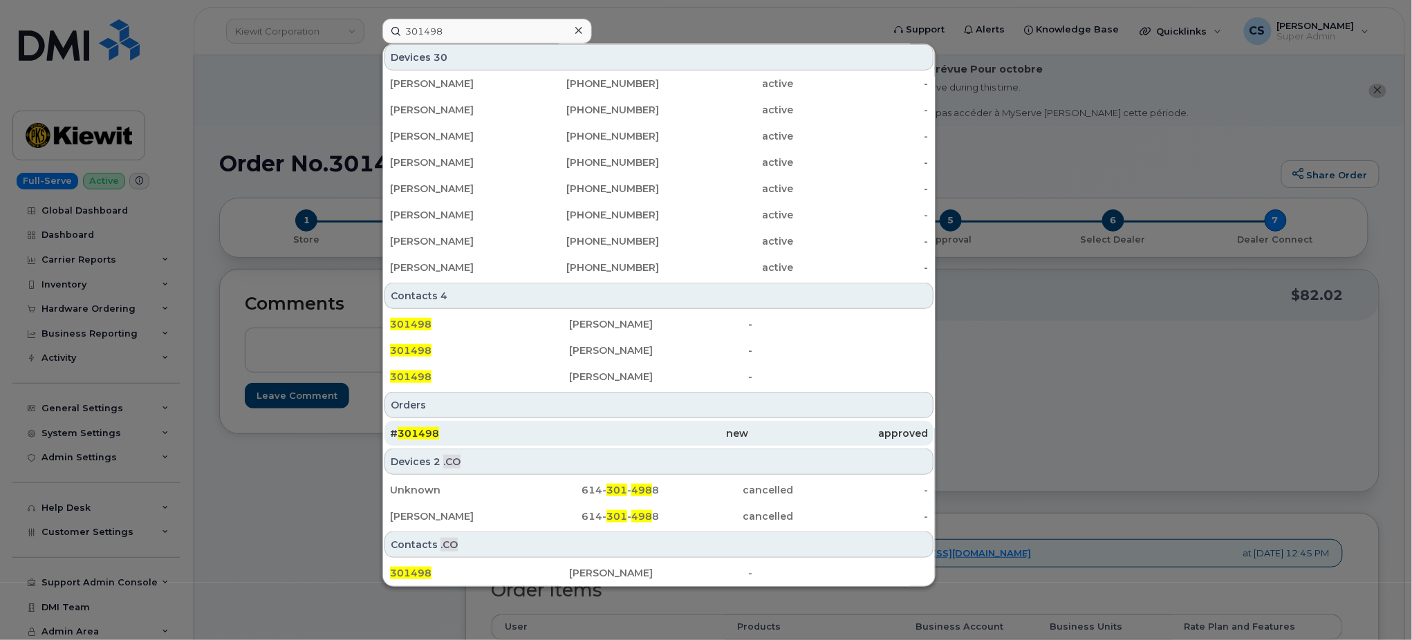
click at [417, 428] on span "301498" at bounding box center [418, 433] width 41 height 12
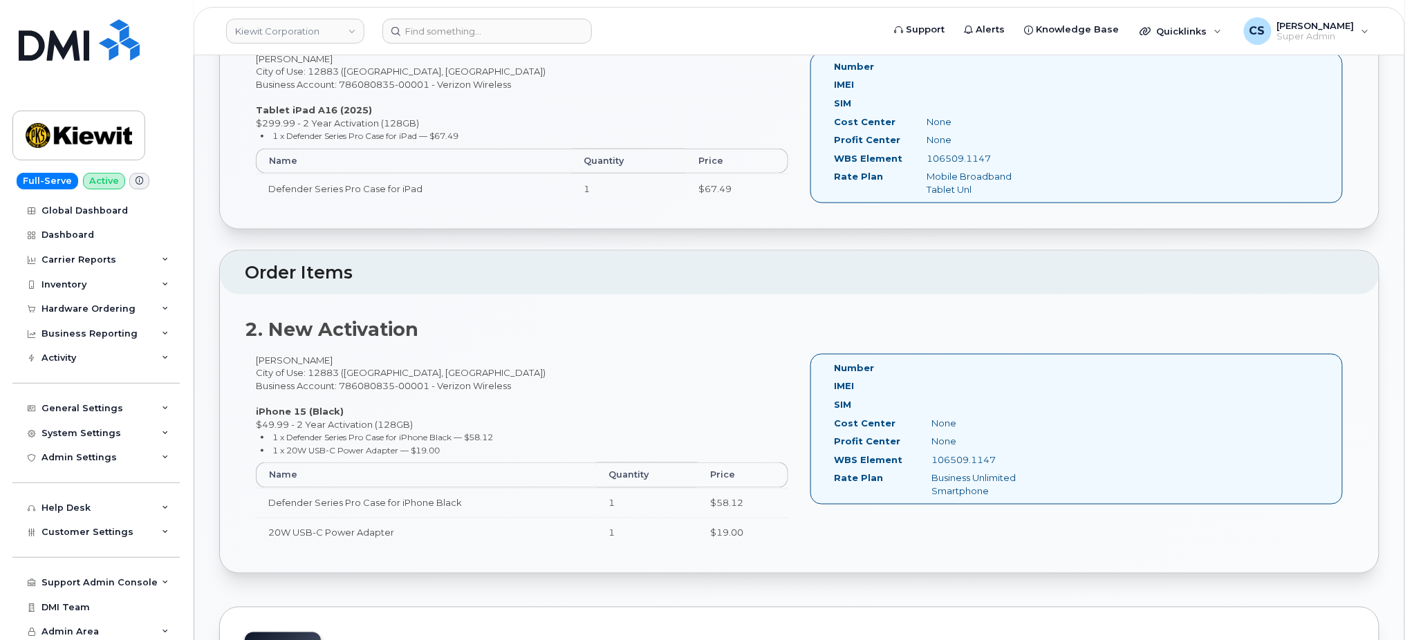
scroll to position [461, 0]
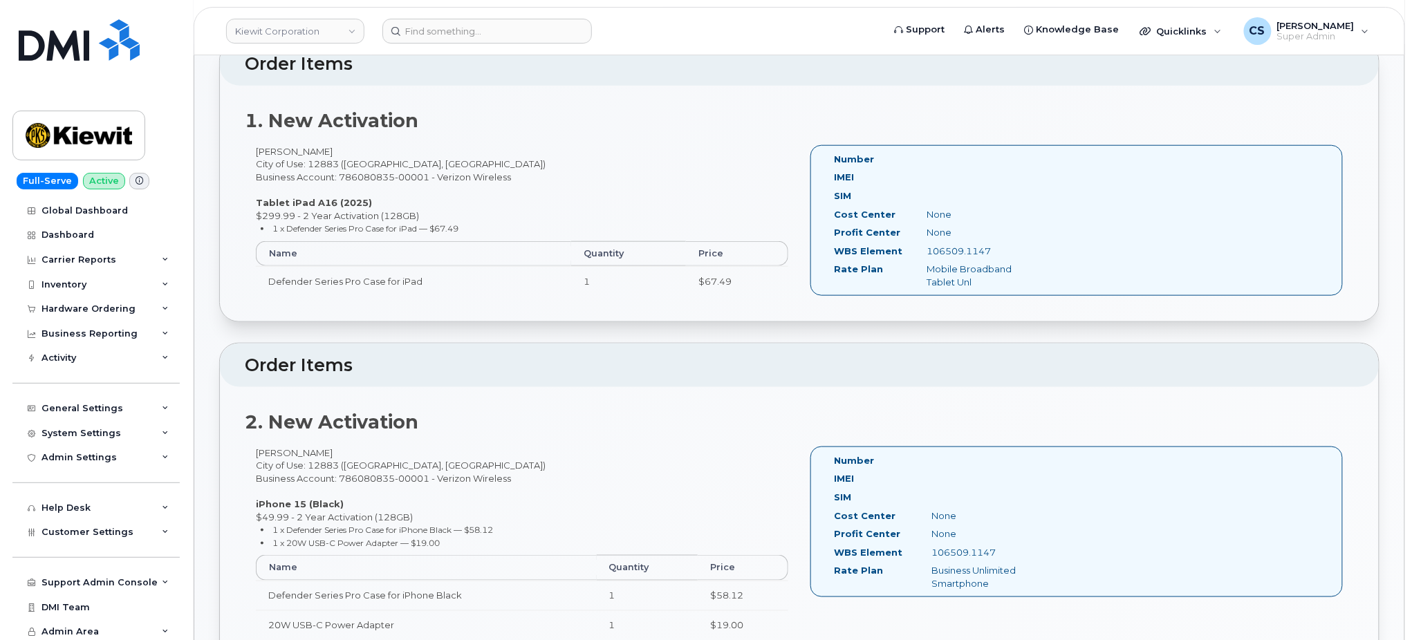
click at [267, 149] on div "[PERSON_NAME] City of Use: 12883 ([GEOGRAPHIC_DATA], [GEOGRAPHIC_DATA]) Busines…" at bounding box center [522, 227] width 555 height 164
copy div "[PERSON_NAME]"
drag, startPoint x: 993, startPoint y: 251, endPoint x: 921, endPoint y: 257, distance: 72.9
click at [921, 257] on div "106509.1147" at bounding box center [981, 251] width 130 height 13
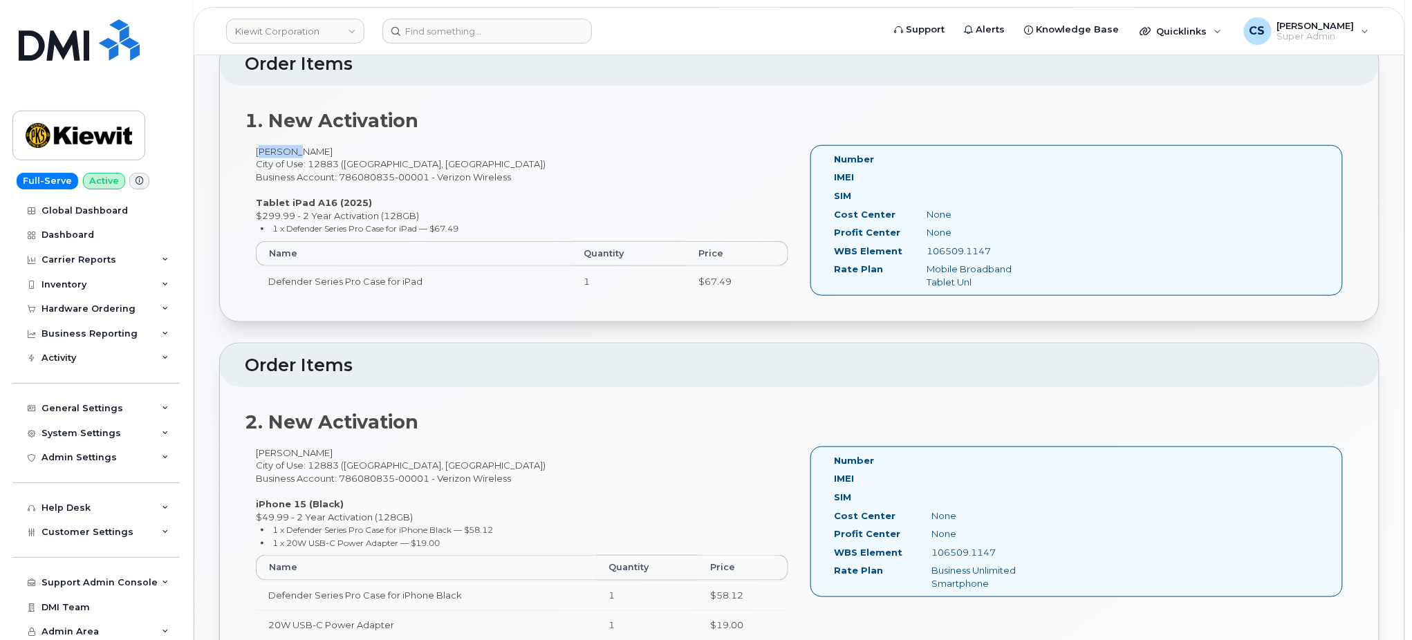
copy div "106509.1147"
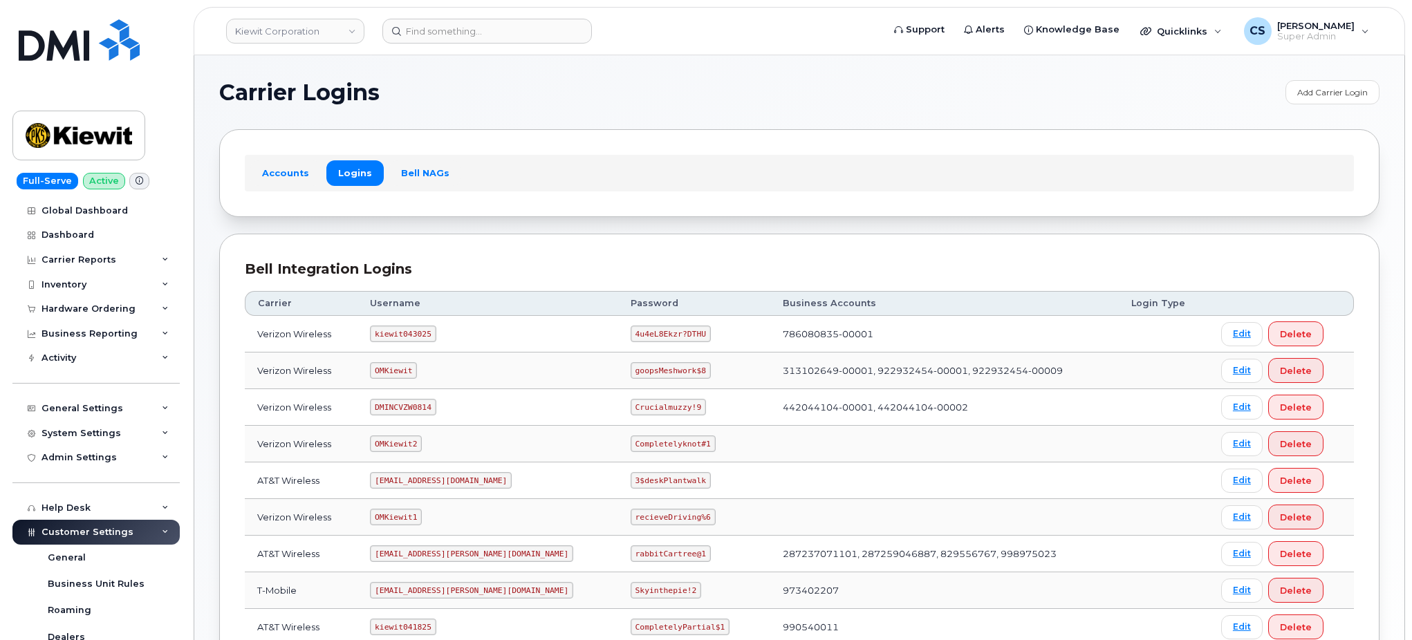
scroll to position [184, 0]
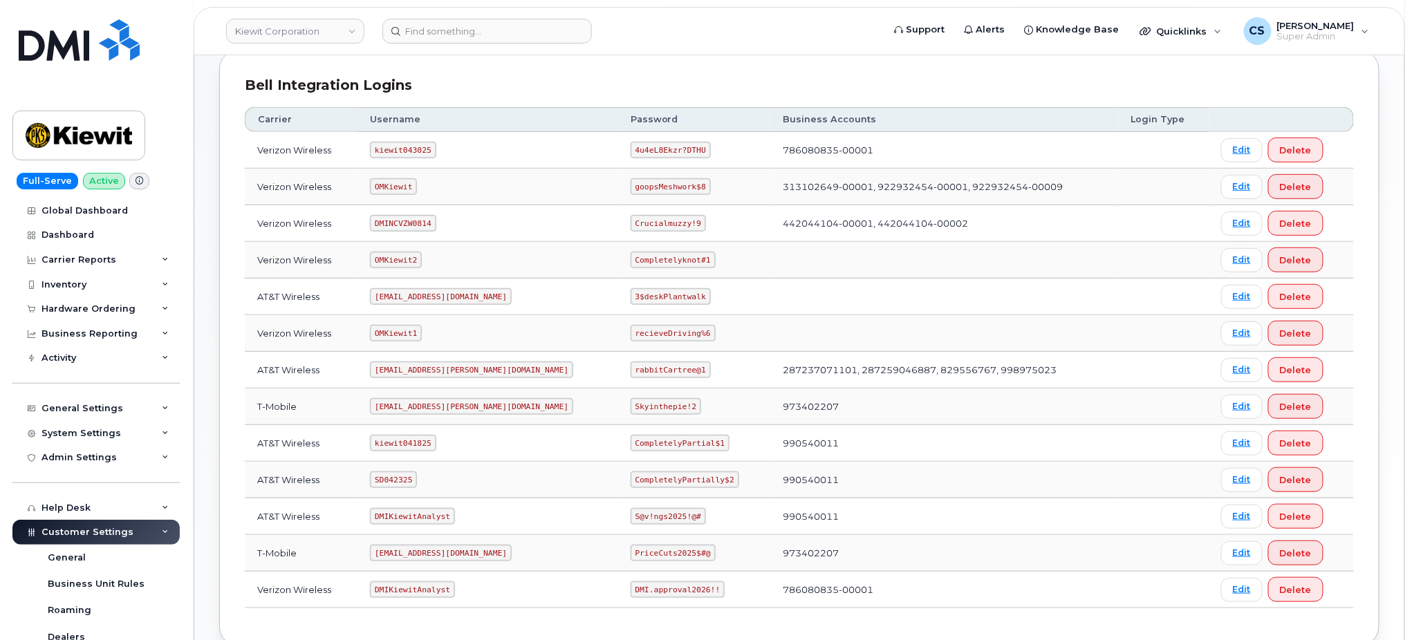
click at [394, 147] on code "kiewit043025" at bounding box center [403, 150] width 66 height 17
copy code "kiewit043025"
click at [631, 149] on code "4u4eL8Ekzr?DTHU" at bounding box center [671, 150] width 80 height 17
click at [631, 147] on code "4u4eL8Ekzr?DTHU" at bounding box center [671, 150] width 80 height 17
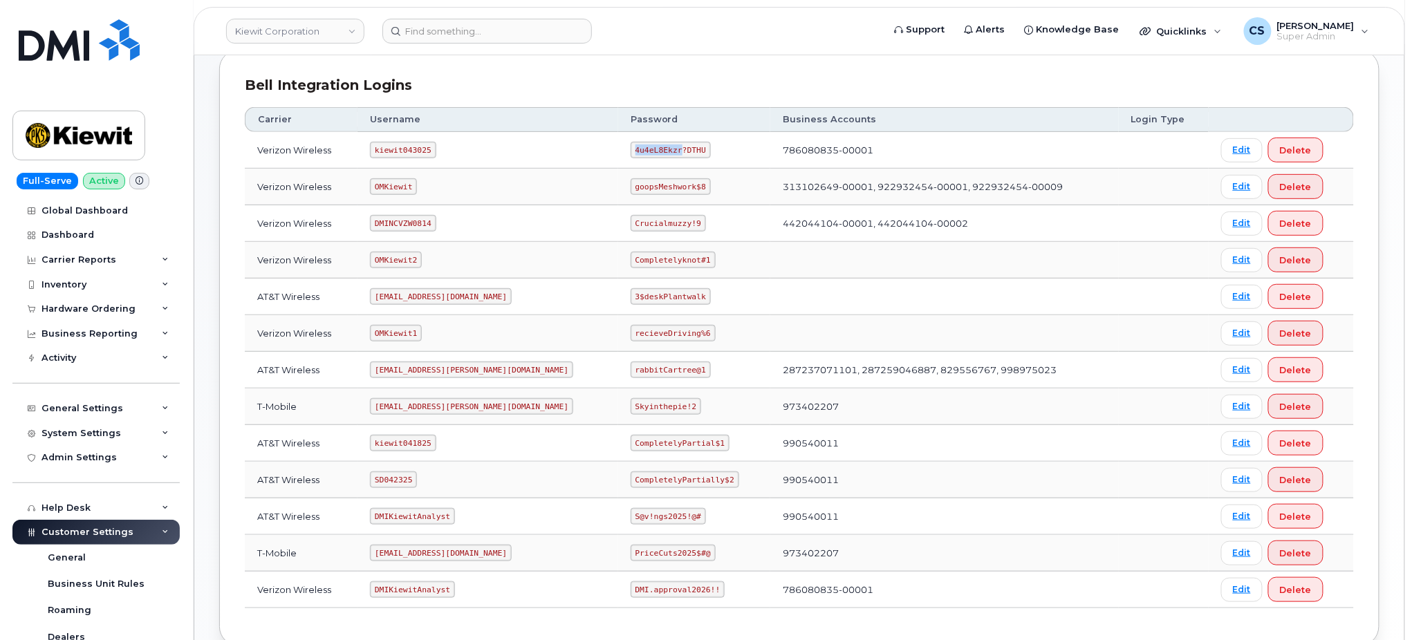
click at [631, 145] on code "4u4eL8Ekzr?DTHU" at bounding box center [671, 150] width 80 height 17
drag, startPoint x: 649, startPoint y: 148, endPoint x: 629, endPoint y: 148, distance: 20.7
click at [631, 149] on code "4u4eL8Ekzr?DTHU" at bounding box center [671, 150] width 80 height 17
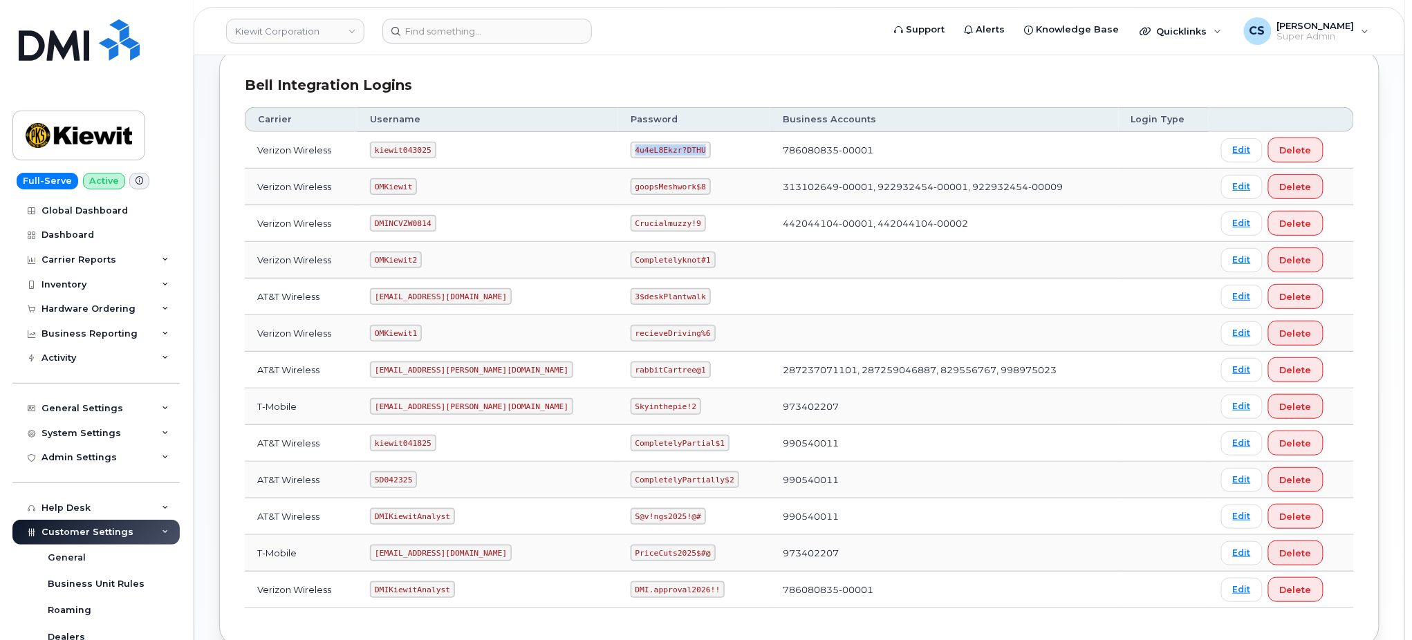
drag, startPoint x: 654, startPoint y: 149, endPoint x: 587, endPoint y: 156, distance: 67.4
click at [631, 156] on code "4u4eL8Ekzr?DTHU" at bounding box center [671, 150] width 80 height 17
copy code "4u4eL8Ekzr?DTHU"
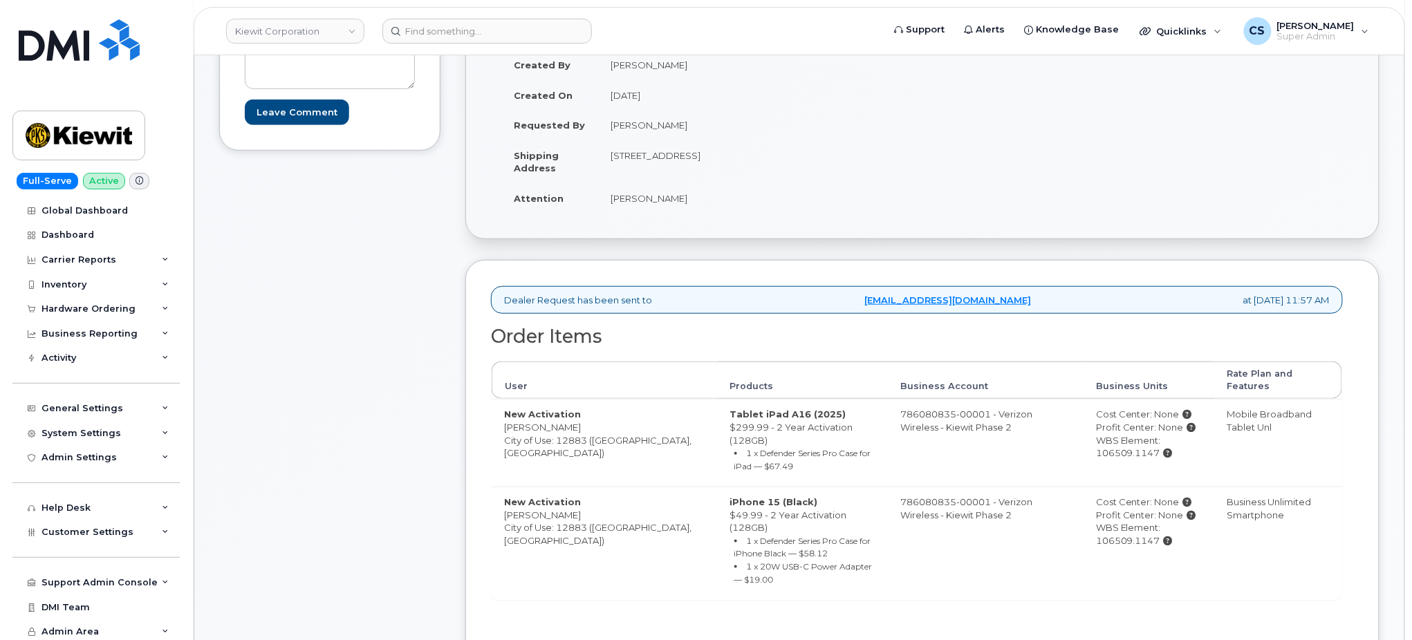
scroll to position [461, 0]
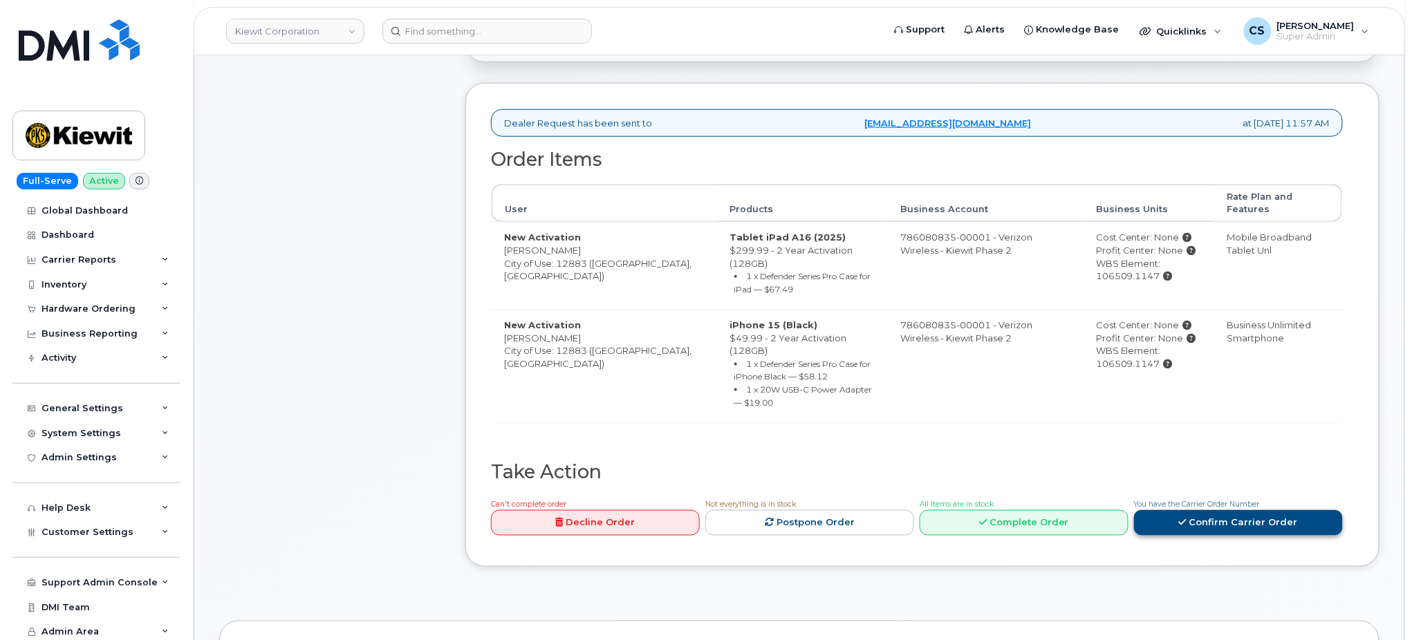
click at [1219, 510] on link "Confirm Carrier Order" at bounding box center [1238, 523] width 209 height 26
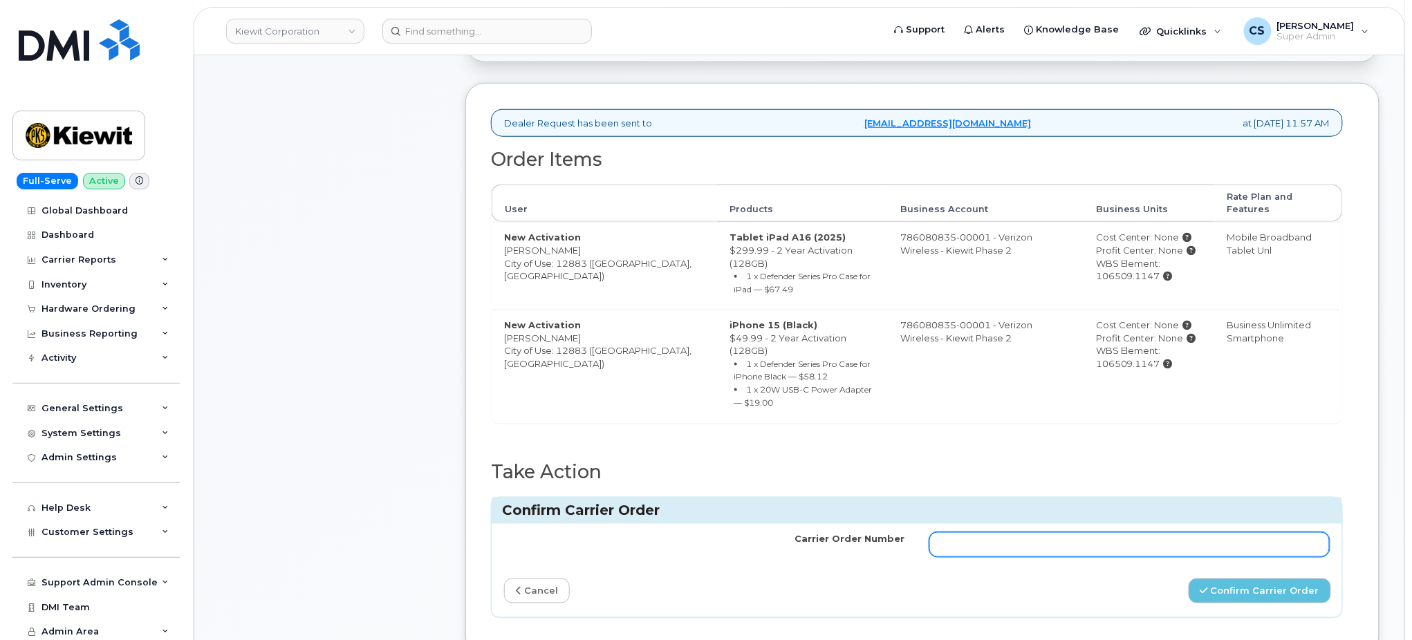
click at [949, 533] on input "Carrier Order Number" at bounding box center [1130, 545] width 400 height 25
paste input "MB3000596207560"
type input "MB3000596207560"
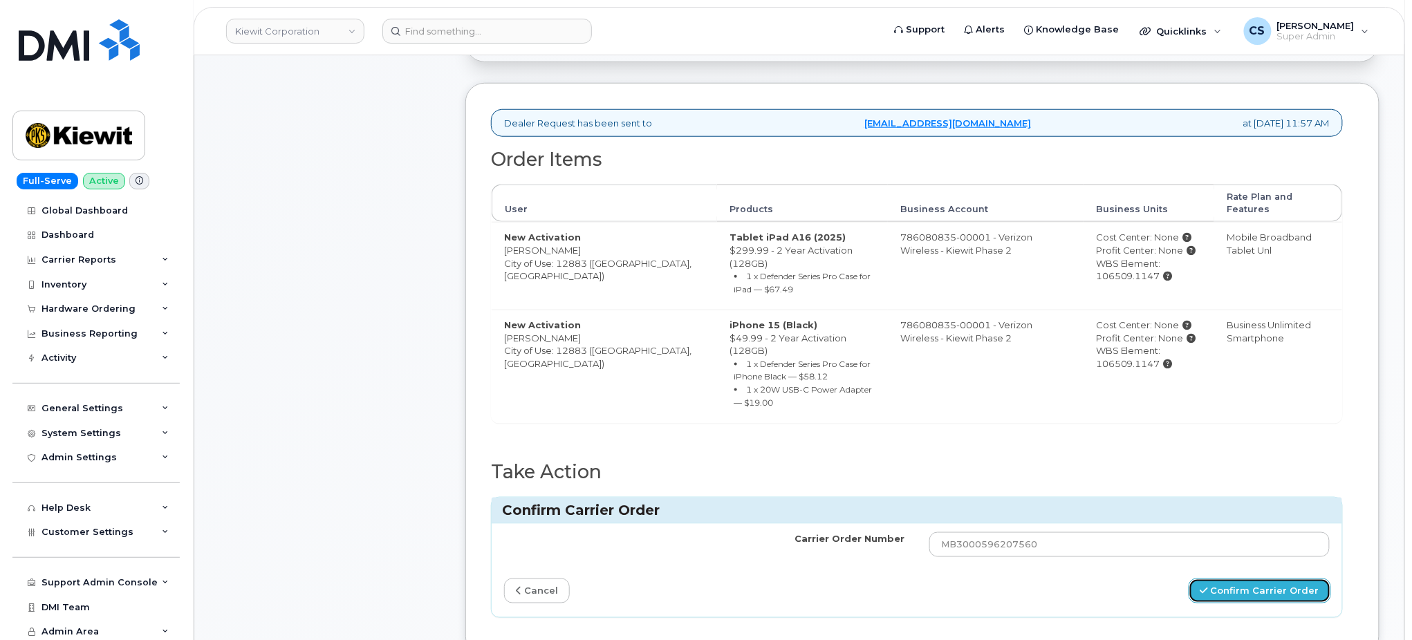
click at [1254, 579] on button "Confirm Carrier Order" at bounding box center [1260, 592] width 142 height 26
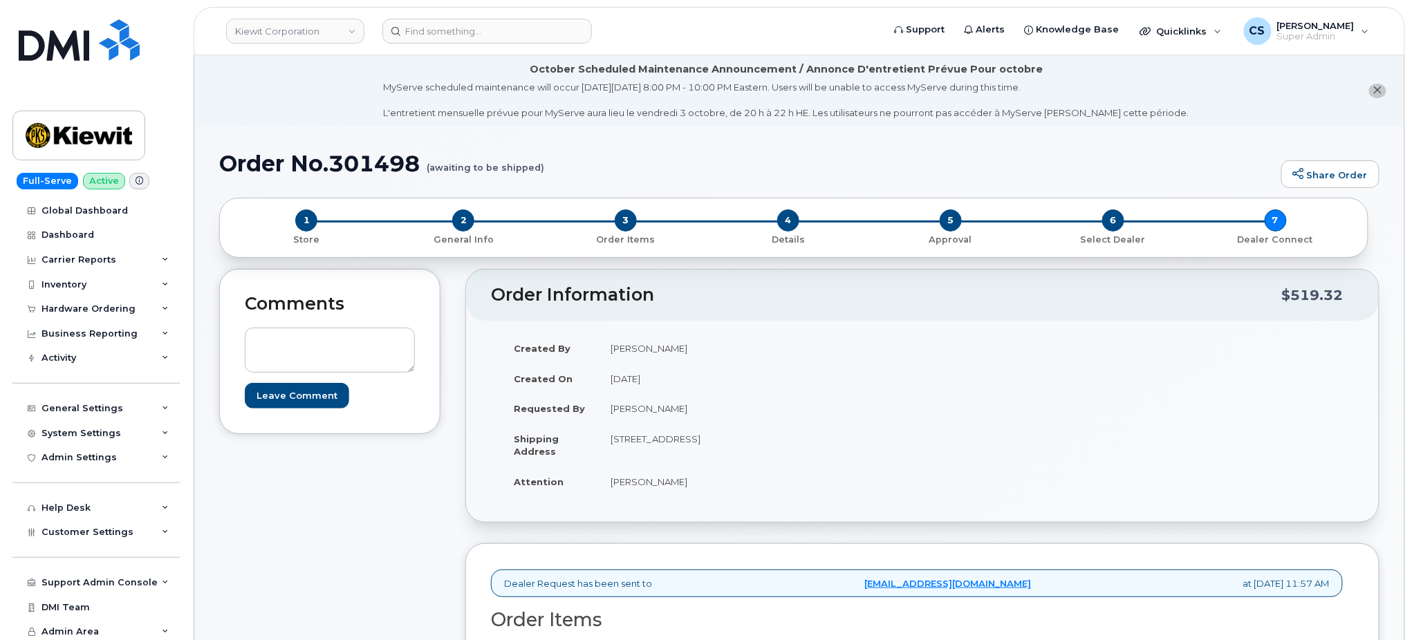
click at [362, 160] on h1 "Order No.301498 (awaiting to be shipped)" at bounding box center [746, 163] width 1055 height 24
copy h1 "301498"
click at [498, 23] on input at bounding box center [487, 31] width 210 height 25
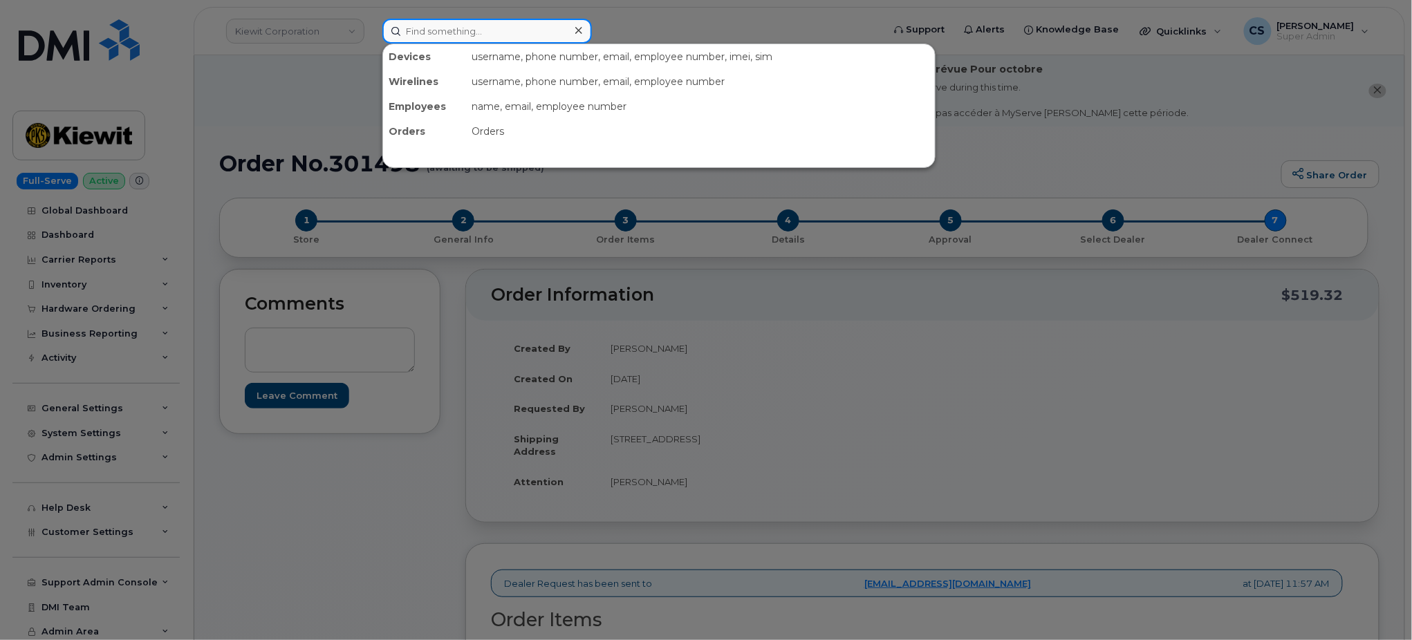
click at [498, 23] on input at bounding box center [487, 31] width 210 height 25
paste input "301457"
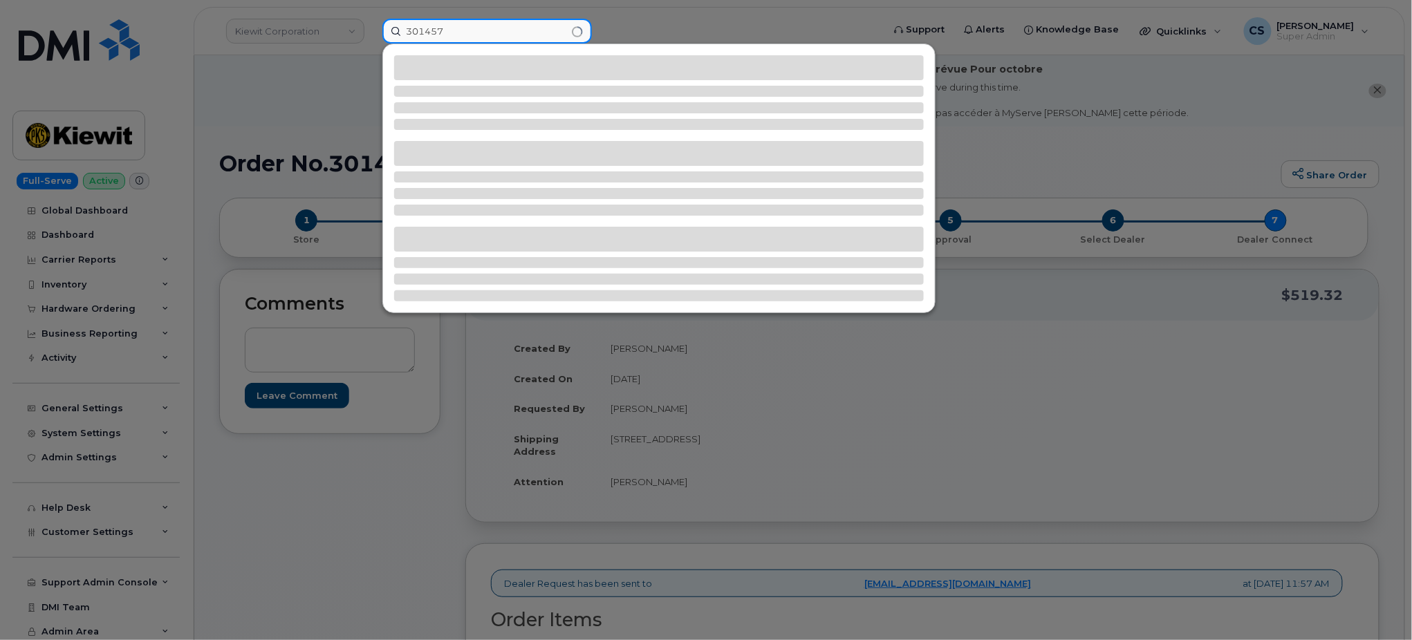
type input "301457"
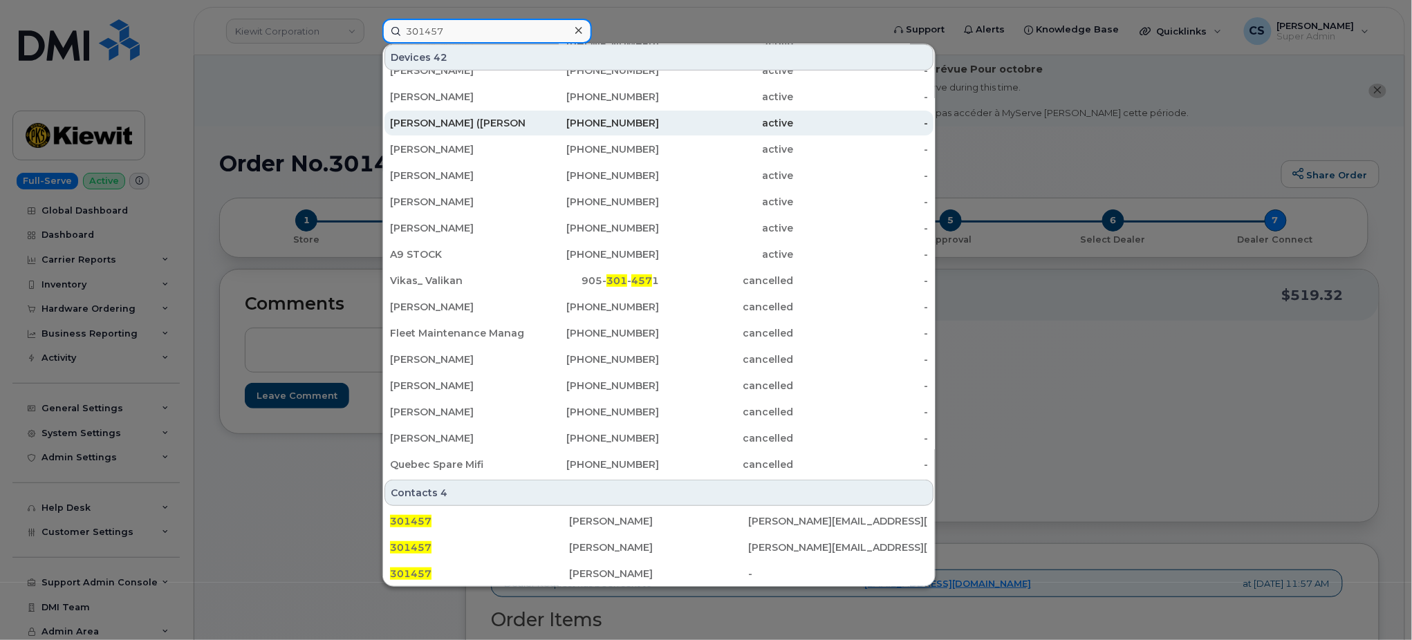
scroll to position [319, 0]
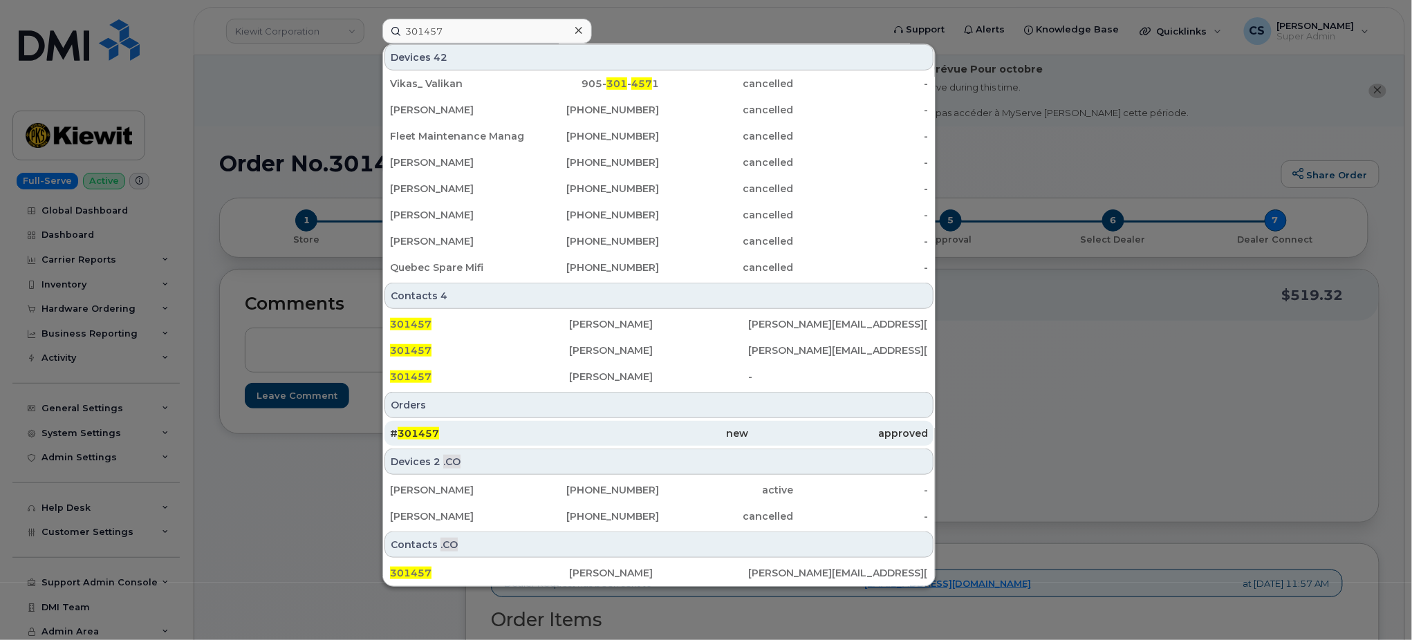
click at [407, 429] on span "301457" at bounding box center [418, 433] width 41 height 12
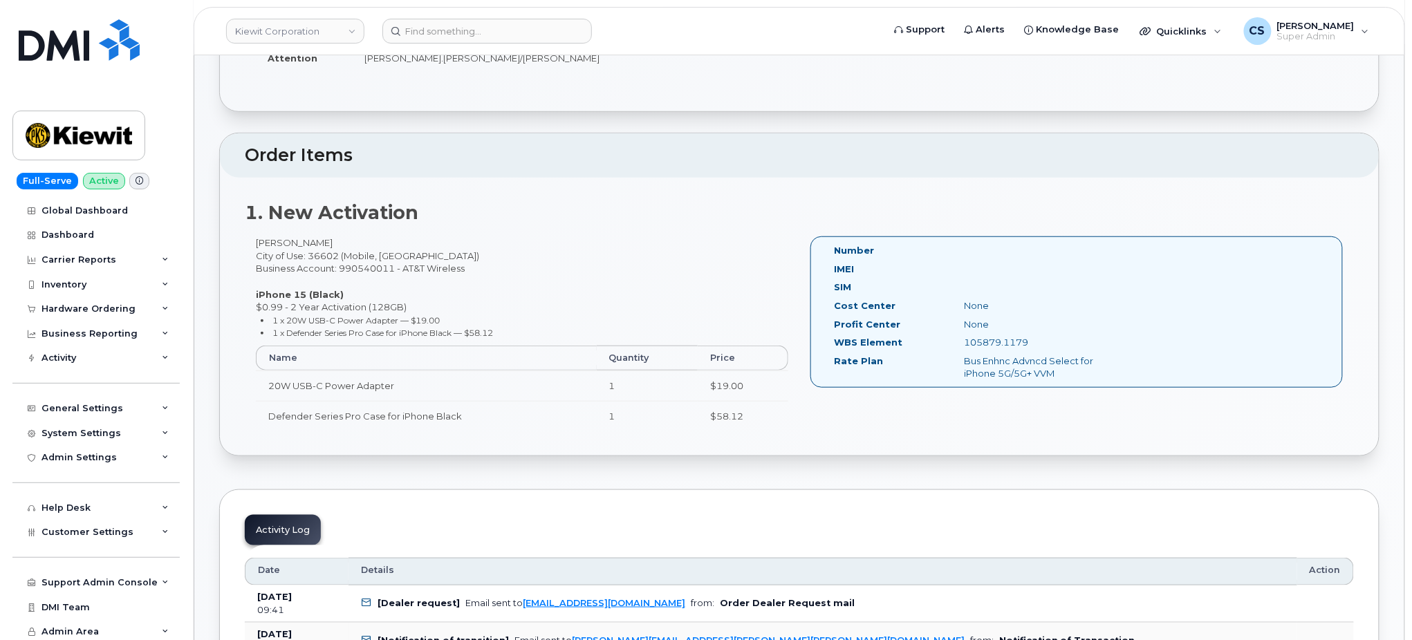
scroll to position [461, 0]
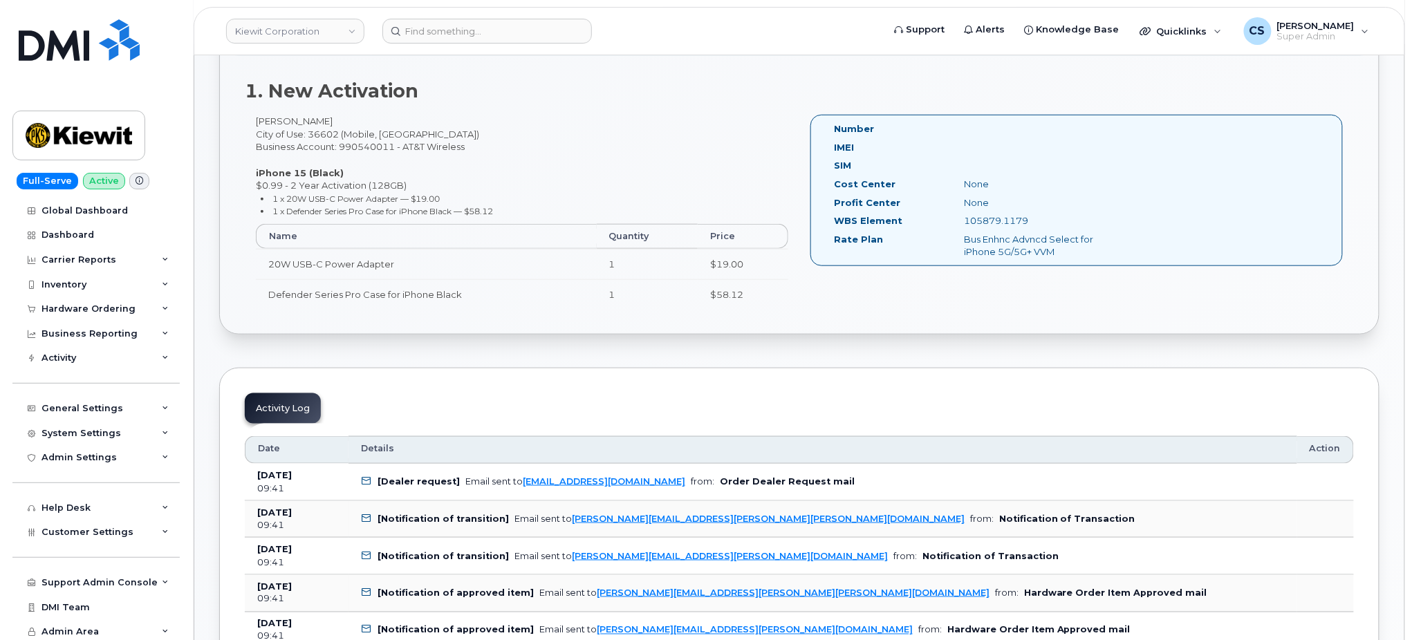
drag, startPoint x: 1037, startPoint y: 216, endPoint x: 961, endPoint y: 221, distance: 76.9
click at [961, 221] on div "105879.1179" at bounding box center [1045, 220] width 183 height 13
copy div "105879.1179"
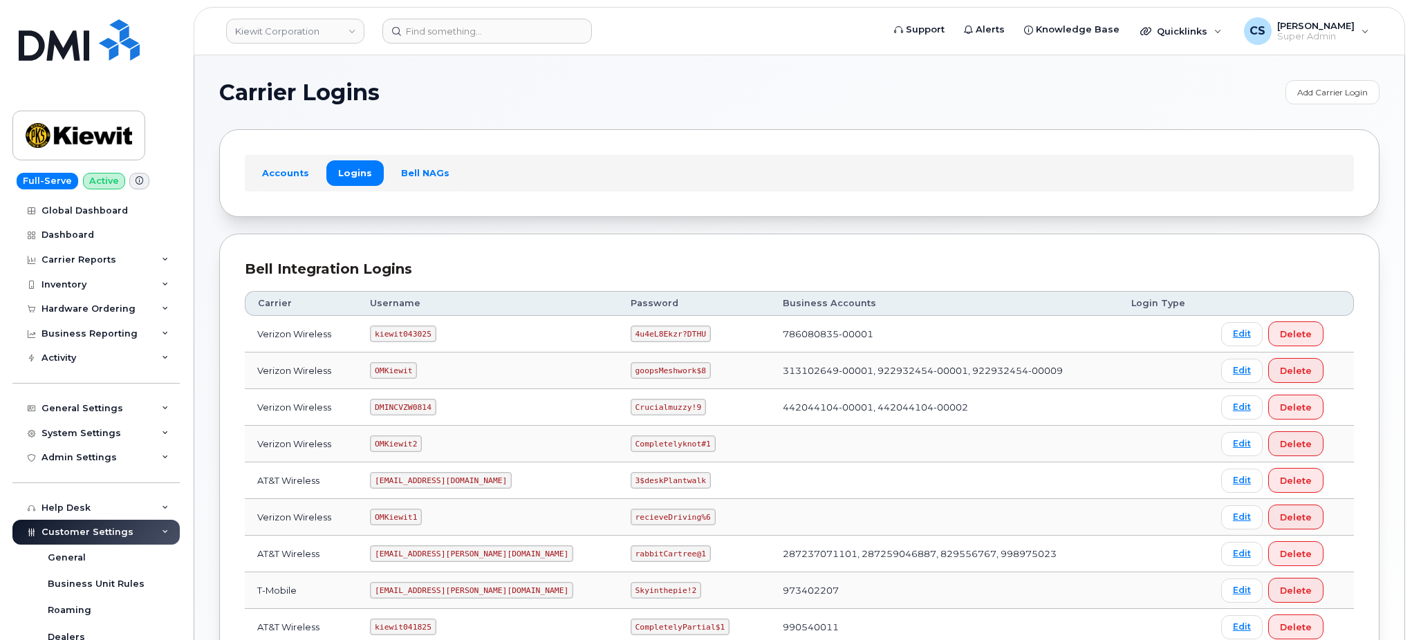
scroll to position [184, 0]
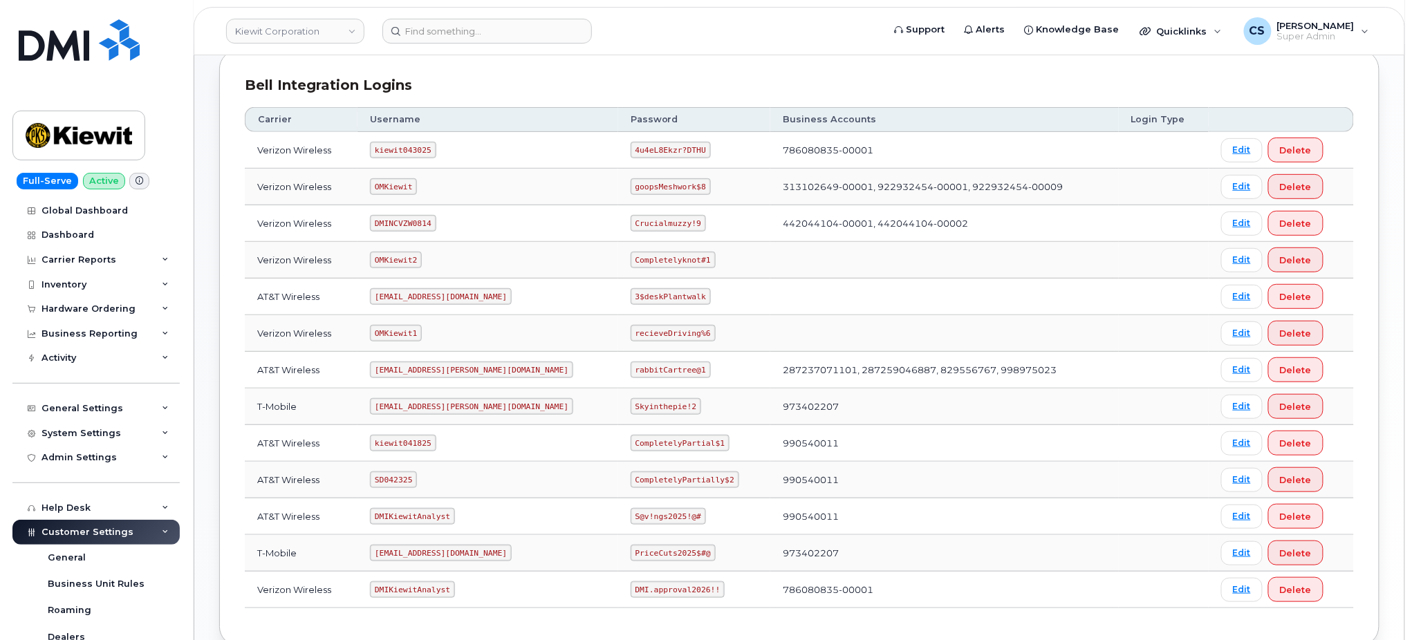
click at [403, 479] on code "SD042325" at bounding box center [393, 480] width 47 height 17
copy code "SD042325"
drag, startPoint x: 676, startPoint y: 479, endPoint x: 570, endPoint y: 469, distance: 107.0
click at [618, 472] on td "CompletelyPartially$2" at bounding box center [694, 480] width 152 height 37
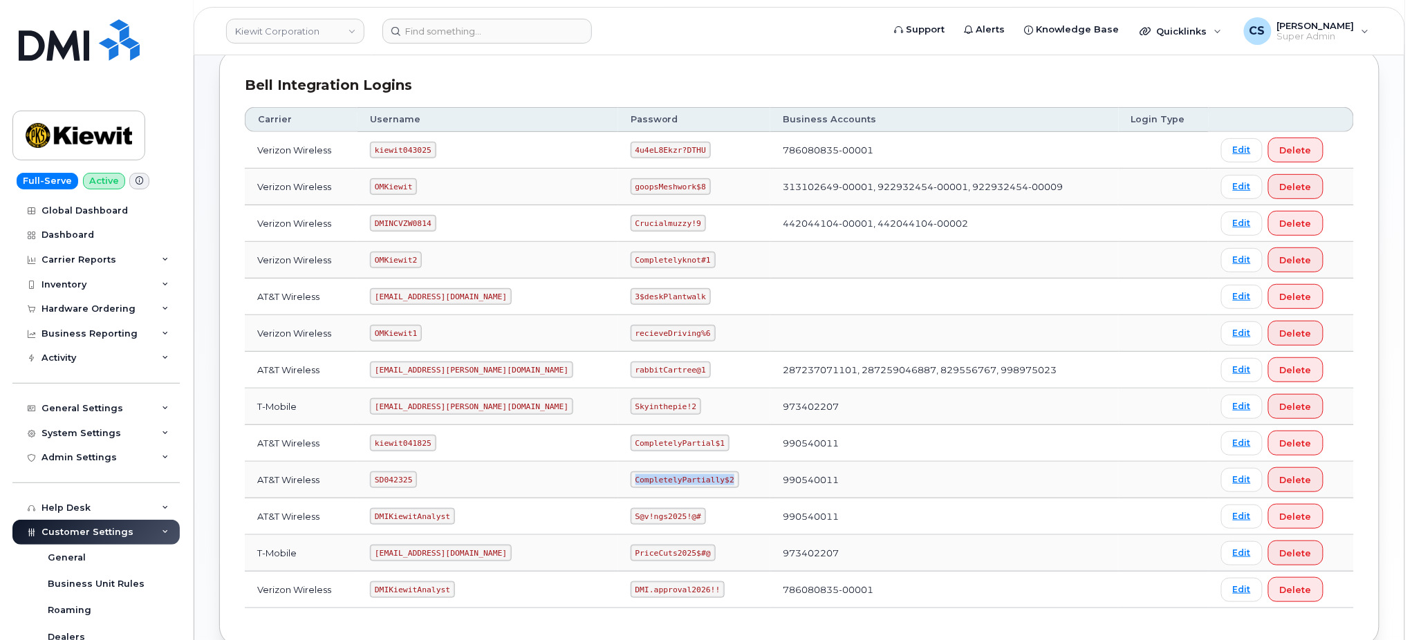
copy code "CompletelyPartially$2"
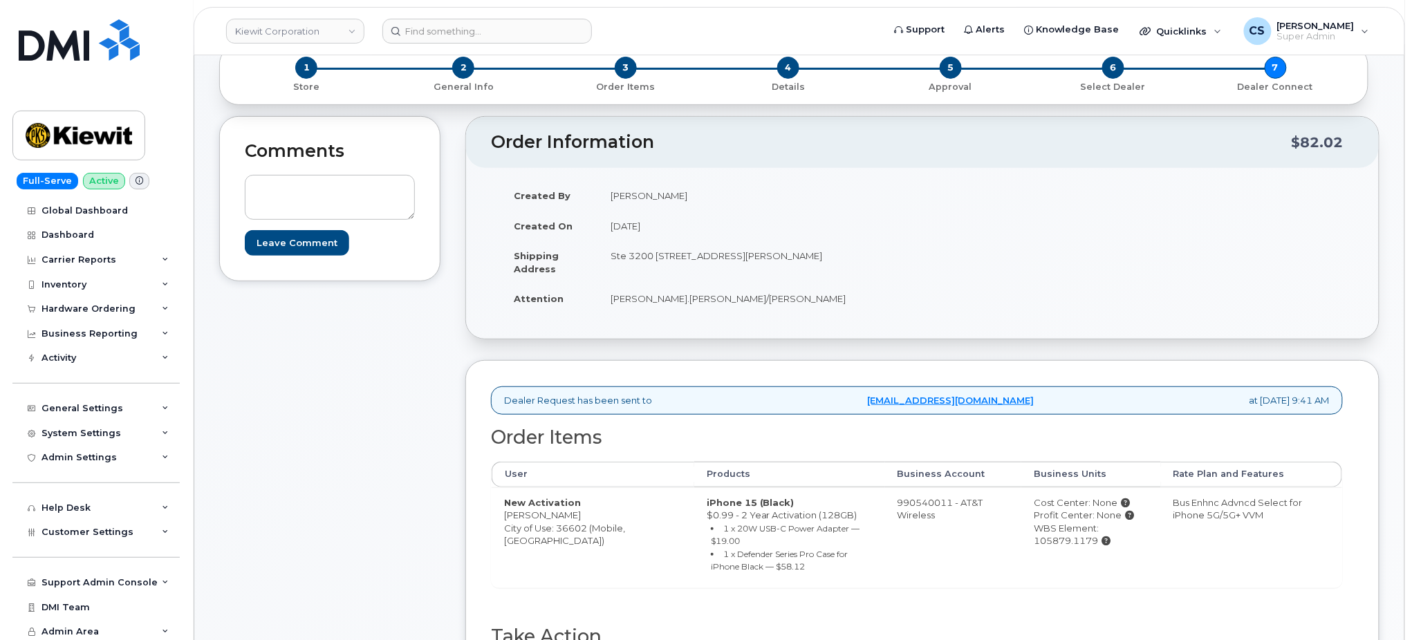
scroll to position [369, 0]
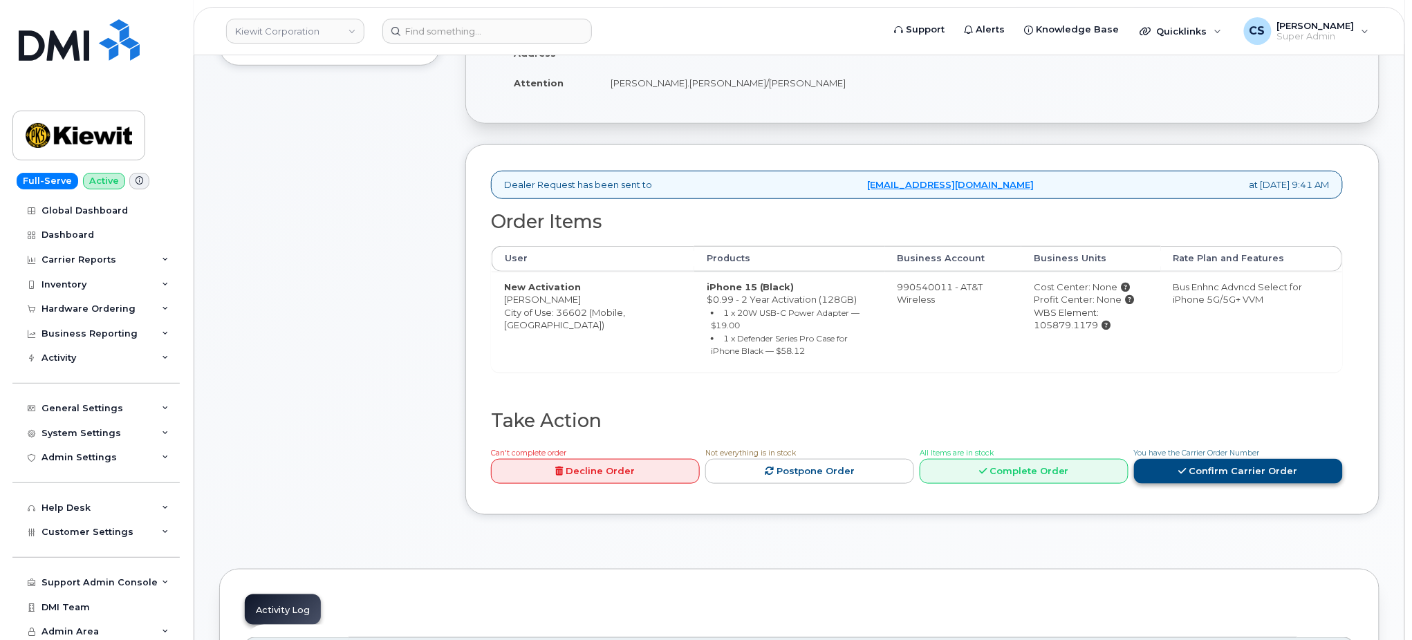
click at [1221, 459] on link "Confirm Carrier Order" at bounding box center [1238, 472] width 209 height 26
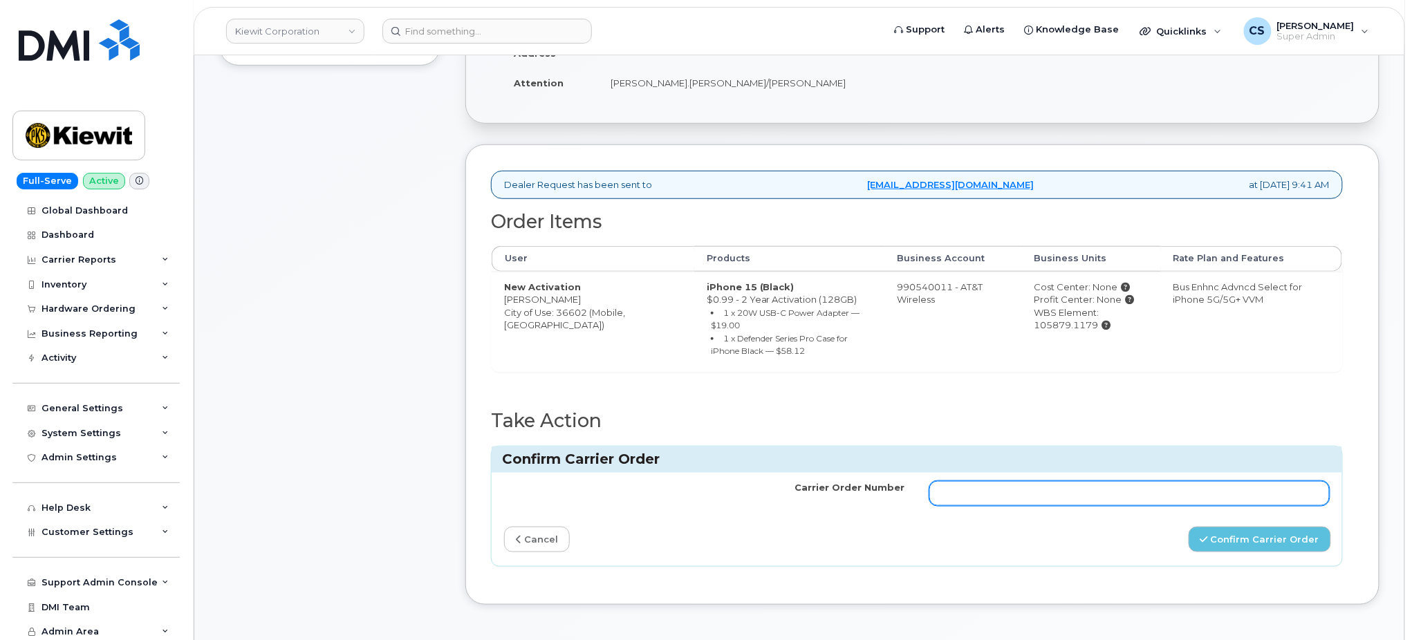
click at [1054, 481] on input "Carrier Order Number" at bounding box center [1130, 493] width 400 height 25
paste input "10-154224610852687"
type input "10-154224610852687"
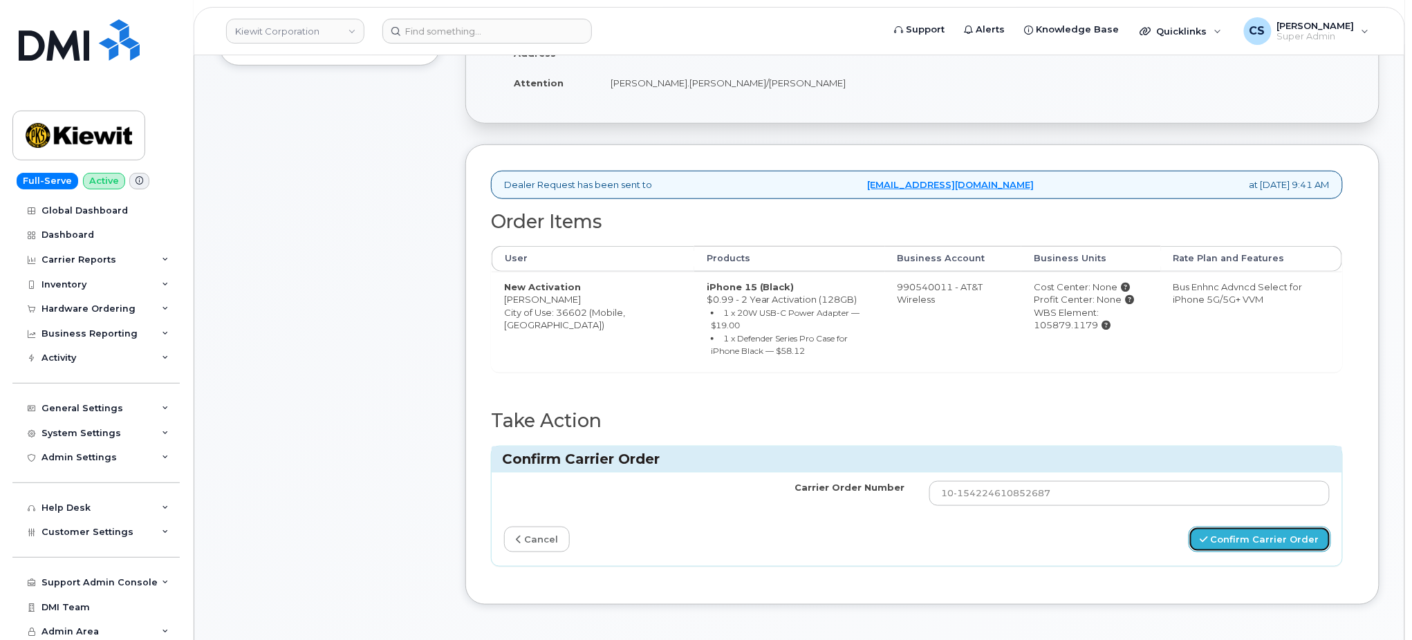
click at [1254, 528] on button "Confirm Carrier Order" at bounding box center [1260, 540] width 142 height 26
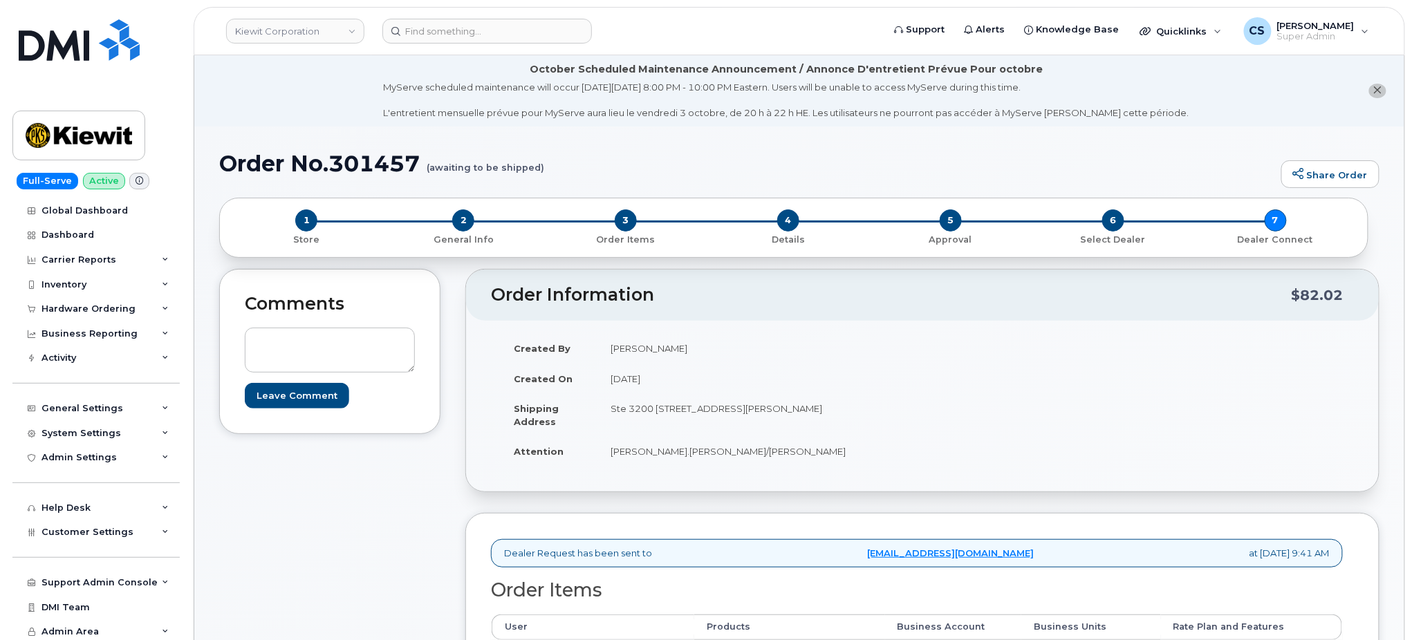
scroll to position [184, 0]
